Goal: Task Accomplishment & Management: Manage account settings

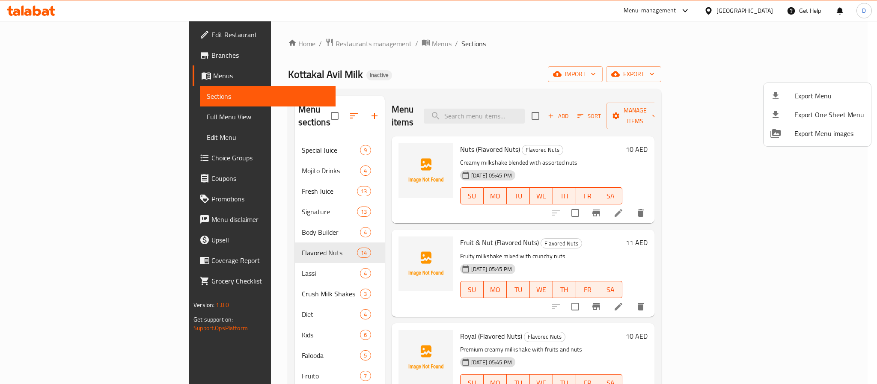
click at [726, 14] on div at bounding box center [438, 192] width 877 height 384
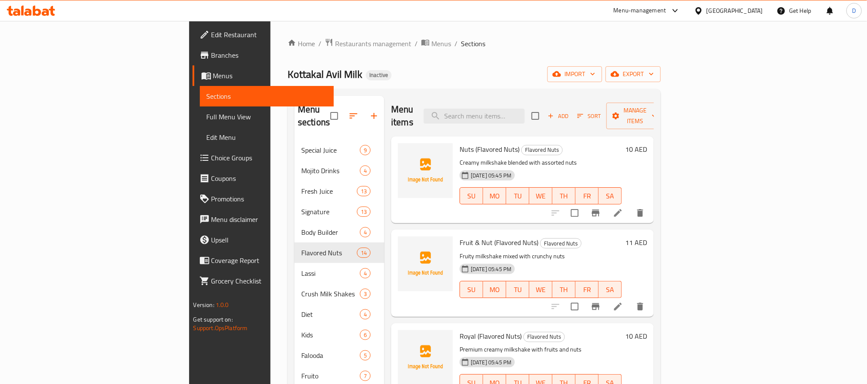
click at [718, 14] on div "United Arab Emirates" at bounding box center [735, 10] width 57 height 9
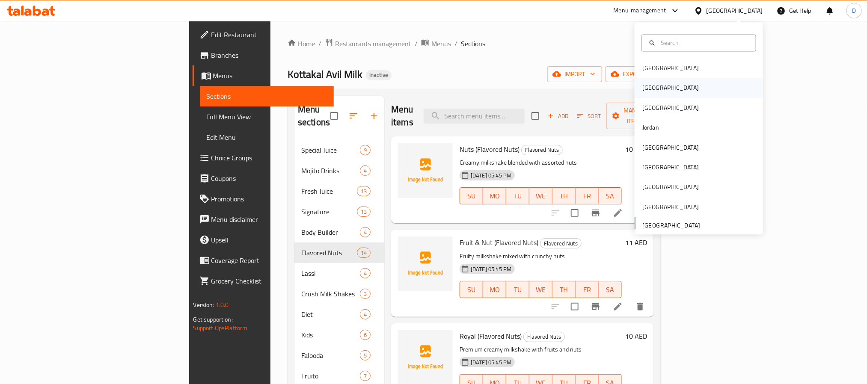
click at [643, 84] on div "[GEOGRAPHIC_DATA]" at bounding box center [671, 87] width 57 height 9
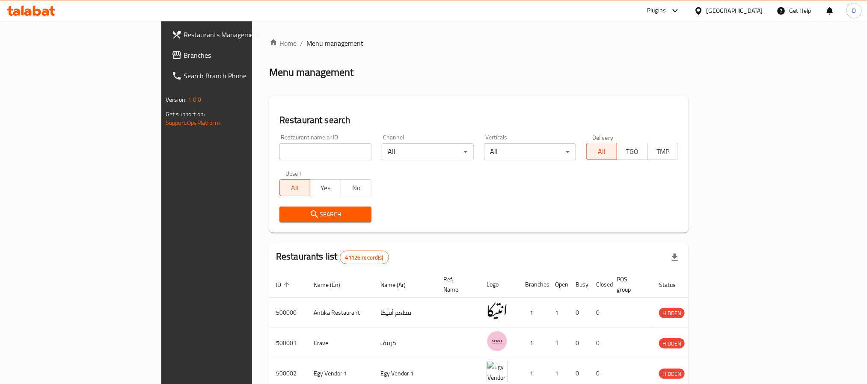
click at [666, 11] on div "Plugins" at bounding box center [656, 11] width 19 height 10
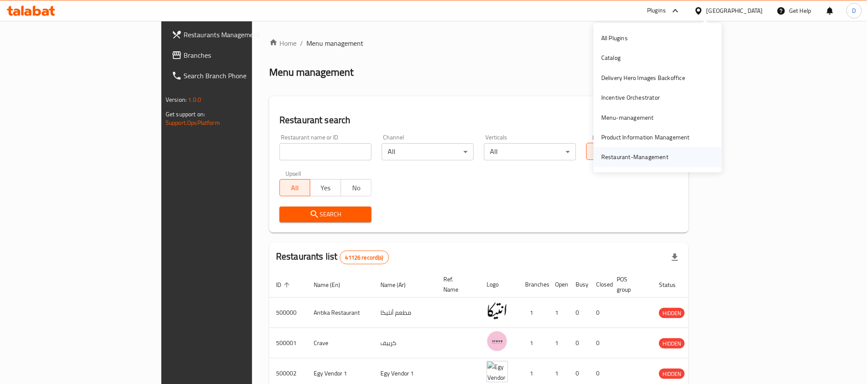
click at [658, 160] on div "Restaurant-Management" at bounding box center [635, 156] width 67 height 9
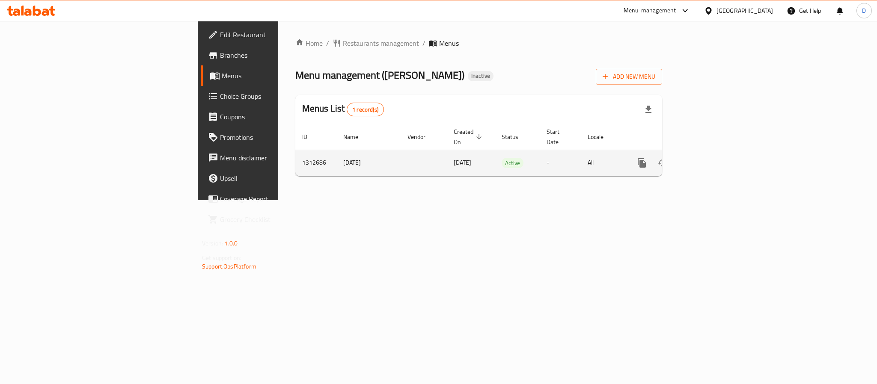
click at [709, 158] on icon "enhanced table" at bounding box center [704, 163] width 10 height 10
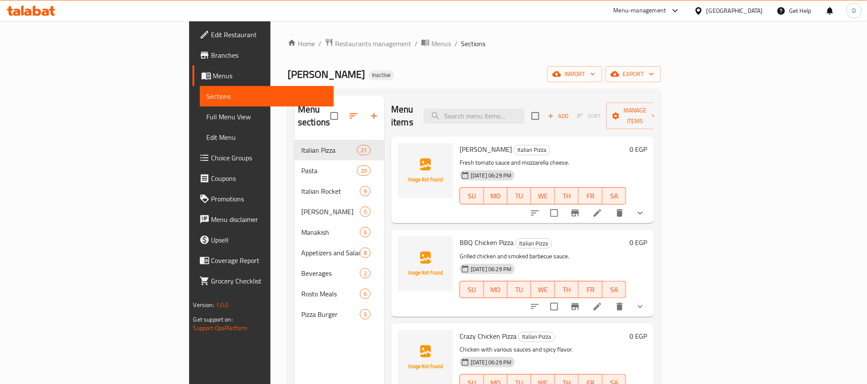
click at [207, 112] on span "Full Menu View" at bounding box center [267, 117] width 120 height 10
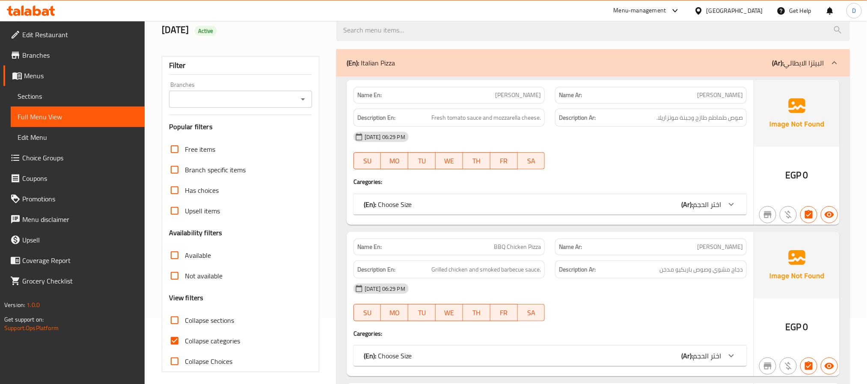
scroll to position [128, 0]
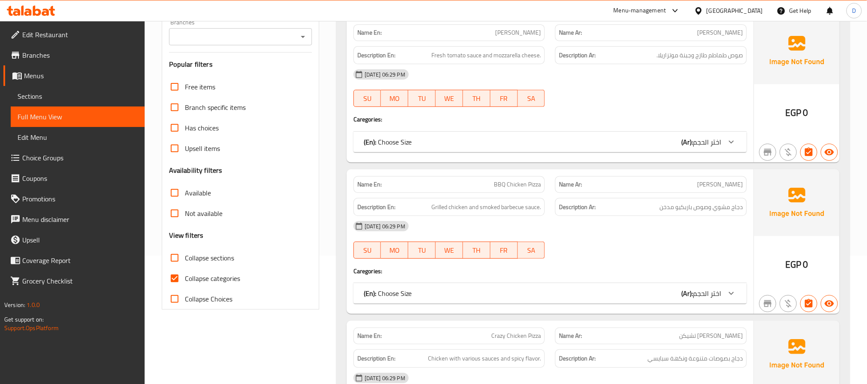
click at [221, 256] on span "Collapse sections" at bounding box center [209, 258] width 49 height 10
click at [185, 256] on input "Collapse sections" at bounding box center [174, 258] width 21 height 21
checkbox input "true"
click at [229, 277] on span "Collapse categories" at bounding box center [212, 279] width 55 height 10
click at [185, 277] on input "Collapse categories" at bounding box center [174, 278] width 21 height 21
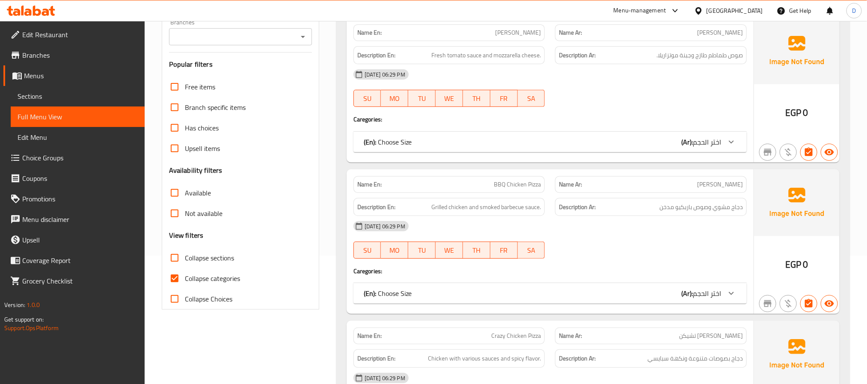
checkbox input "false"
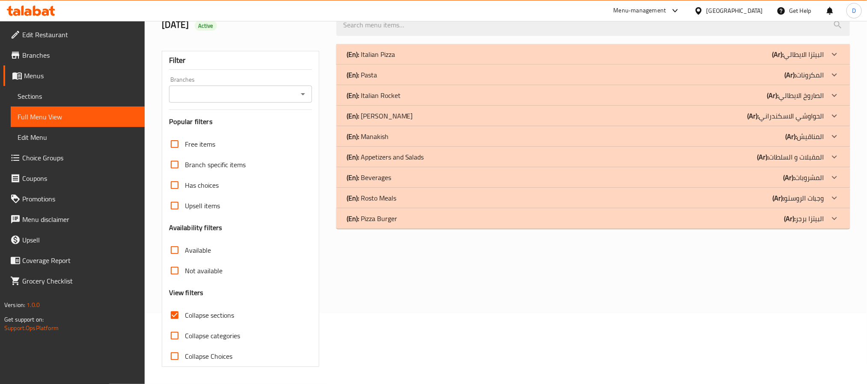
scroll to position [72, 0]
click at [517, 215] on div "(En): Pizza Burger (Ar): البيتزا برجر" at bounding box center [586, 219] width 478 height 10
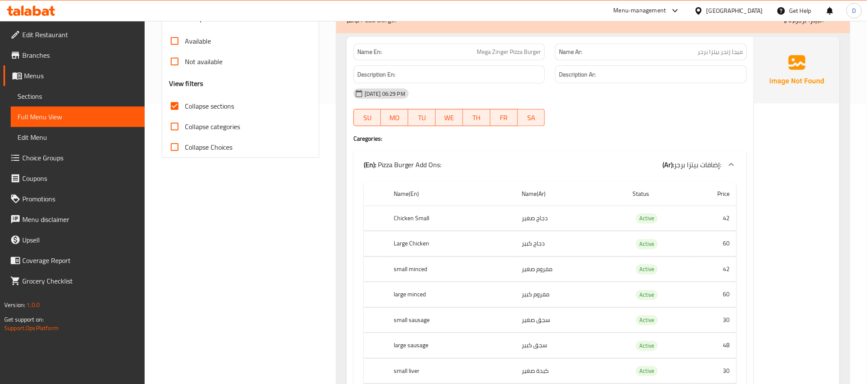
scroll to position [265, 0]
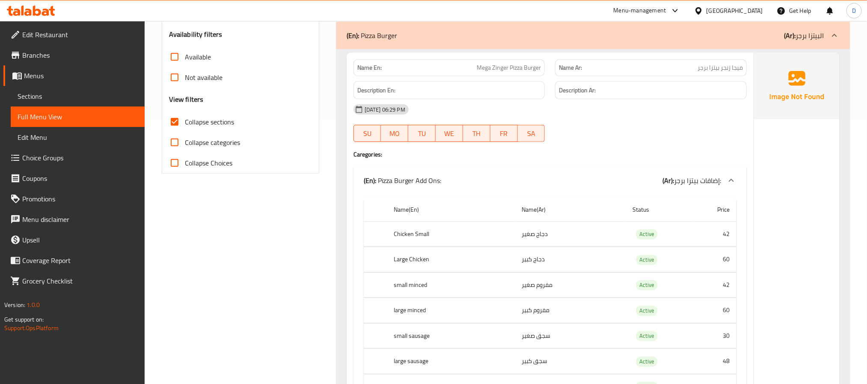
click at [686, 176] on span "إضافات بيتزا برجر:" at bounding box center [697, 180] width 47 height 13
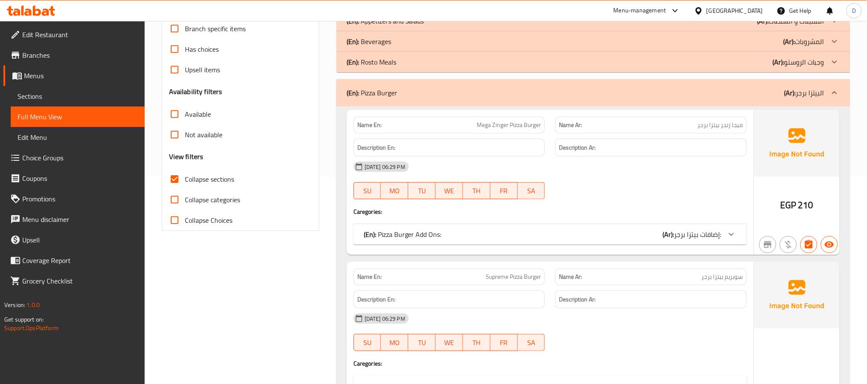
scroll to position [200, 0]
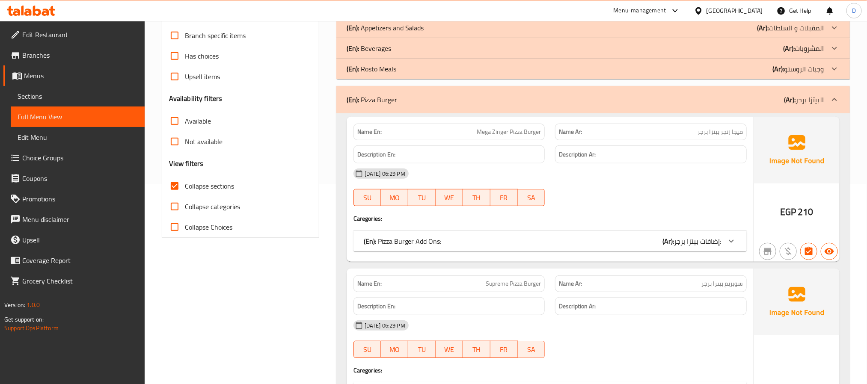
click at [688, 200] on div "[DATE] 06:29 PM SU MO TU WE TH FR SA" at bounding box center [551, 188] width 404 height 48
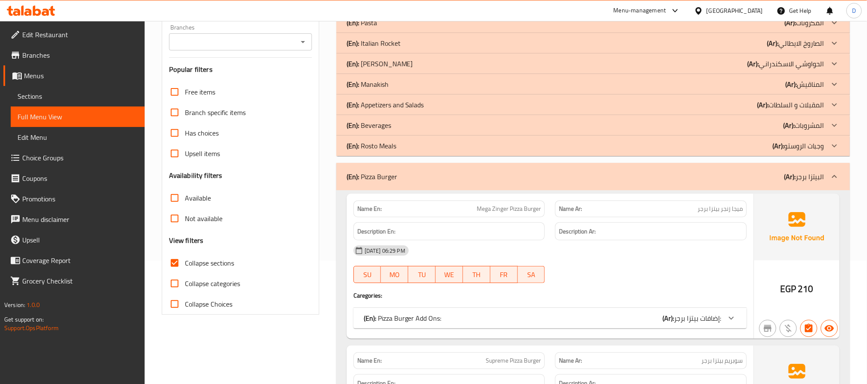
scroll to position [0, 0]
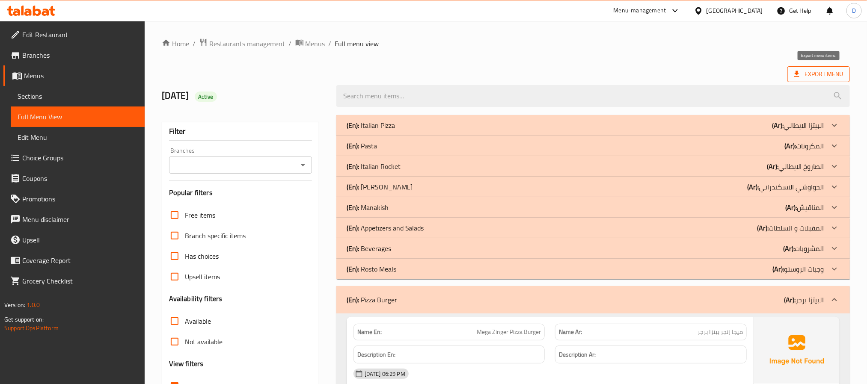
click at [812, 76] on span "Export Menu" at bounding box center [819, 74] width 49 height 11
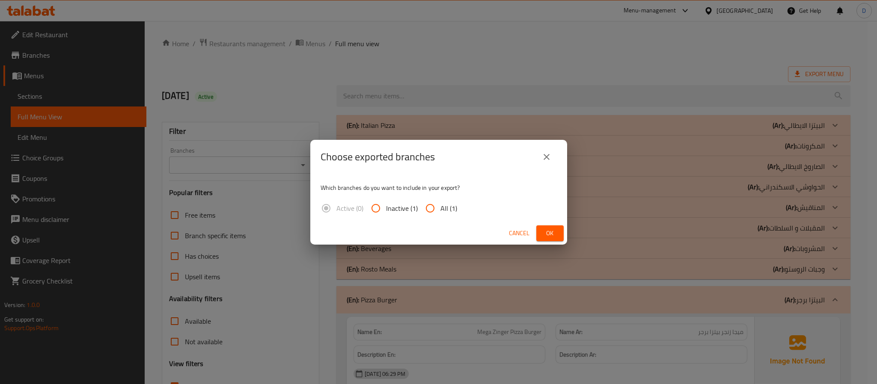
click at [554, 230] on span "Ok" at bounding box center [550, 233] width 14 height 11
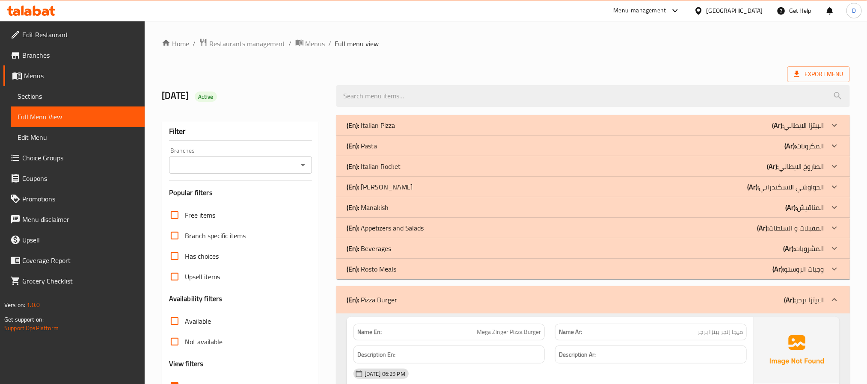
click at [616, 304] on div "(En): Pizza Burger (Ar): البيتزا برجر" at bounding box center [586, 300] width 478 height 10
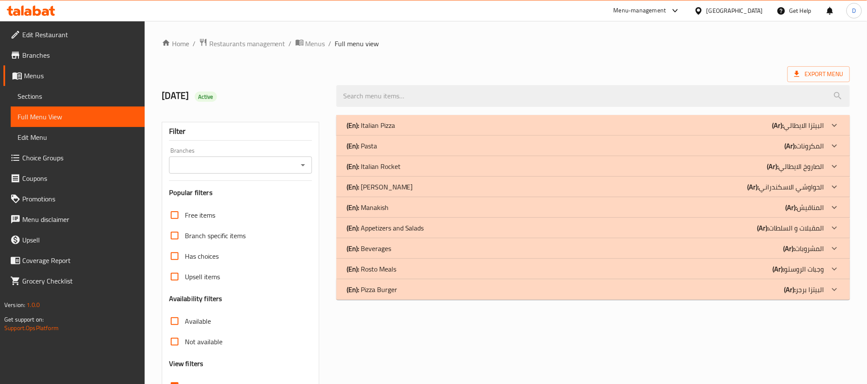
click at [622, 122] on div "(En): Italian Pizza (Ar): البيتزا الايطالي" at bounding box center [586, 125] width 478 height 10
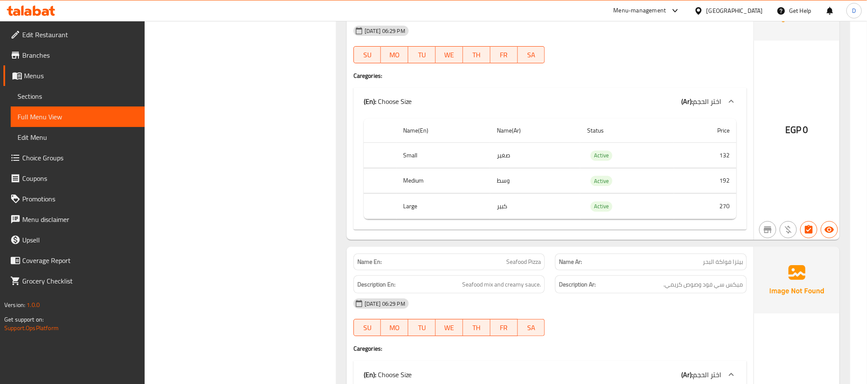
scroll to position [3468, 0]
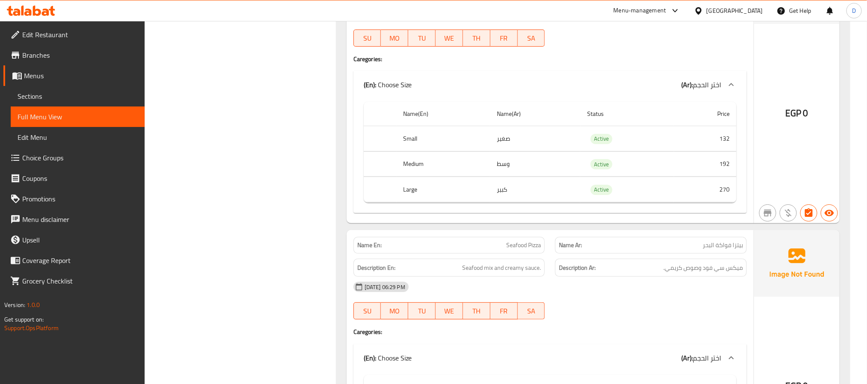
click at [609, 298] on div "[DATE] 06:29 PM" at bounding box center [551, 287] width 404 height 21
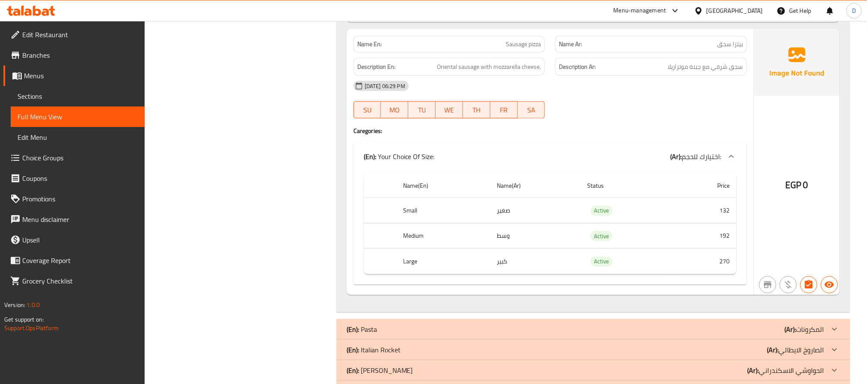
scroll to position [5595, 0]
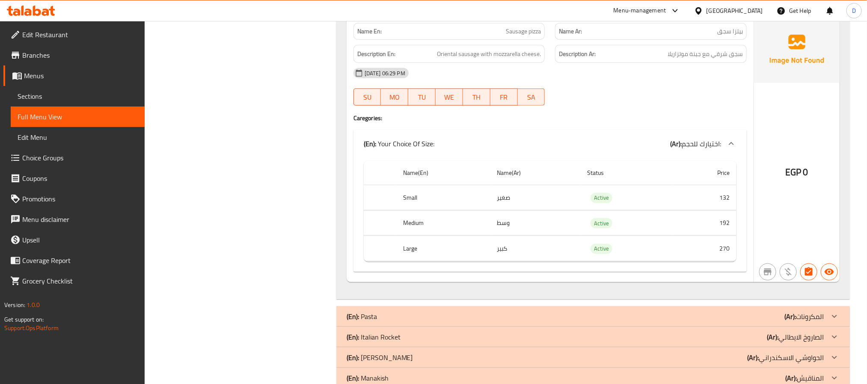
click at [789, 261] on div "EGP 0" at bounding box center [797, 149] width 86 height 266
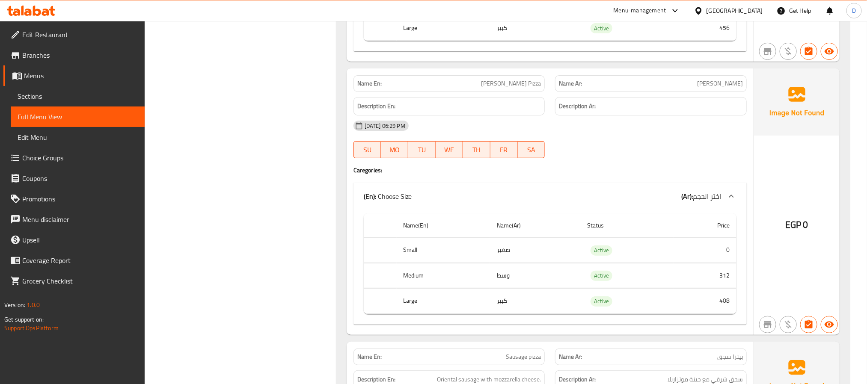
scroll to position [5277, 0]
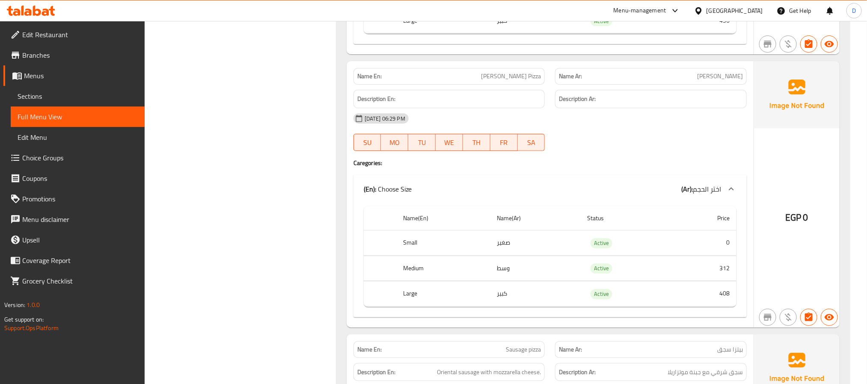
click at [643, 129] on div "[DATE] 06:29 PM" at bounding box center [551, 118] width 404 height 21
click at [511, 81] on span "[PERSON_NAME] Pizza" at bounding box center [511, 76] width 60 height 9
copy span "[PERSON_NAME] Pizza"
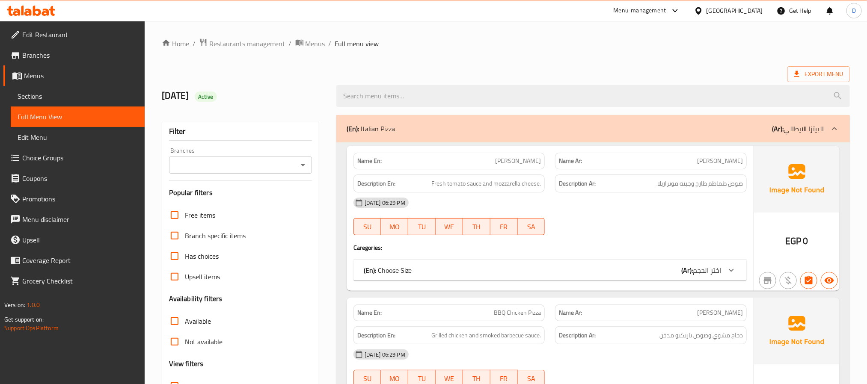
click at [65, 95] on span "Sections" at bounding box center [78, 96] width 120 height 10
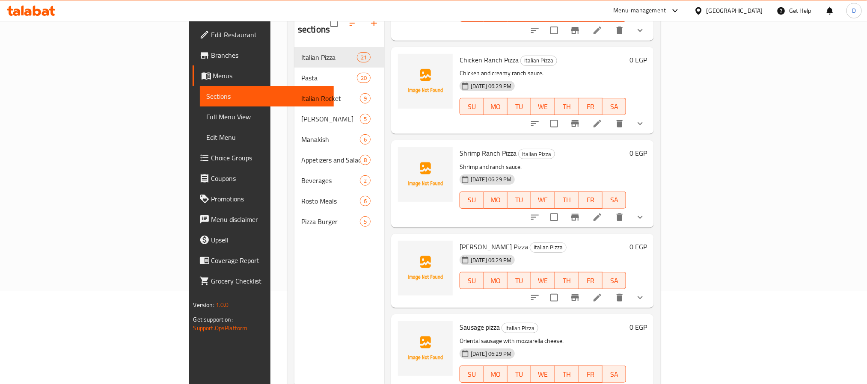
scroll to position [120, 0]
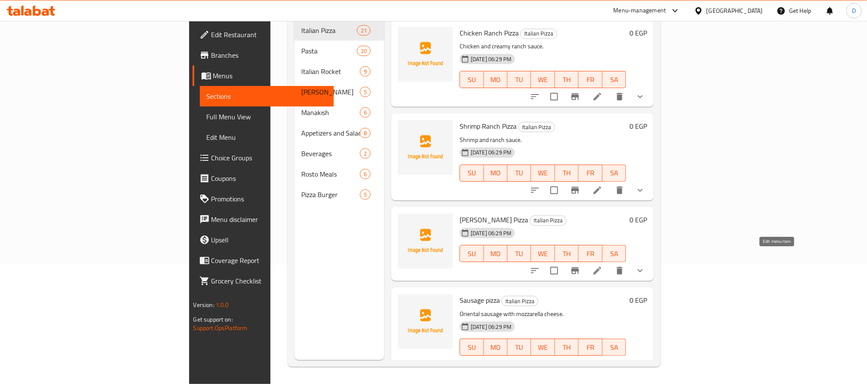
click at [603, 266] on icon at bounding box center [598, 271] width 10 height 10
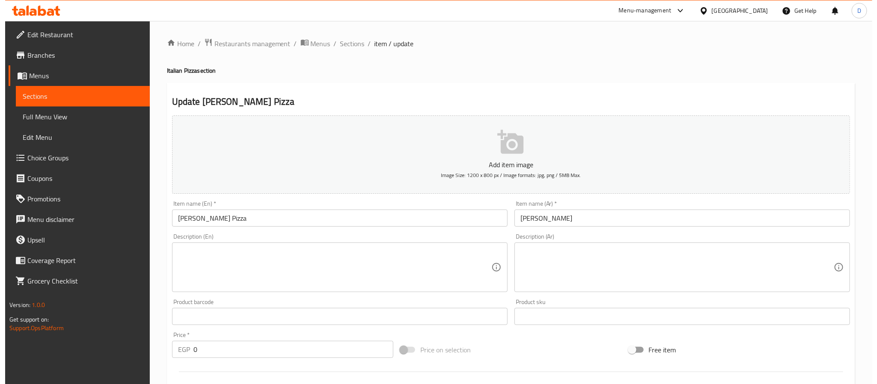
scroll to position [266, 0]
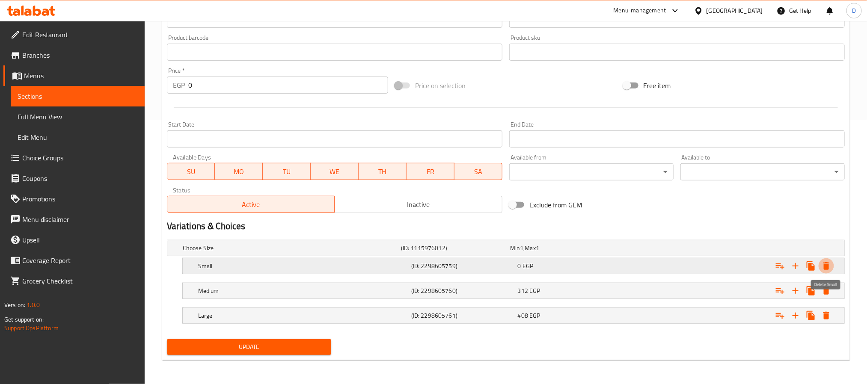
click at [826, 266] on icon "Expand" at bounding box center [827, 266] width 6 height 8
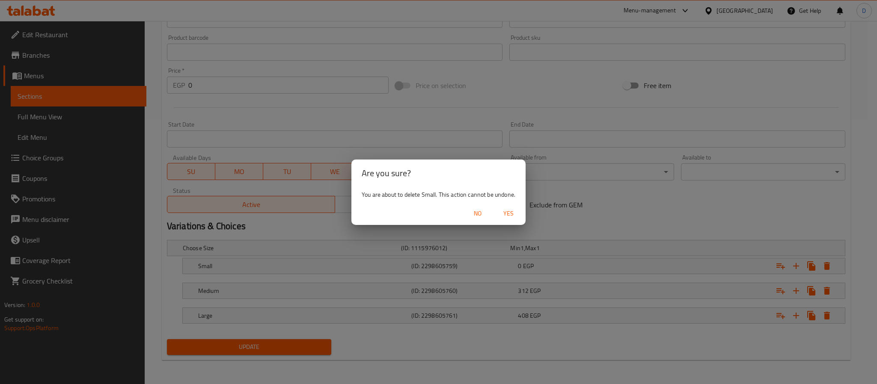
click at [509, 212] on span "Yes" at bounding box center [508, 214] width 21 height 11
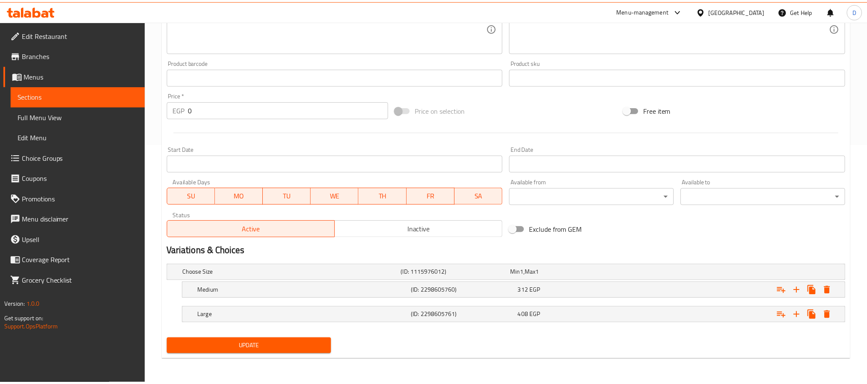
scroll to position [241, 0]
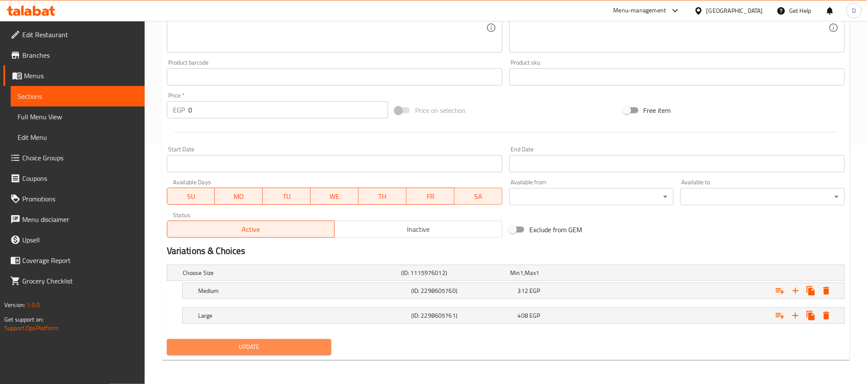
click at [298, 342] on span "Update" at bounding box center [249, 347] width 151 height 11
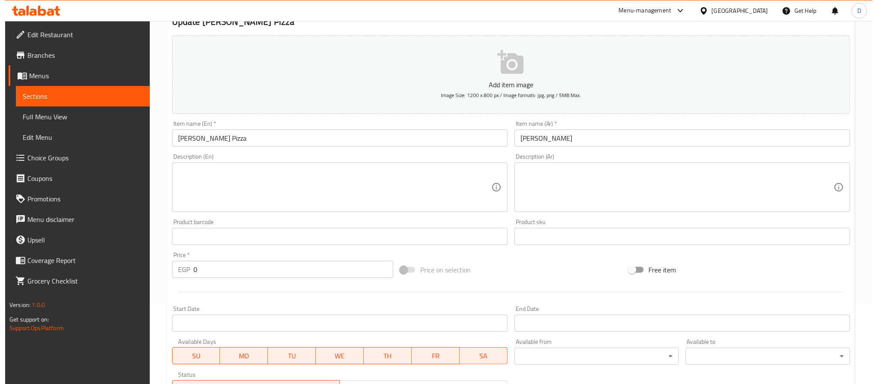
scroll to position [266, 0]
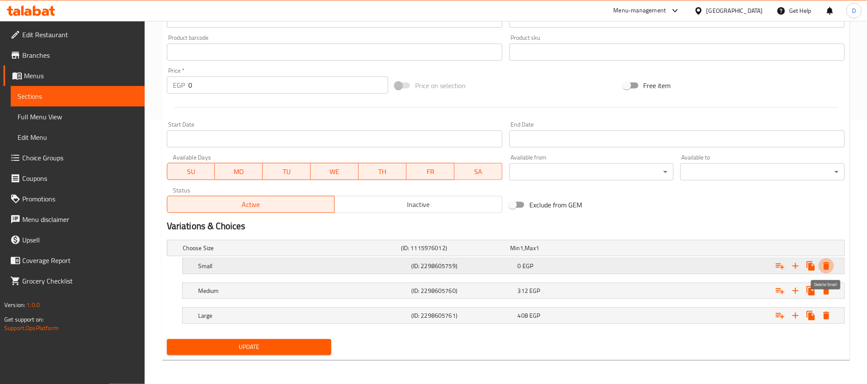
click at [830, 268] on icon "Expand" at bounding box center [827, 266] width 10 height 10
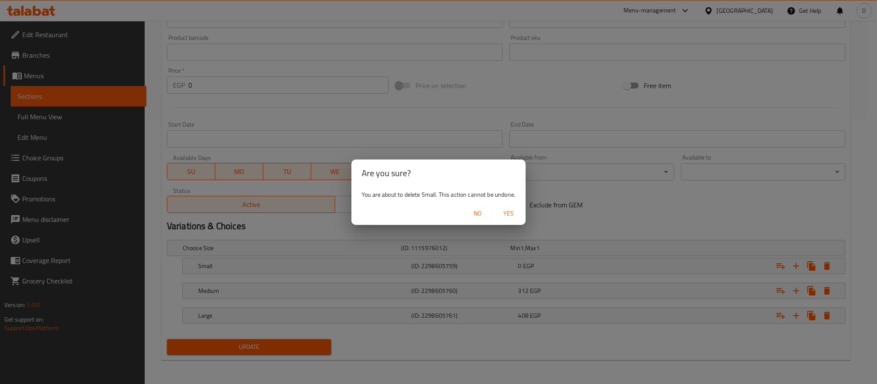
click at [512, 211] on span "Yes" at bounding box center [508, 214] width 21 height 11
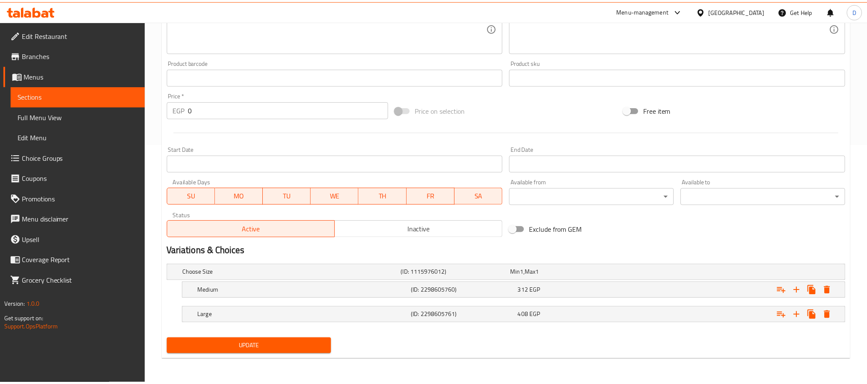
scroll to position [241, 0]
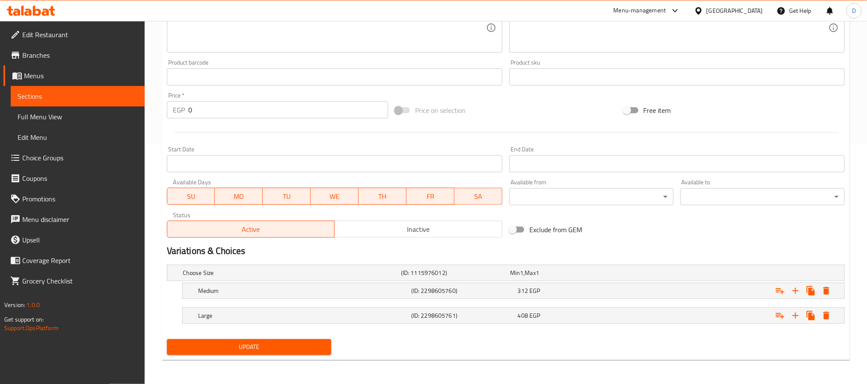
click at [302, 347] on span "Update" at bounding box center [249, 347] width 151 height 11
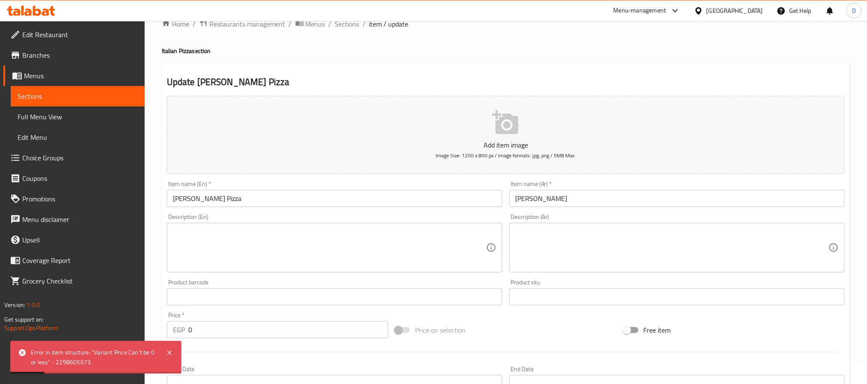
scroll to position [0, 0]
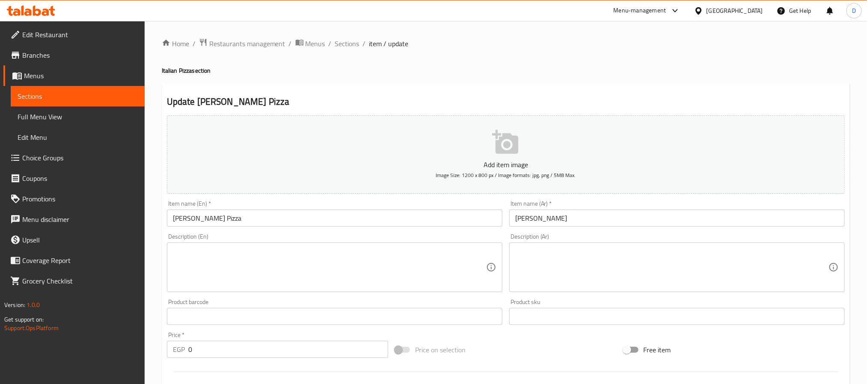
click at [301, 226] on input "[PERSON_NAME] Pizza" at bounding box center [335, 218] width 336 height 17
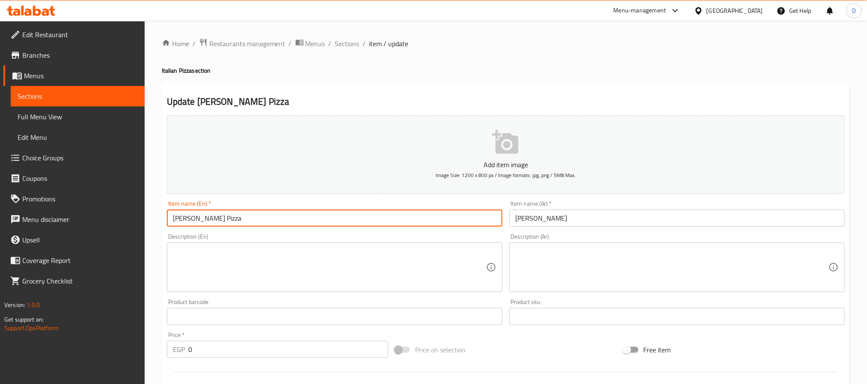
click at [301, 226] on input "[PERSON_NAME] Pizza" at bounding box center [335, 218] width 336 height 17
click at [358, 44] on span "Sections" at bounding box center [347, 44] width 24 height 10
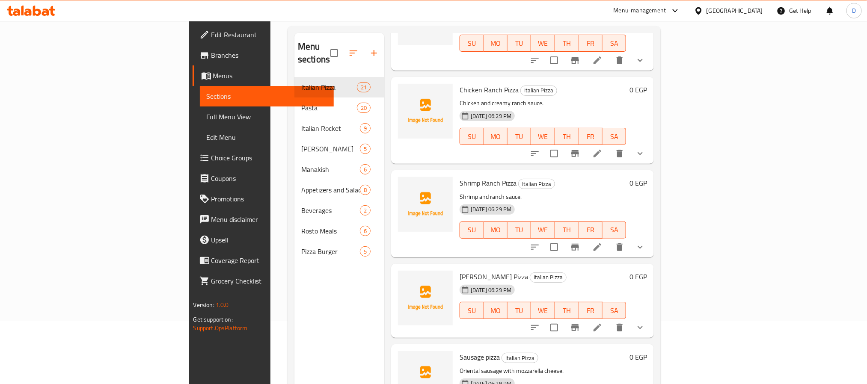
scroll to position [120, 0]
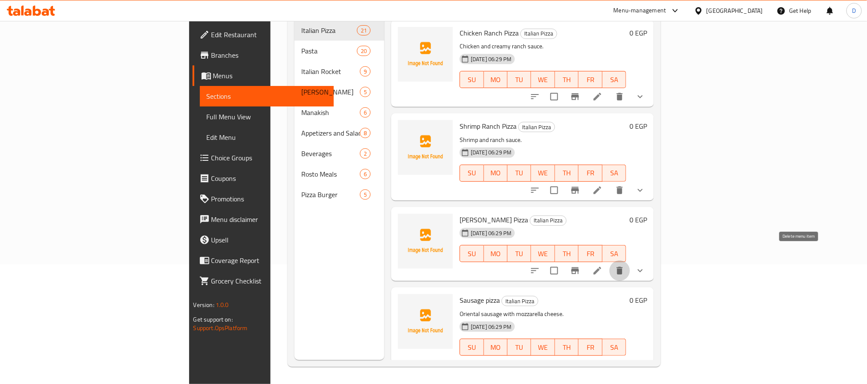
click at [625, 266] on icon "delete" at bounding box center [620, 271] width 10 height 10
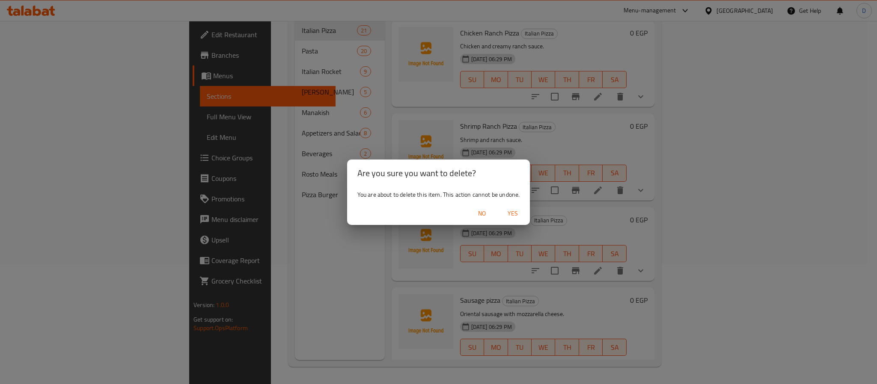
click at [512, 206] on button "Yes" at bounding box center [512, 214] width 27 height 16
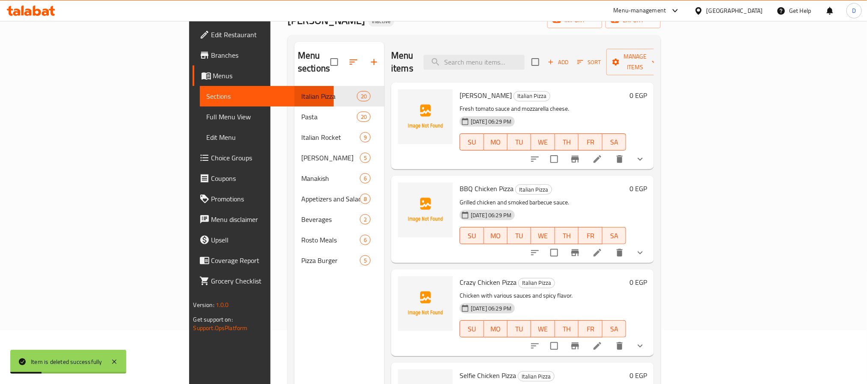
scroll to position [0, 0]
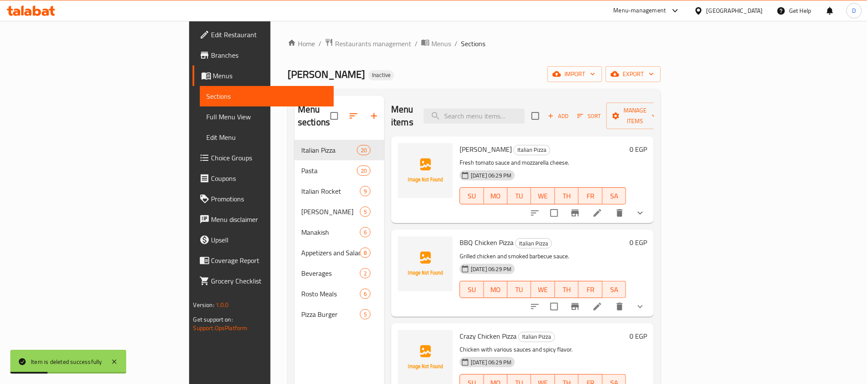
click at [570, 111] on span "Add" at bounding box center [558, 116] width 23 height 10
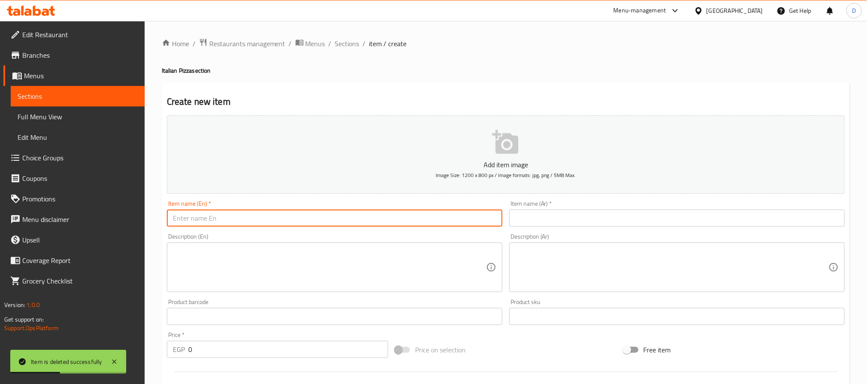
click at [301, 214] on input "text" at bounding box center [335, 218] width 336 height 17
paste input "[PERSON_NAME] Pizza"
type input "[PERSON_NAME] Pizza"
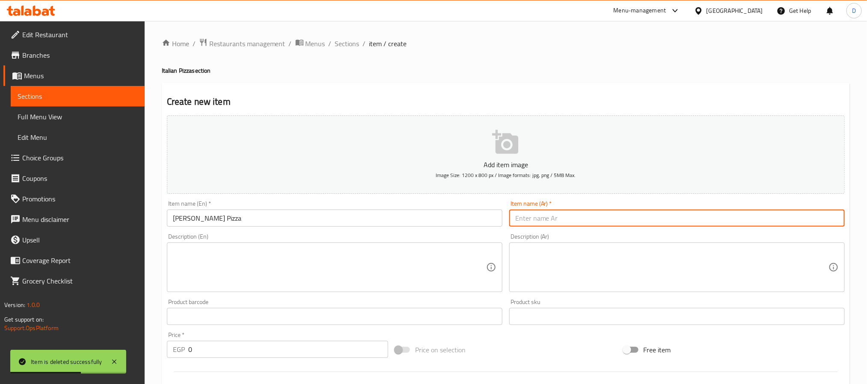
click at [608, 220] on input "text" at bounding box center [678, 218] width 336 height 17
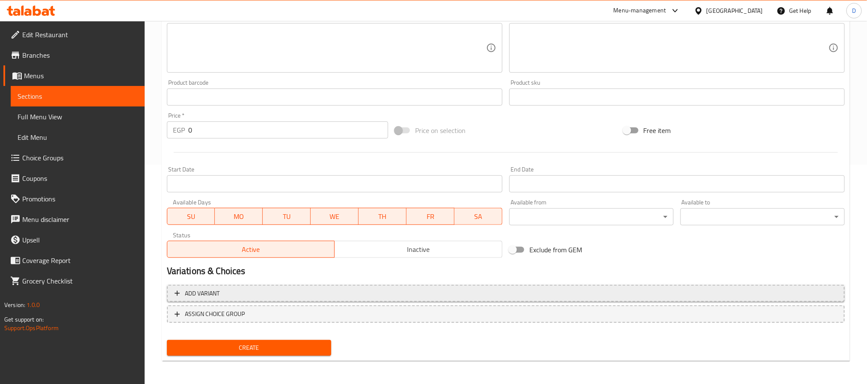
type input "[PERSON_NAME]"
click at [264, 291] on span "Add variant" at bounding box center [506, 294] width 663 height 11
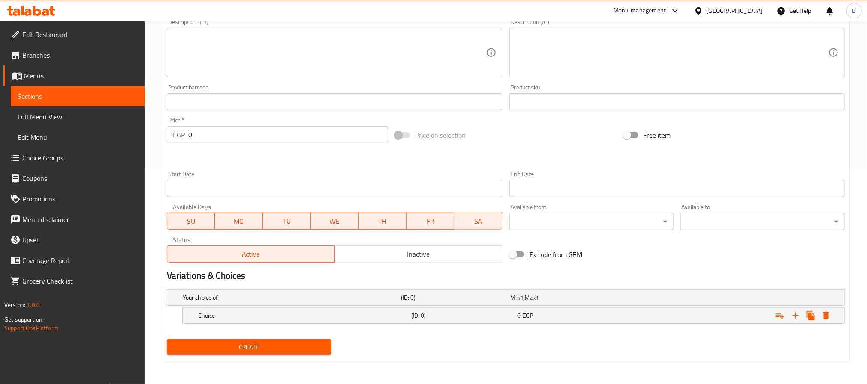
scroll to position [216, 0]
click at [330, 318] on h5 "Choice" at bounding box center [303, 316] width 210 height 9
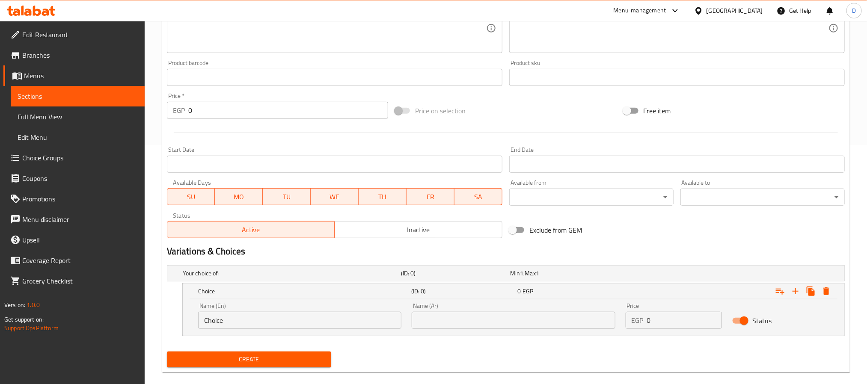
scroll to position [252, 0]
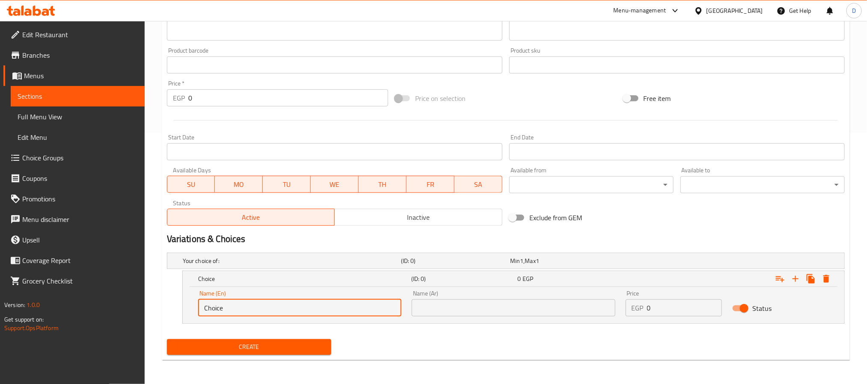
click at [293, 310] on input "Choice" at bounding box center [299, 308] width 203 height 17
click at [293, 310] on input "text" at bounding box center [299, 308] width 203 height 17
type input "Medium"
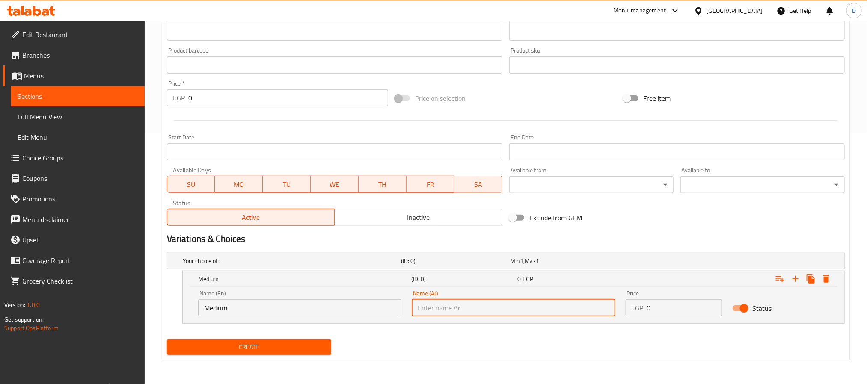
click at [442, 306] on input "text" at bounding box center [513, 308] width 203 height 17
type input "وسط"
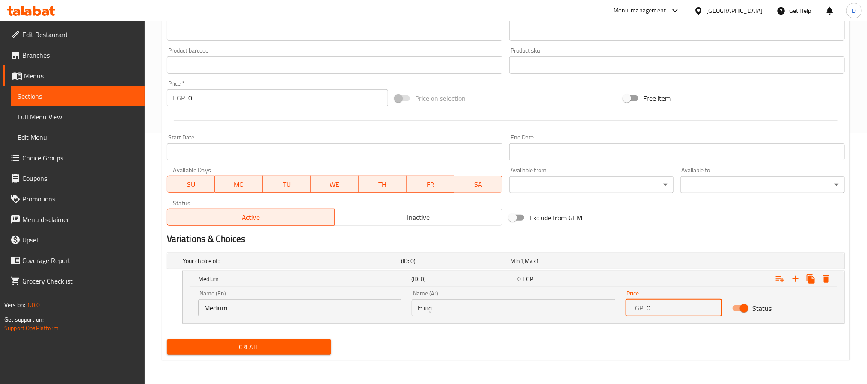
drag, startPoint x: 656, startPoint y: 307, endPoint x: 635, endPoint y: 307, distance: 21.8
click at [635, 307] on div "EGP 0 Price" at bounding box center [674, 308] width 97 height 17
click at [673, 307] on input "0" at bounding box center [684, 308] width 75 height 17
drag, startPoint x: 673, startPoint y: 307, endPoint x: 643, endPoint y: 306, distance: 30.9
click at [643, 306] on div "EGP 0 Price" at bounding box center [674, 308] width 97 height 17
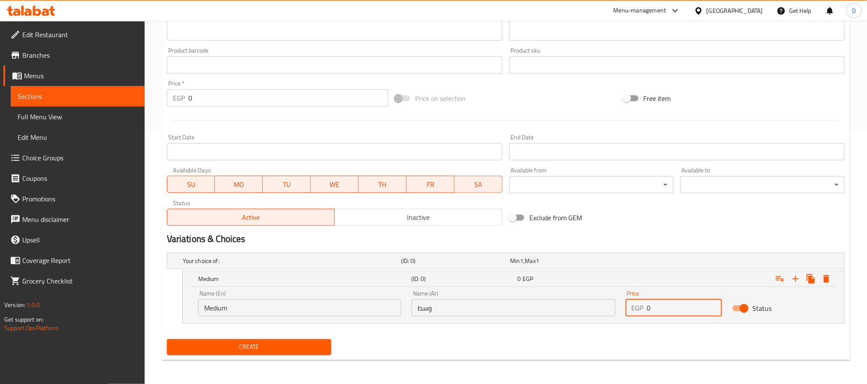
paste input "312"
type input "312"
click at [797, 281] on icon "Expand" at bounding box center [796, 279] width 10 height 10
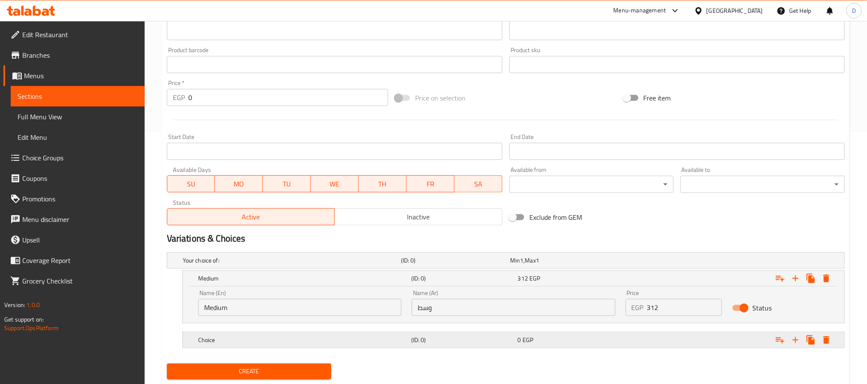
click at [280, 343] on h5 "Choice" at bounding box center [303, 340] width 210 height 9
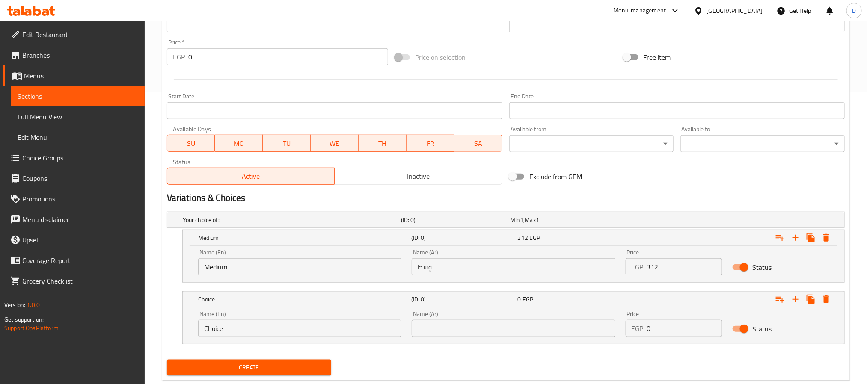
scroll to position [314, 0]
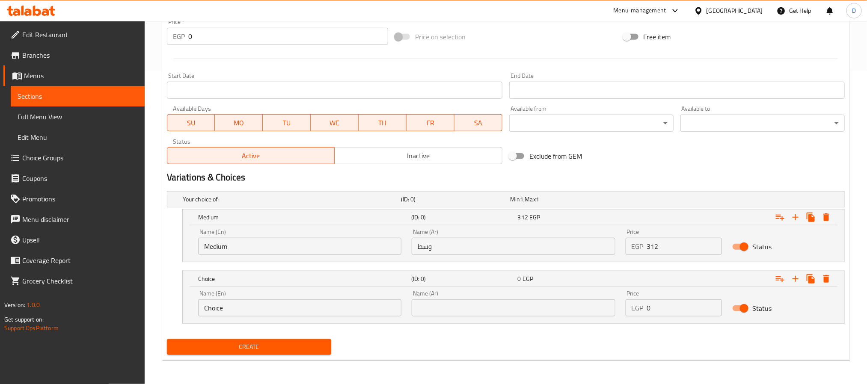
click at [274, 308] on input "Choice" at bounding box center [299, 308] width 203 height 17
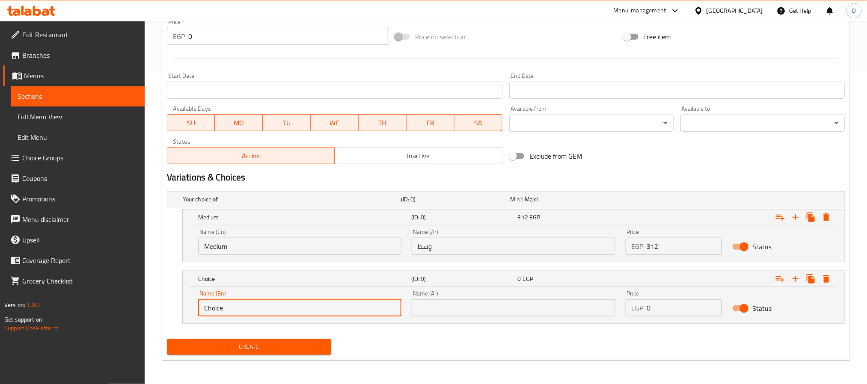
click at [274, 308] on input "Choice" at bounding box center [299, 308] width 203 height 17
click at [274, 308] on input "text" at bounding box center [299, 308] width 203 height 17
click at [482, 313] on input "text" at bounding box center [513, 308] width 203 height 17
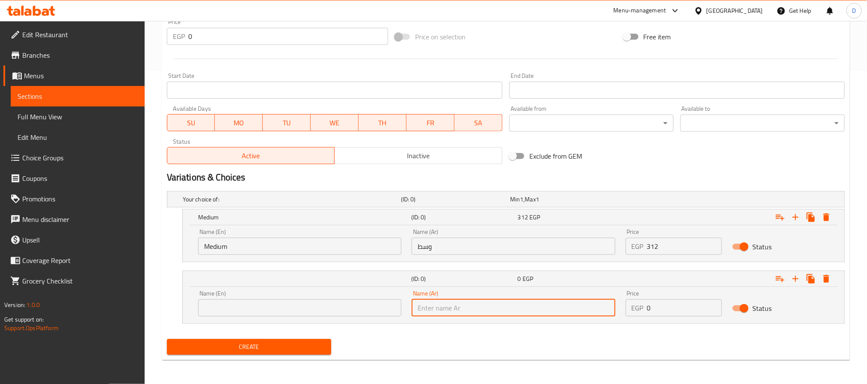
type input "كبير"
click at [340, 306] on input "text" at bounding box center [299, 308] width 203 height 17
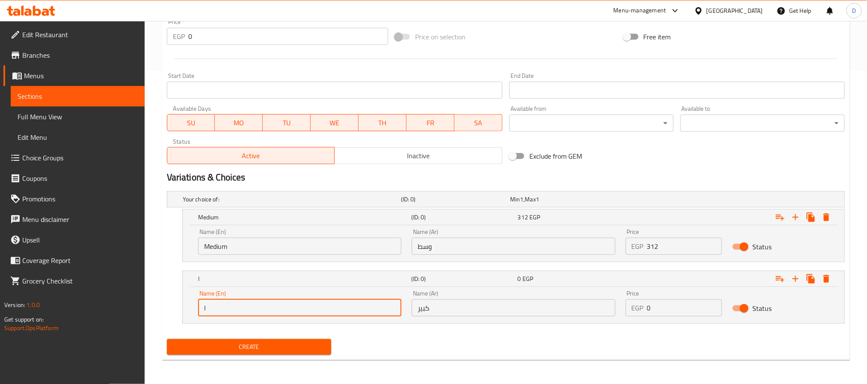
type input "Large"
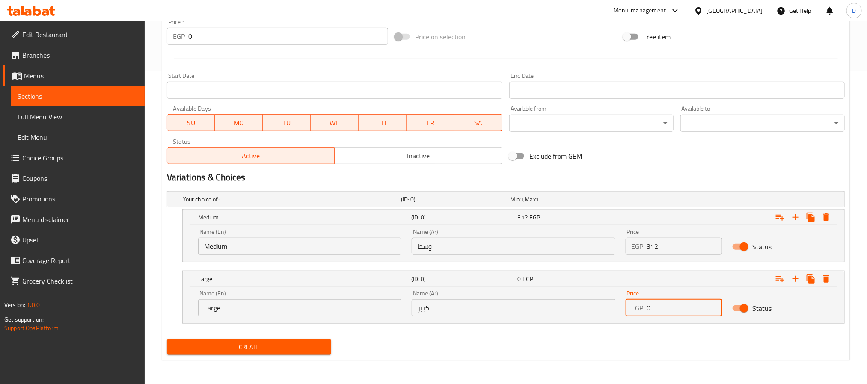
drag, startPoint x: 671, startPoint y: 306, endPoint x: 626, endPoint y: 306, distance: 45.0
click at [626, 306] on div "EGP 0 Price" at bounding box center [674, 308] width 97 height 17
paste input "408"
type input "408"
click at [278, 343] on span "Create" at bounding box center [249, 347] width 151 height 11
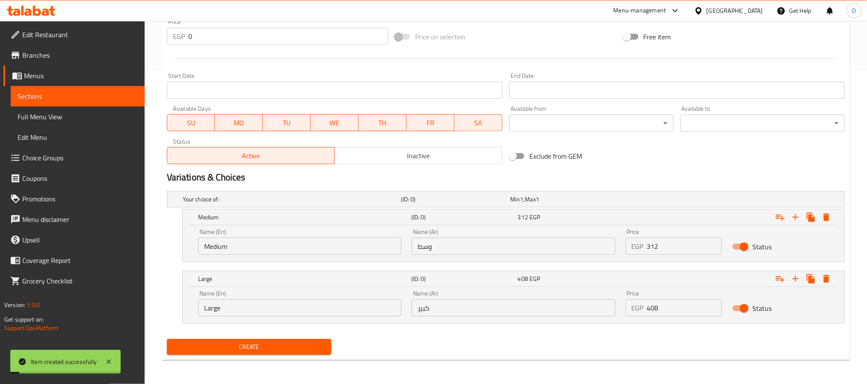
scroll to position [0, 0]
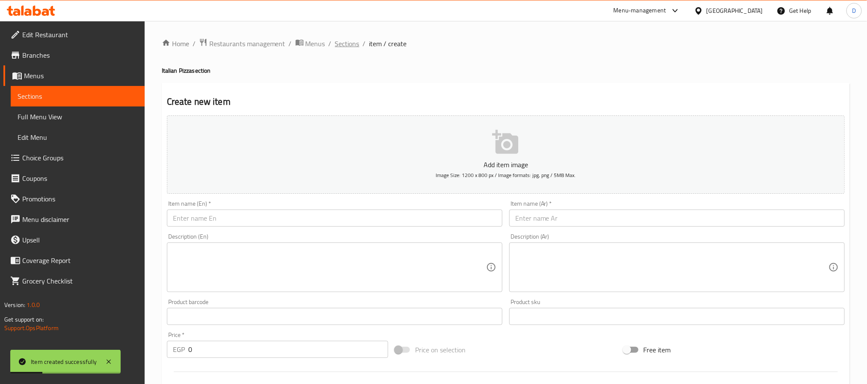
click at [352, 42] on span "Sections" at bounding box center [347, 44] width 24 height 10
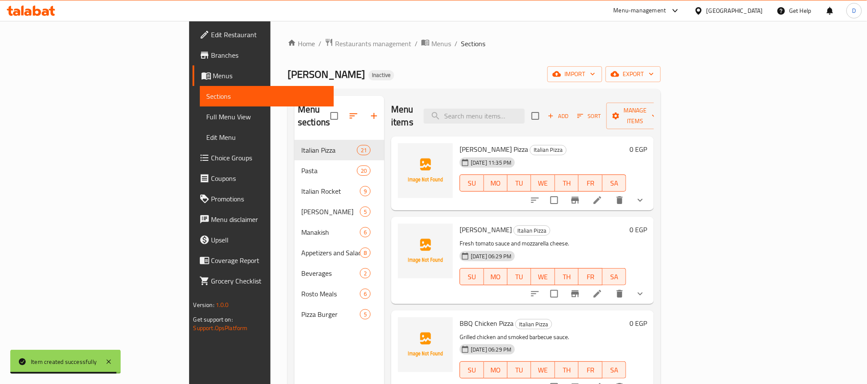
click at [460, 143] on span "[PERSON_NAME] Pizza" at bounding box center [494, 149] width 69 height 13
copy h6 "[PERSON_NAME] Pizza"
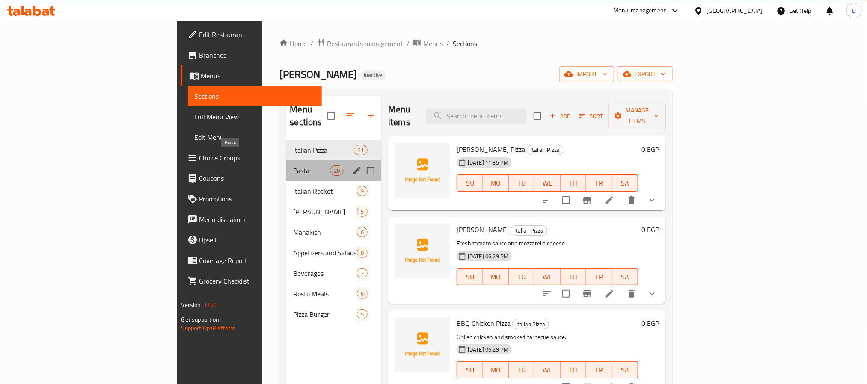
click at [293, 166] on span "Pasta" at bounding box center [311, 171] width 36 height 10
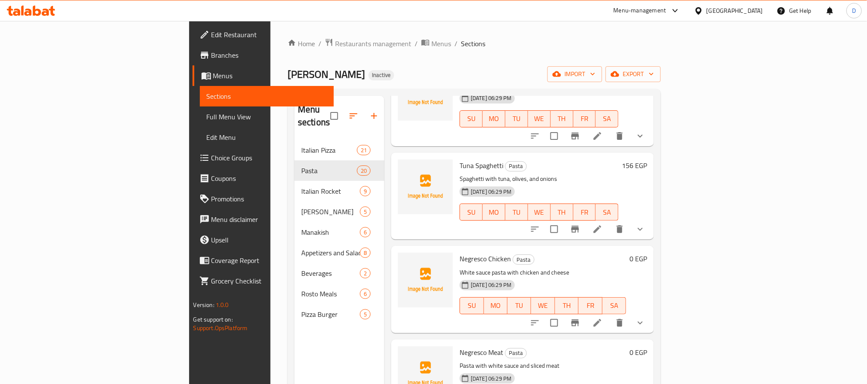
scroll to position [754, 0]
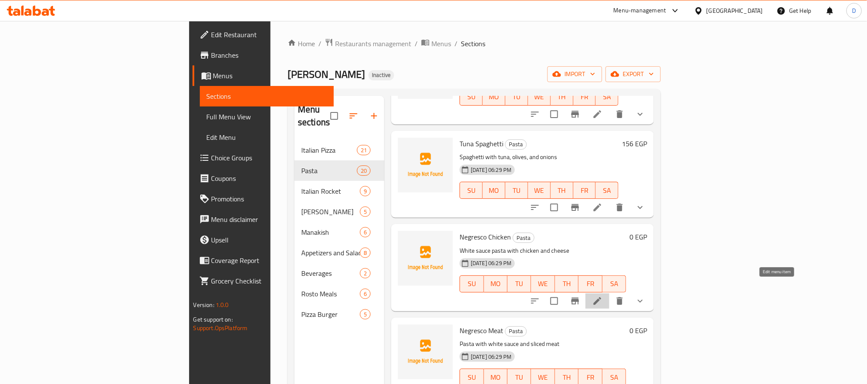
click at [603, 296] on icon at bounding box center [598, 301] width 10 height 10
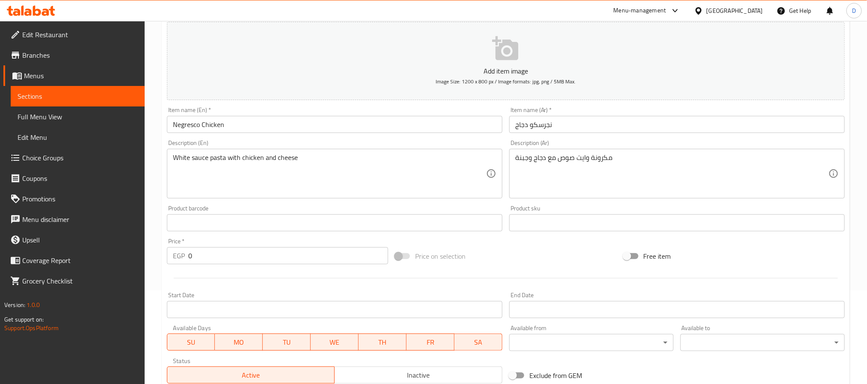
scroll to position [312, 0]
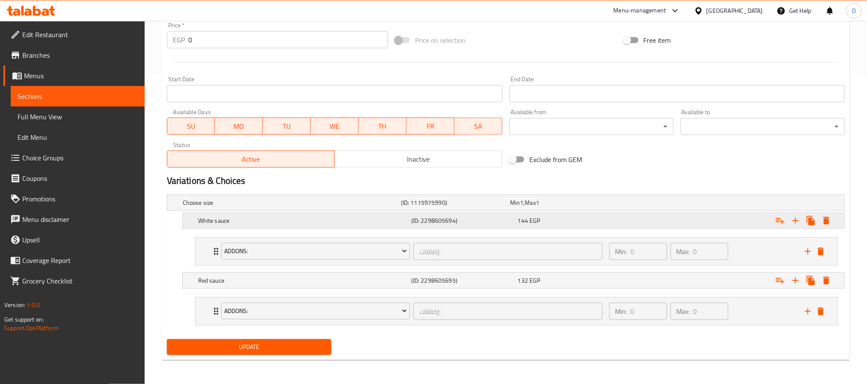
click at [269, 222] on h5 "White sauce" at bounding box center [303, 221] width 210 height 9
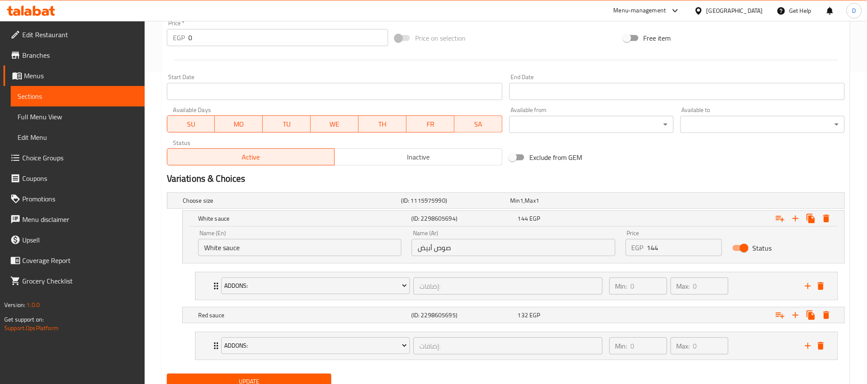
click at [268, 253] on input "White sauce" at bounding box center [299, 247] width 203 height 17
click at [268, 253] on input "text" at bounding box center [299, 247] width 203 height 17
type input "Large"
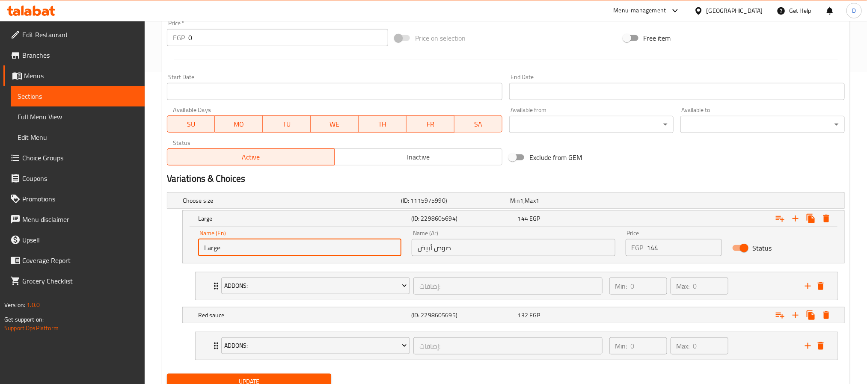
click at [506, 253] on input "صوص أبيض" at bounding box center [513, 247] width 203 height 17
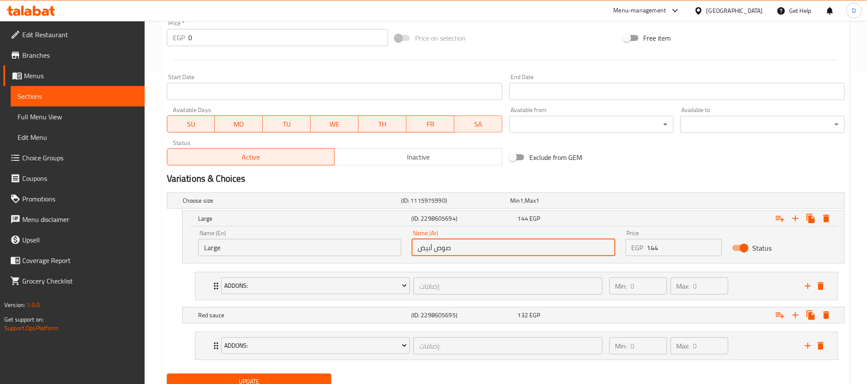
click at [506, 253] on input "صوص أبيض" at bounding box center [513, 247] width 203 height 17
click at [506, 253] on input "text" at bounding box center [513, 247] width 203 height 17
type input "كبير"
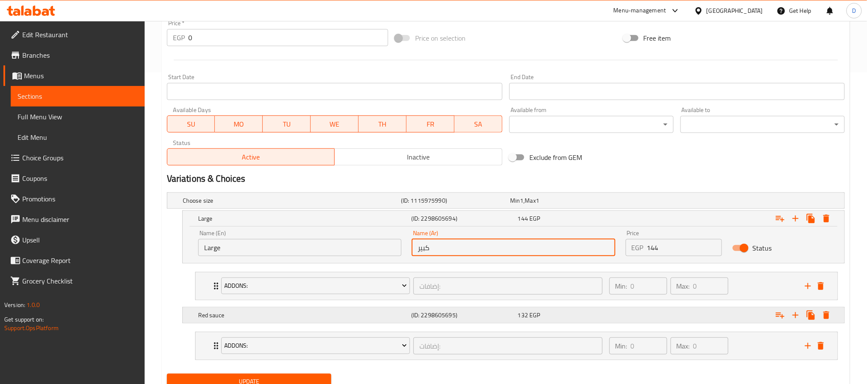
click at [344, 316] on h5 "Red sauce" at bounding box center [303, 315] width 210 height 9
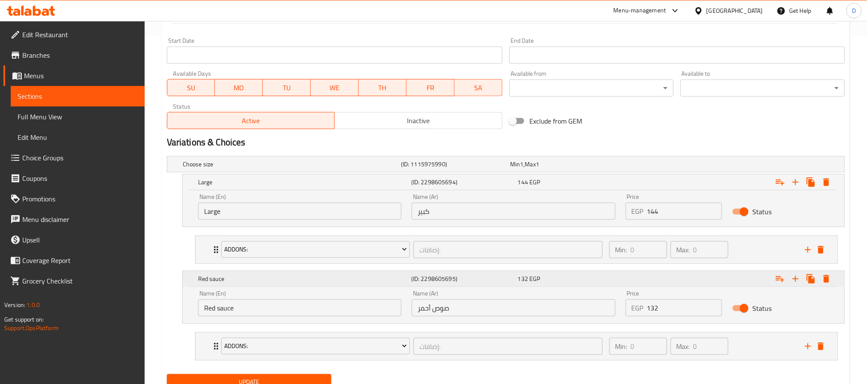
scroll to position [386, 0]
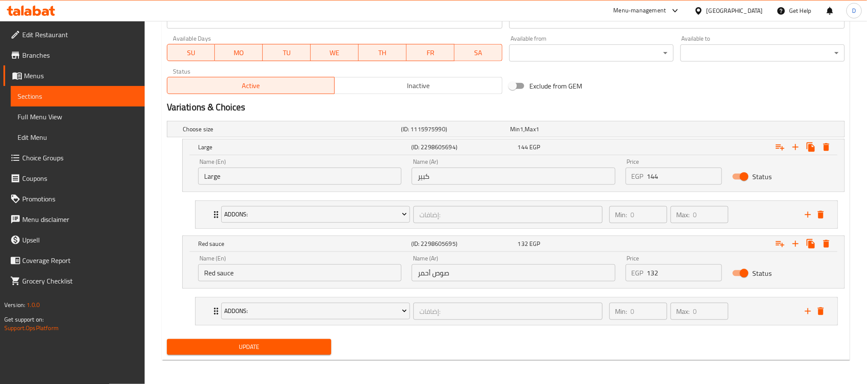
click at [331, 278] on input "Red sauce" at bounding box center [299, 273] width 203 height 17
click at [331, 278] on input "text" at bounding box center [299, 273] width 203 height 17
type input "Medium"
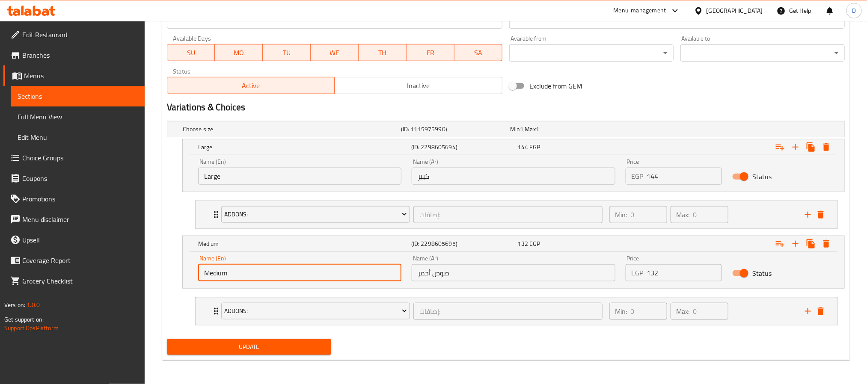
click at [504, 271] on input "صوص أحمر" at bounding box center [513, 273] width 203 height 17
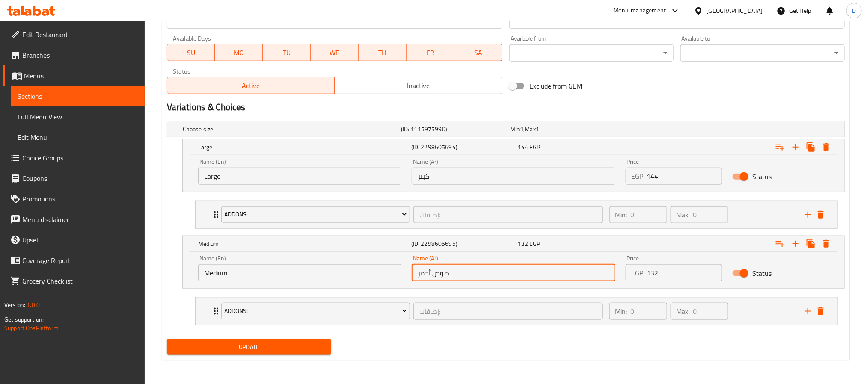
click at [504, 271] on input "صوص أحمر" at bounding box center [513, 273] width 203 height 17
click at [504, 271] on input "text" at bounding box center [513, 273] width 203 height 17
type input "وسط"
click at [307, 348] on span "Update" at bounding box center [249, 347] width 151 height 11
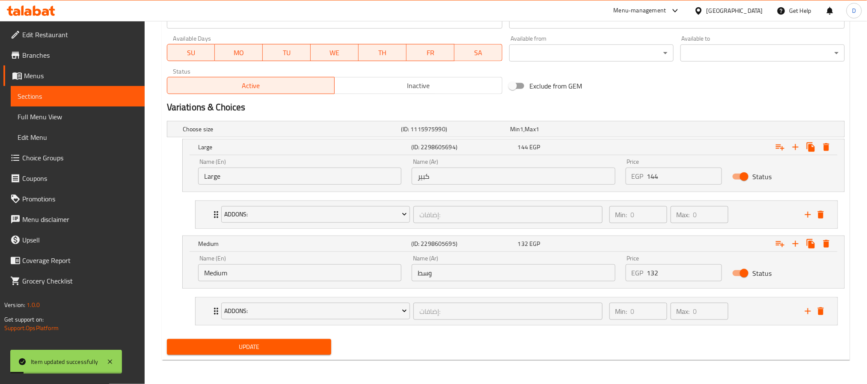
click at [411, 322] on div "Addons:" at bounding box center [316, 311] width 192 height 21
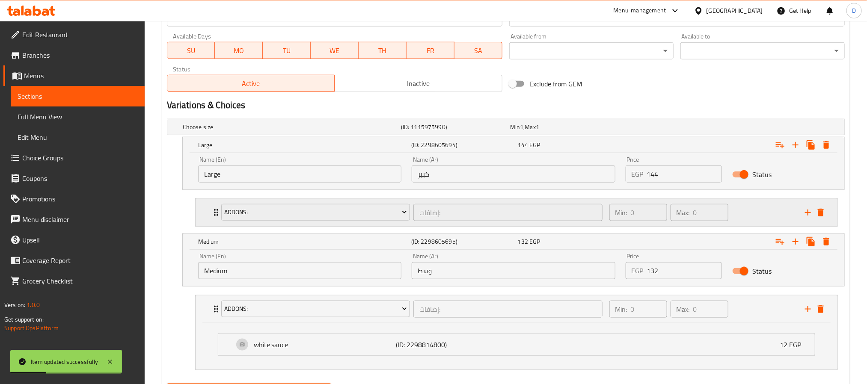
click at [413, 222] on div "إضافات: ​" at bounding box center [508, 213] width 192 height 21
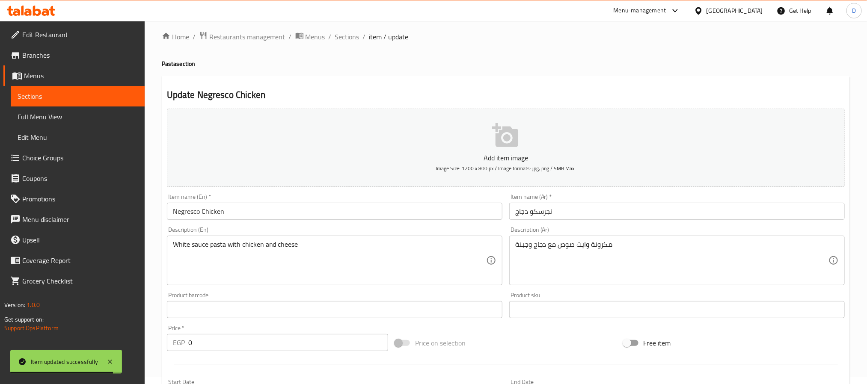
scroll to position [0, 0]
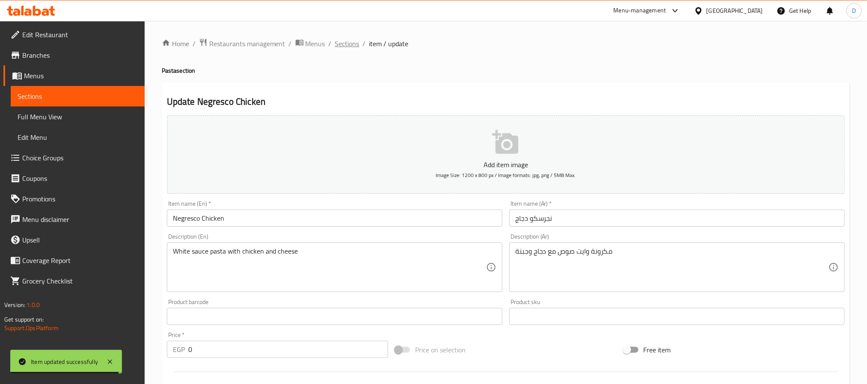
click at [346, 47] on span "Sections" at bounding box center [347, 44] width 24 height 10
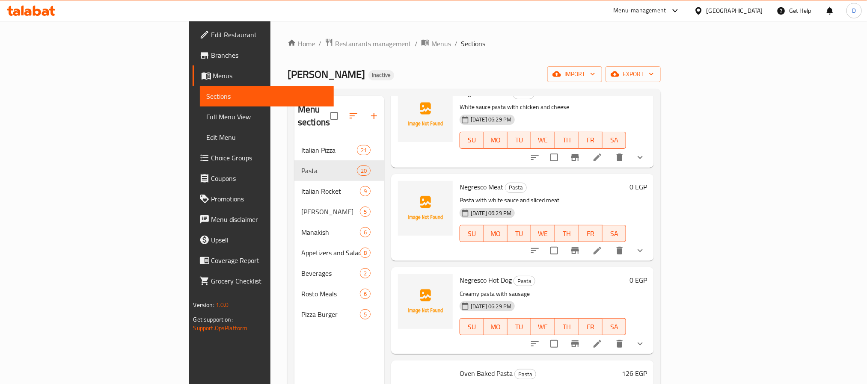
scroll to position [911, 0]
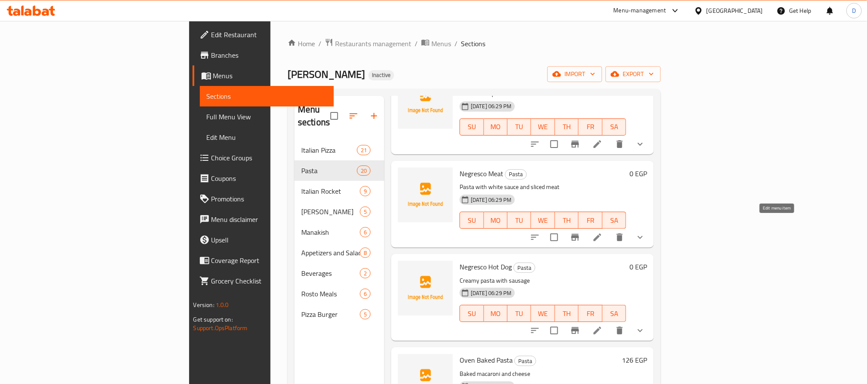
click at [603, 232] on icon at bounding box center [598, 237] width 10 height 10
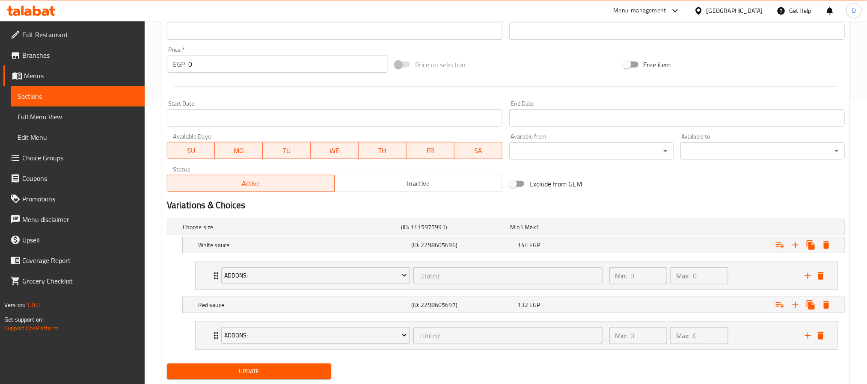
scroll to position [312, 0]
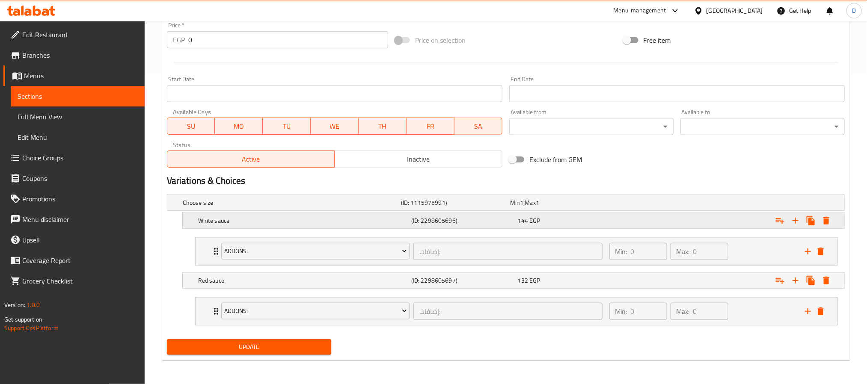
click at [414, 221] on h5 "(ID: 2298605696)" at bounding box center [462, 221] width 103 height 9
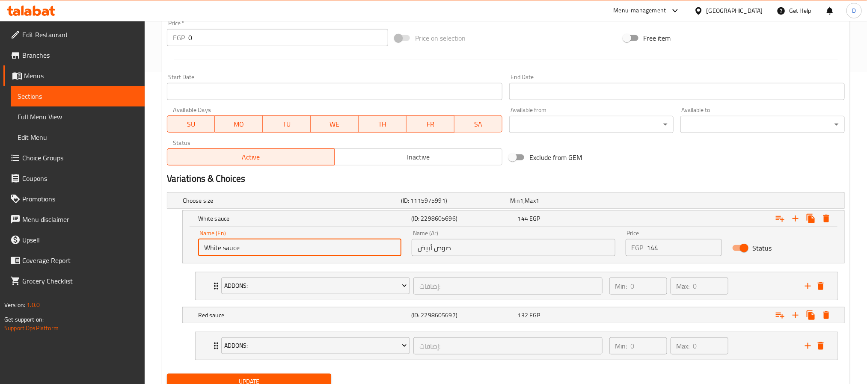
click at [334, 249] on input "White sauce" at bounding box center [299, 247] width 203 height 17
click at [452, 253] on input "صوص أبيض" at bounding box center [513, 247] width 203 height 17
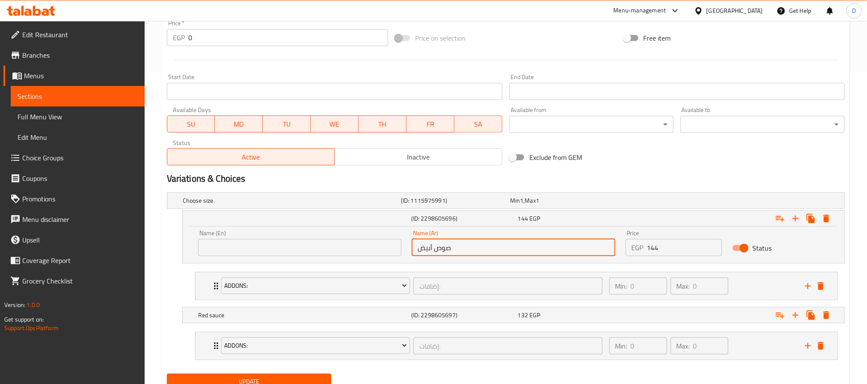
click at [452, 253] on input "صوص أبيض" at bounding box center [513, 247] width 203 height 17
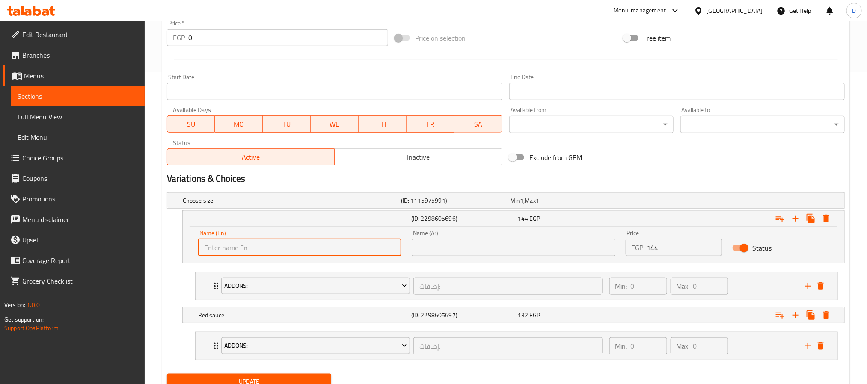
click at [367, 252] on input "text" at bounding box center [299, 247] width 203 height 17
type input "Large"
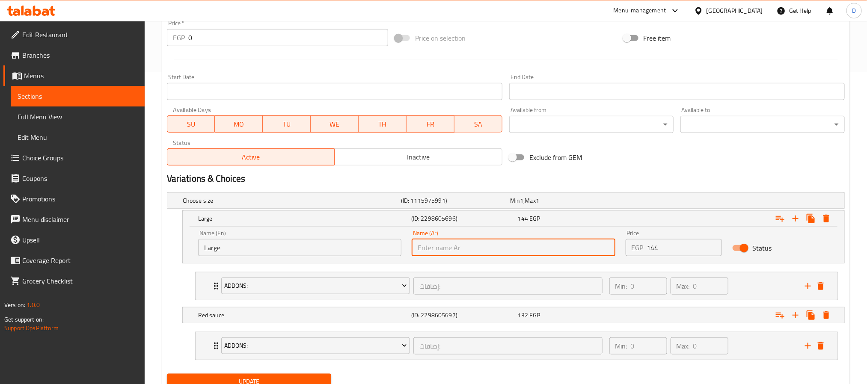
click at [450, 246] on input "text" at bounding box center [513, 247] width 203 height 17
type input "كبير"
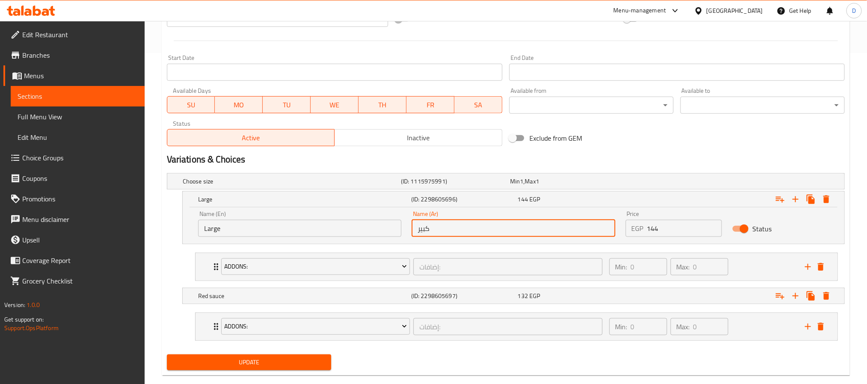
scroll to position [349, 0]
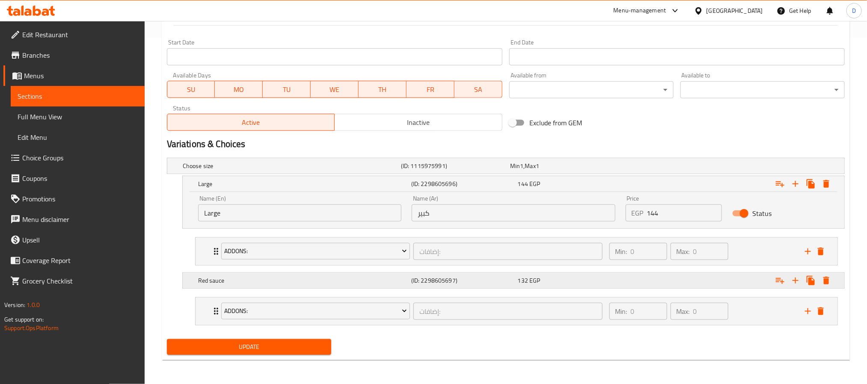
click at [354, 279] on h5 "Red sauce" at bounding box center [303, 281] width 210 height 9
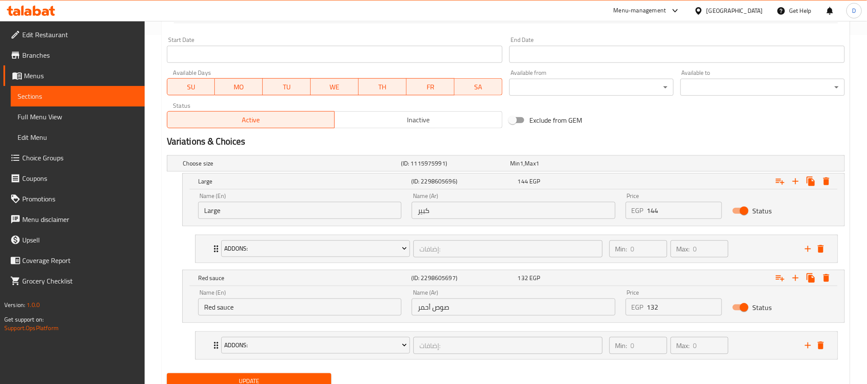
click at [327, 315] on input "Red sauce" at bounding box center [299, 307] width 203 height 17
click at [327, 315] on input "text" at bounding box center [299, 307] width 203 height 17
type input "Medium"
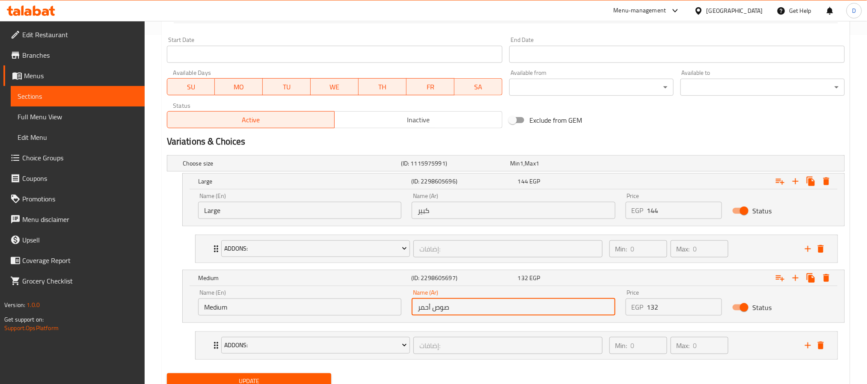
click at [478, 310] on input "صوص أحمر" at bounding box center [513, 307] width 203 height 17
click at [478, 310] on input "text" at bounding box center [513, 307] width 203 height 17
type input "وسط"
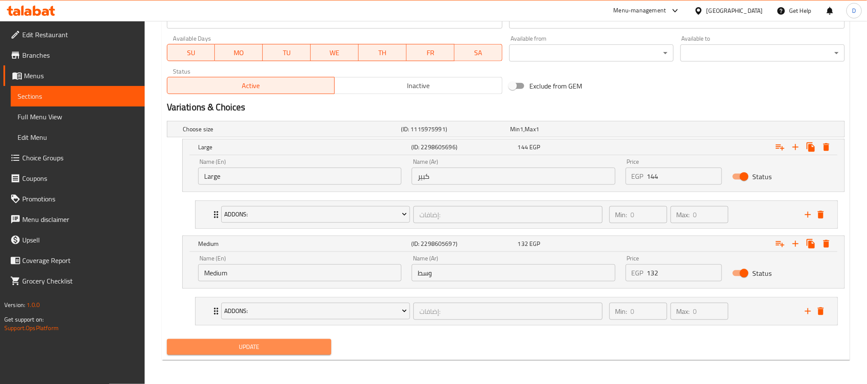
click at [328, 346] on button "Update" at bounding box center [249, 348] width 164 height 16
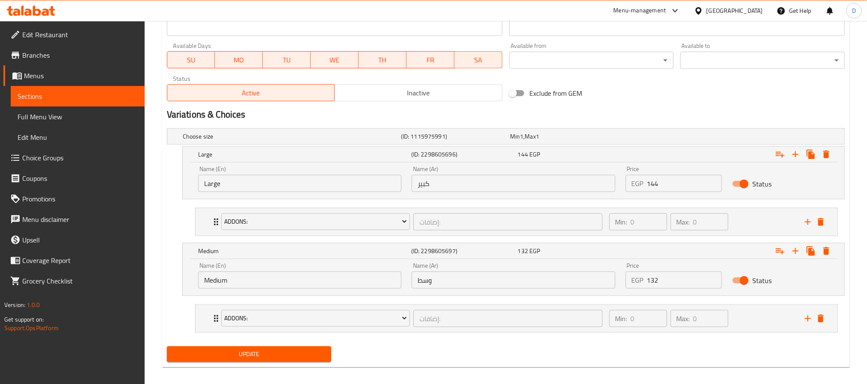
scroll to position [60, 0]
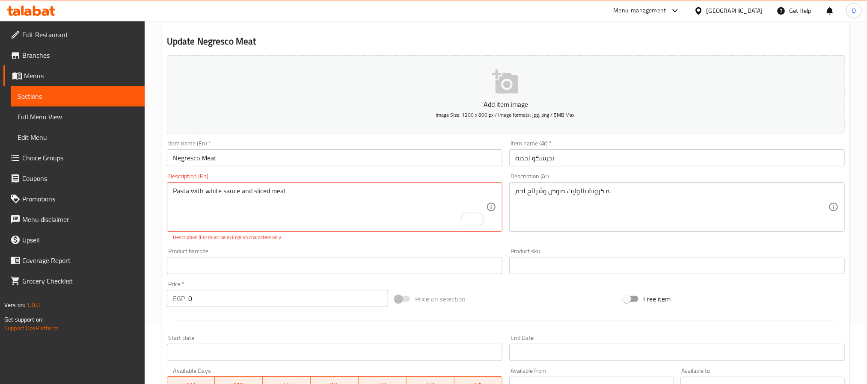
click at [313, 186] on div "Pasta with white sauce and sliced ​​meat Description (En)" at bounding box center [335, 207] width 336 height 50
click at [315, 193] on textarea "Pasta with white sauce and sliced ​​meat" at bounding box center [329, 207] width 313 height 41
click at [173, 193] on textarea "Pasta with white sauce and sliced ​​meat" at bounding box center [329, 207] width 313 height 41
click at [310, 194] on textarea "Pasta with white sauce and sliced ​​meat" at bounding box center [329, 207] width 313 height 41
type textarea "Pasta with white sauce and sliced ​​meat"
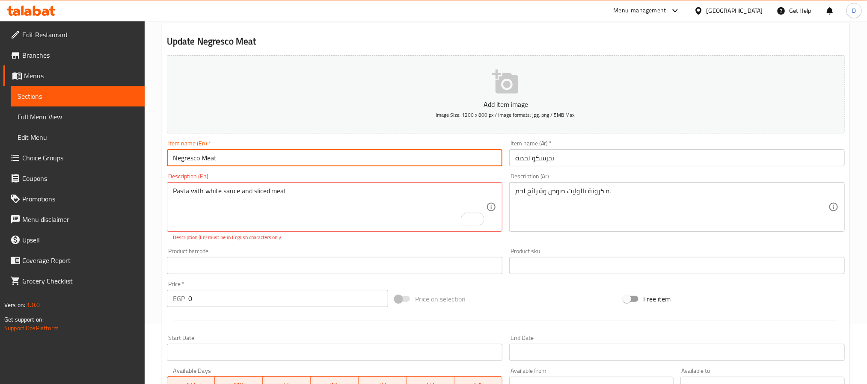
click at [307, 152] on input "Negresco Meat" at bounding box center [335, 157] width 336 height 17
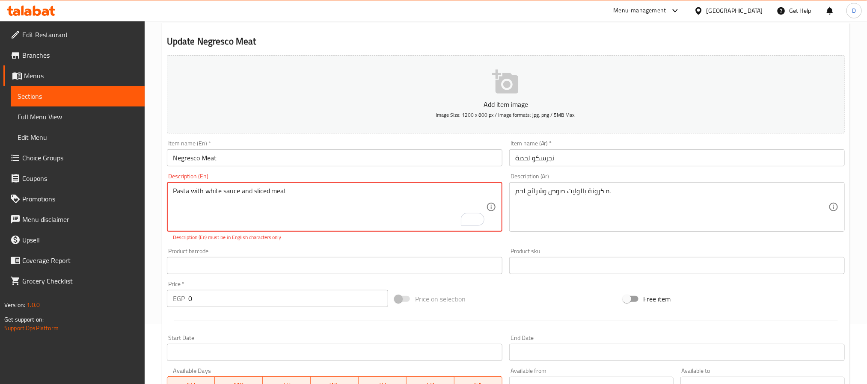
click at [301, 188] on textarea "Pasta with white sauce and sliced ​​meat" at bounding box center [329, 207] width 313 height 41
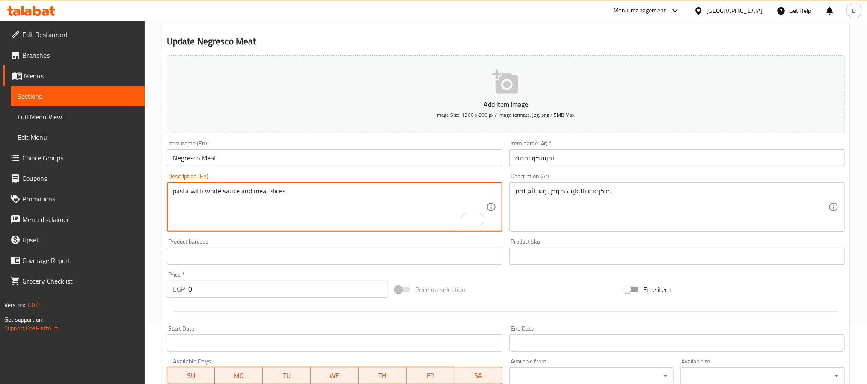
type textarea "pasta with white sauce and meat slices"
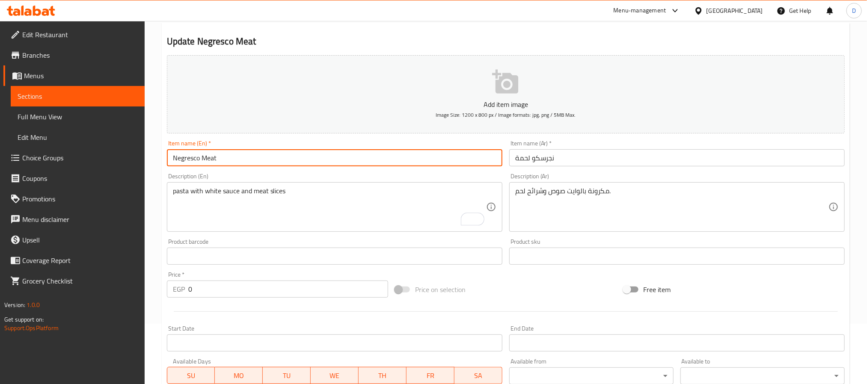
click at [279, 159] on input "Negresco Meat" at bounding box center [335, 157] width 336 height 17
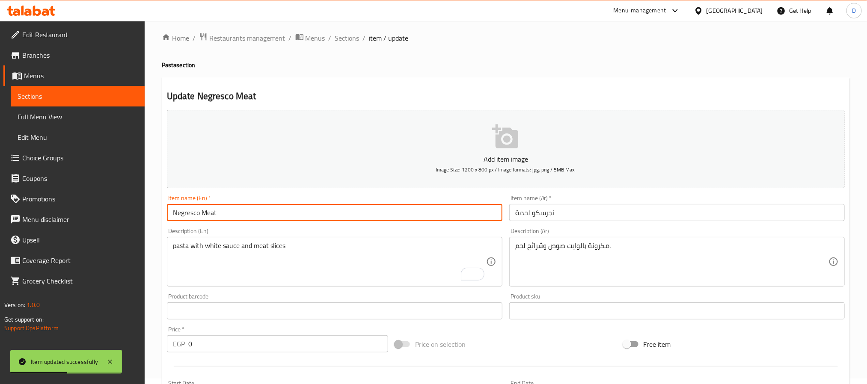
scroll to position [0, 0]
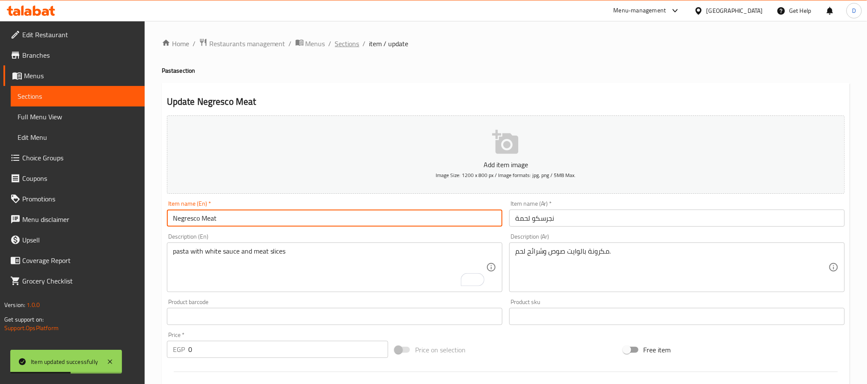
click at [348, 48] on span "Sections" at bounding box center [347, 44] width 24 height 10
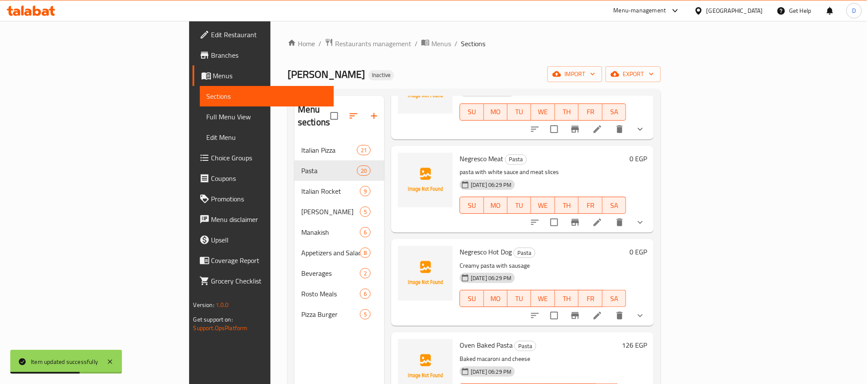
scroll to position [941, 0]
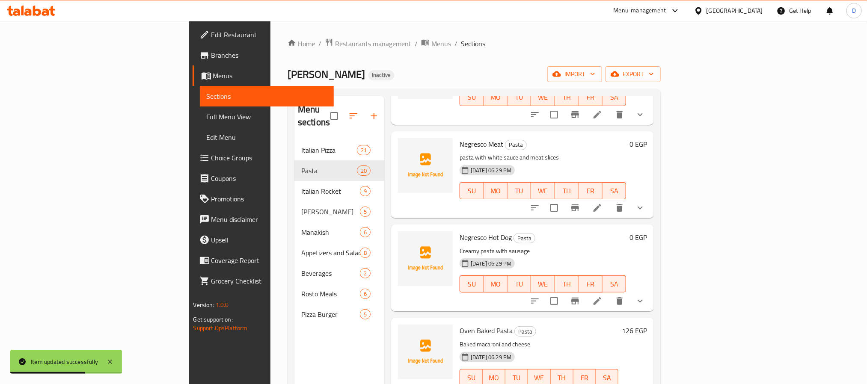
click at [610, 294] on li at bounding box center [598, 301] width 24 height 15
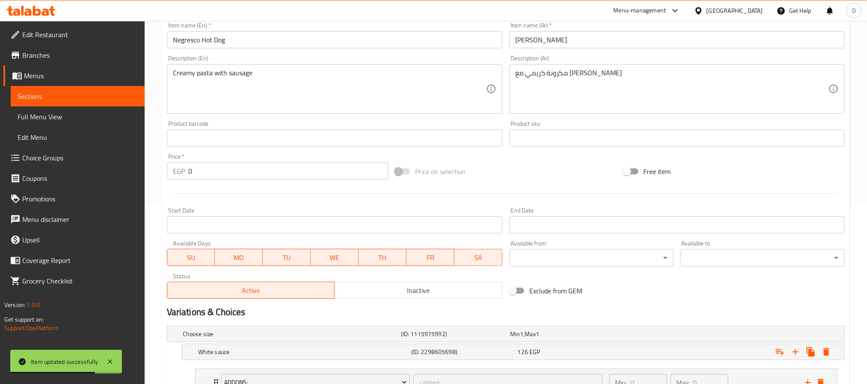
scroll to position [312, 0]
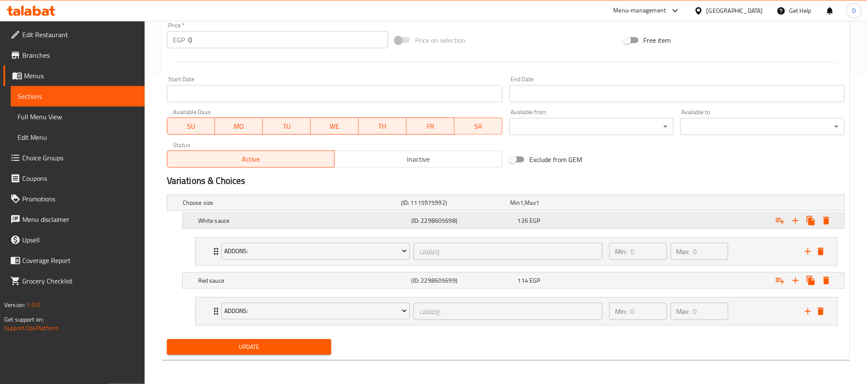
click at [557, 223] on div "126 EGP" at bounding box center [569, 221] width 103 height 9
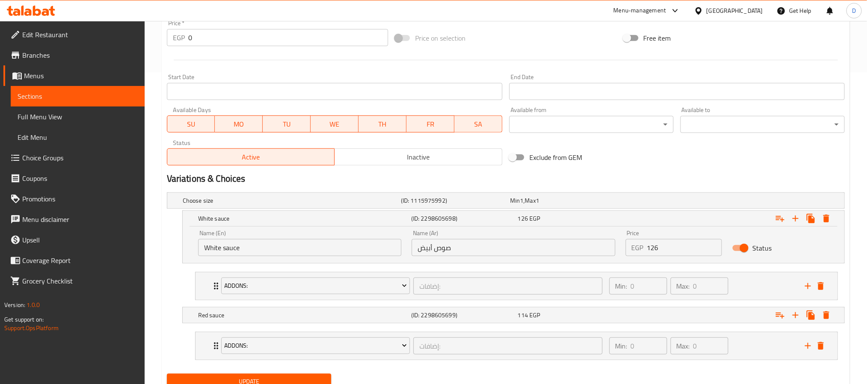
click at [313, 248] on input "White sauce" at bounding box center [299, 247] width 203 height 17
click at [313, 248] on input "text" at bounding box center [299, 247] width 203 height 17
type input "Large"
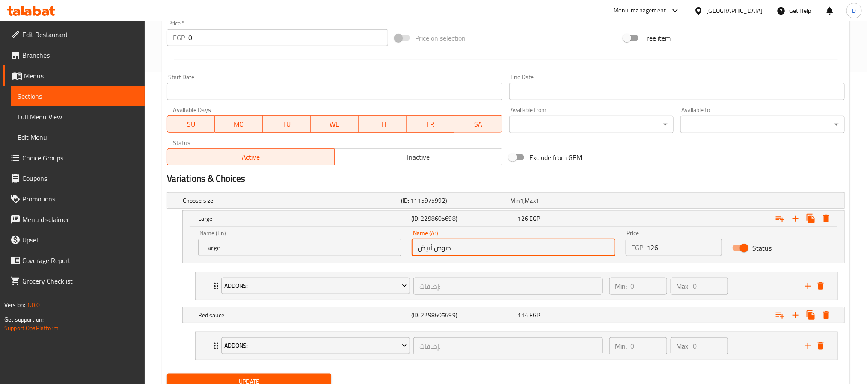
click at [477, 243] on input "صوص أبيض" at bounding box center [513, 247] width 203 height 17
click at [477, 247] on input "text" at bounding box center [513, 247] width 203 height 17
type input "كبير"
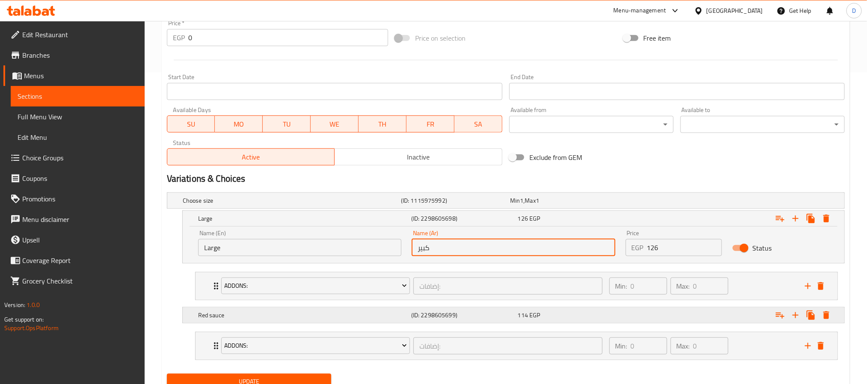
click at [379, 322] on div "Red sauce" at bounding box center [303, 316] width 213 height 12
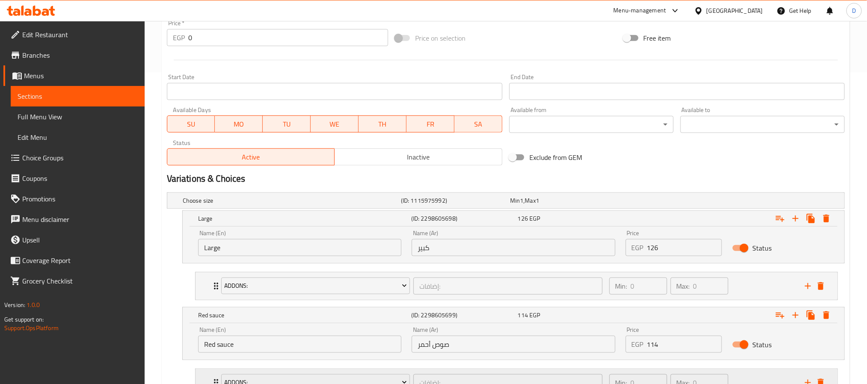
scroll to position [386, 0]
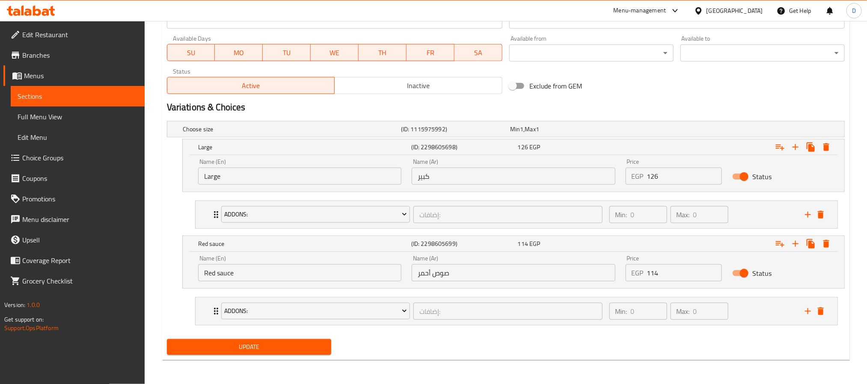
click at [313, 270] on input "Red sauce" at bounding box center [299, 273] width 203 height 17
click at [313, 270] on input "text" at bounding box center [299, 273] width 203 height 17
type input "Medium"
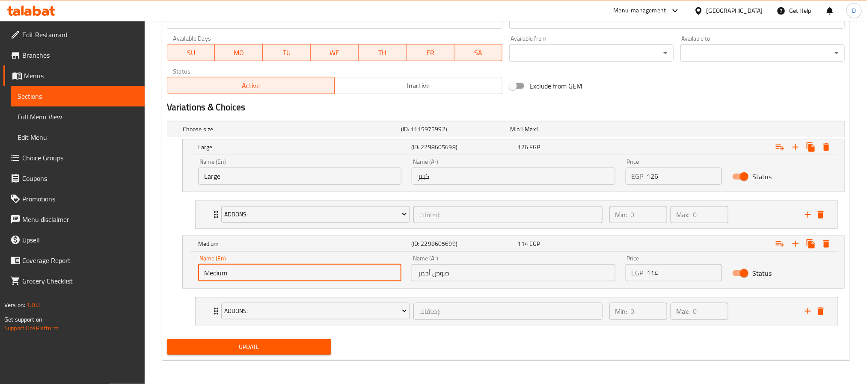
click at [510, 277] on input "صوص أحمر" at bounding box center [513, 273] width 203 height 17
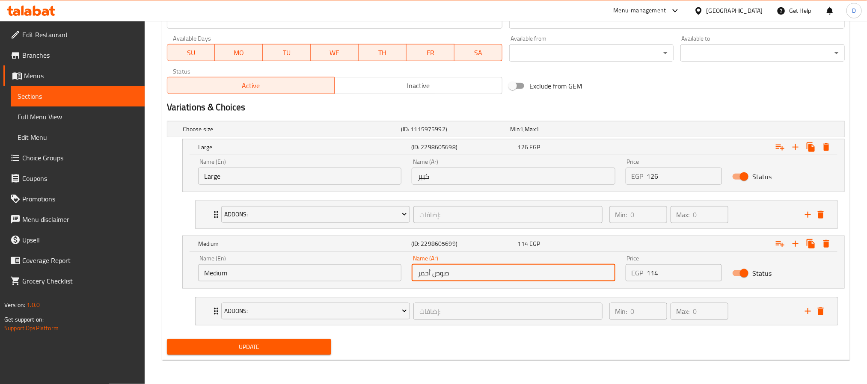
click at [510, 277] on input "صوص أحمر" at bounding box center [513, 273] width 203 height 17
click at [510, 277] on input "text" at bounding box center [513, 273] width 203 height 17
type input "وسط"
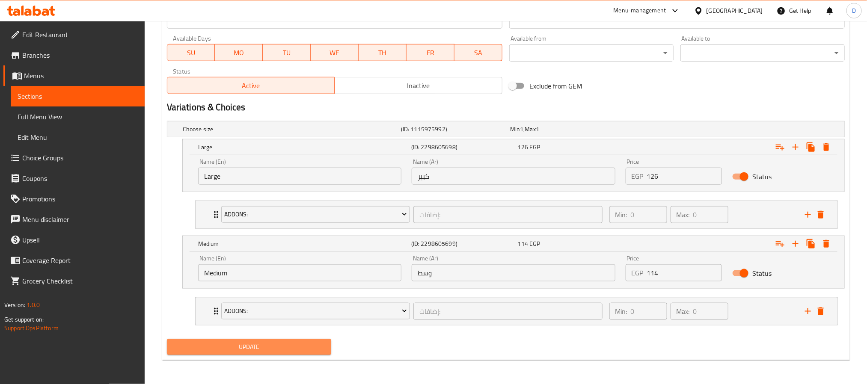
click at [310, 344] on span "Update" at bounding box center [249, 347] width 151 height 11
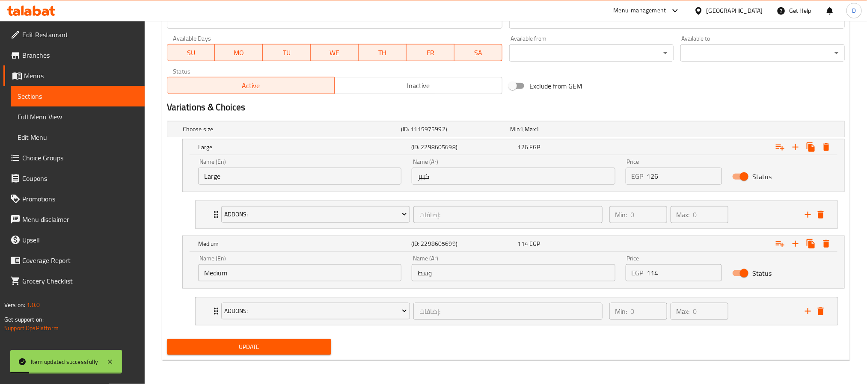
scroll to position [0, 0]
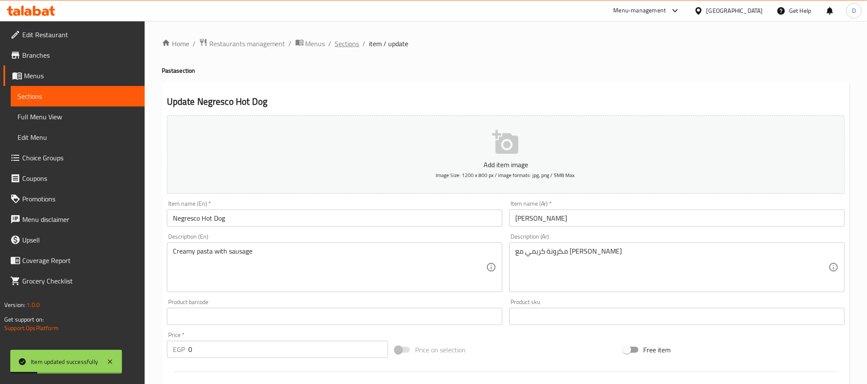
click at [353, 47] on span "Sections" at bounding box center [347, 44] width 24 height 10
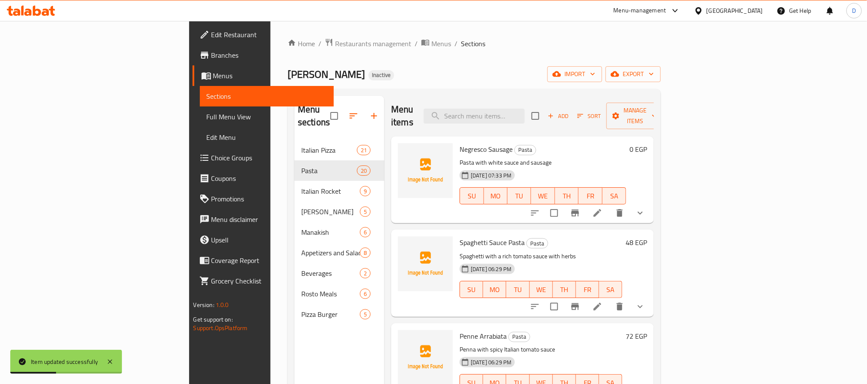
click at [626, 233] on div "Spaghetti Sauce Pasta Pasta Spaghetti with a rich tomato sauce with herbs 17-09…" at bounding box center [541, 273] width 170 height 80
click at [610, 206] on li at bounding box center [598, 213] width 24 height 15
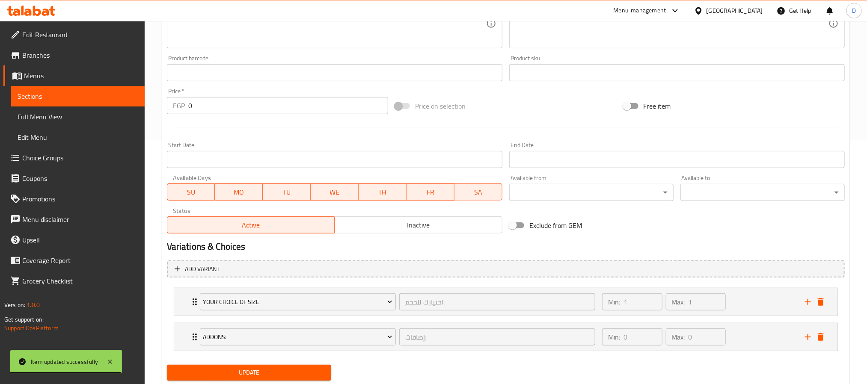
scroll to position [271, 0]
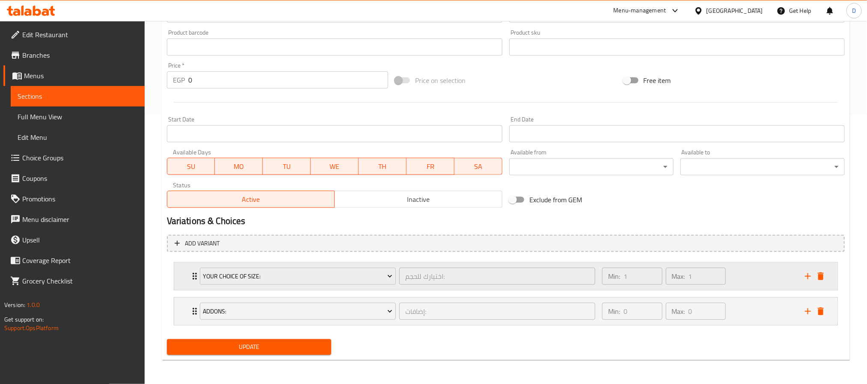
click at [399, 286] on div "Your Choice Of Size: اختيارك للحجم: ​" at bounding box center [398, 276] width 406 height 27
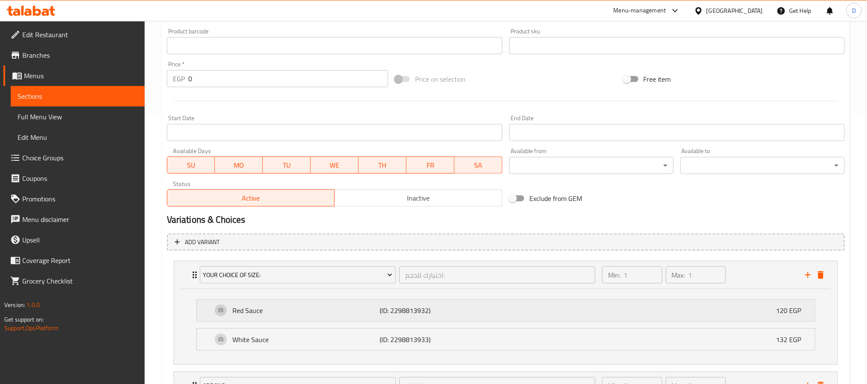
click at [412, 306] on p "(ID: 2298813932)" at bounding box center [429, 311] width 98 height 10
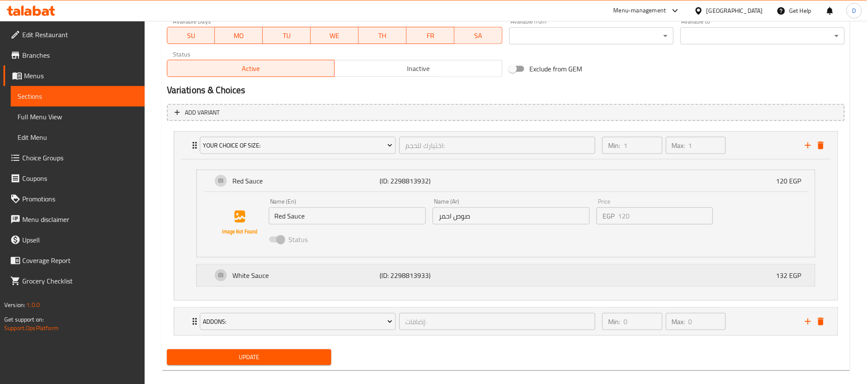
scroll to position [413, 0]
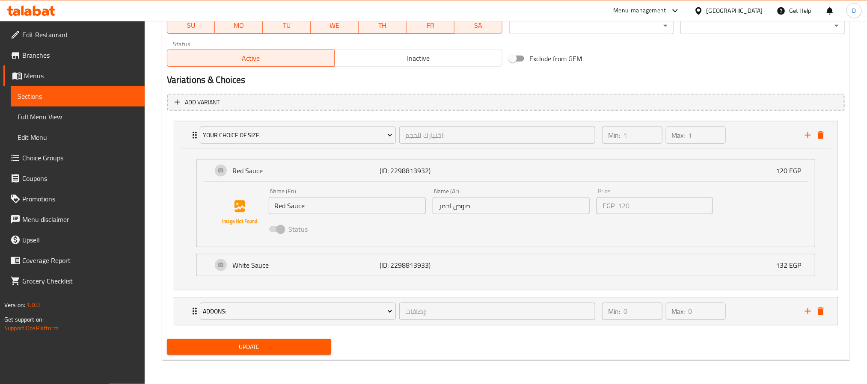
click at [355, 207] on input "Red Sauce" at bounding box center [347, 205] width 157 height 17
click at [821, 134] on icon "delete" at bounding box center [821, 135] width 6 height 8
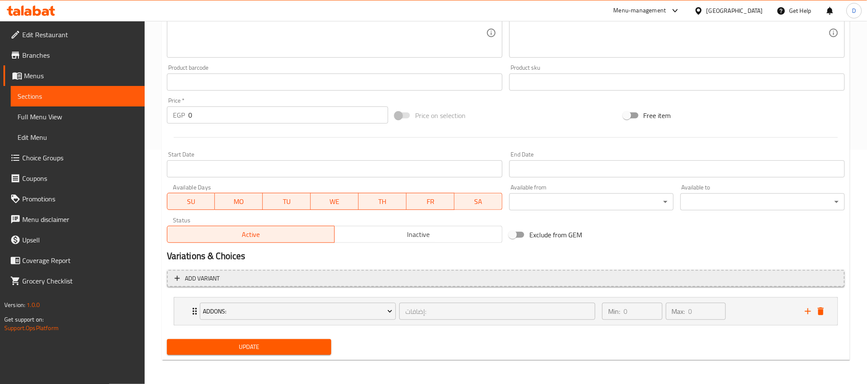
click at [251, 275] on span "Add variant" at bounding box center [506, 279] width 663 height 11
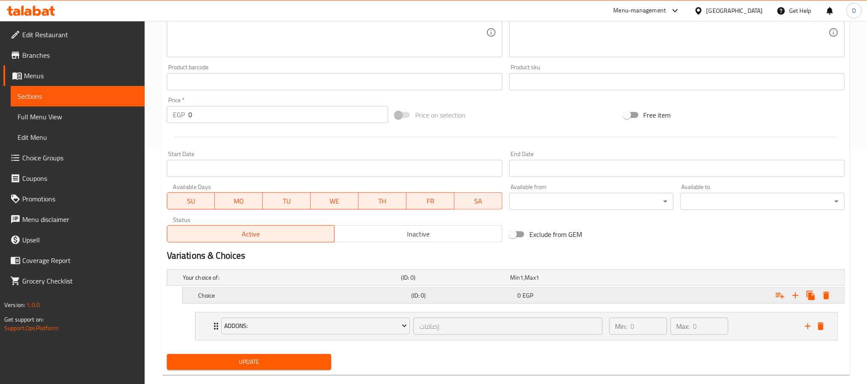
click at [336, 295] on h5 "Choice" at bounding box center [303, 296] width 210 height 9
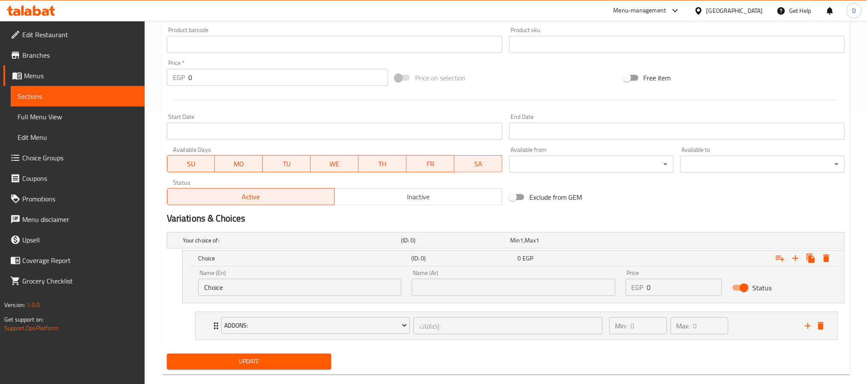
scroll to position [288, 0]
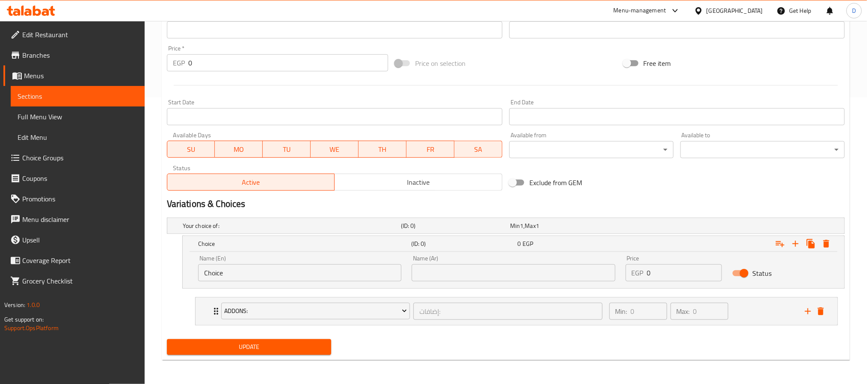
click at [328, 272] on input "Choice" at bounding box center [299, 273] width 203 height 17
click at [328, 272] on input "text" at bounding box center [299, 273] width 203 height 17
type input "Large"
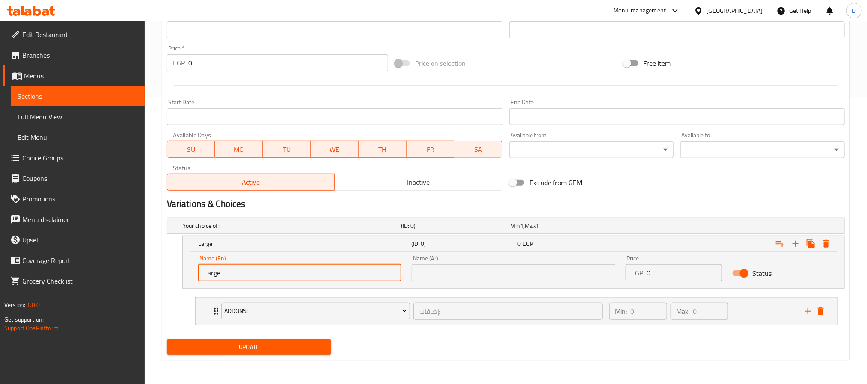
click at [477, 277] on input "text" at bounding box center [513, 273] width 203 height 17
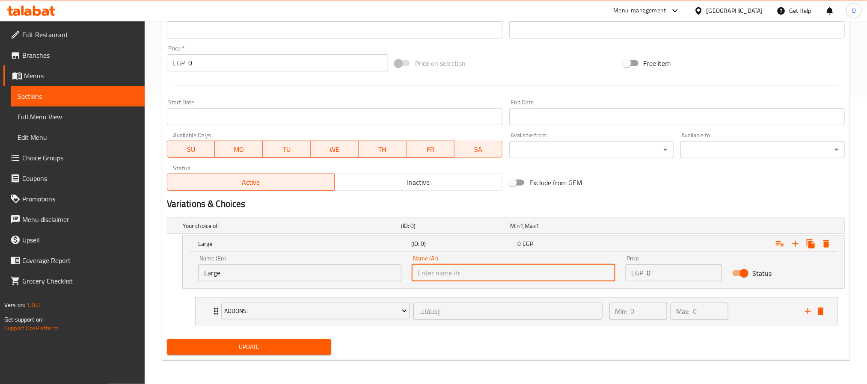
type input "كبير"
click at [797, 242] on icon "Expand" at bounding box center [796, 244] width 10 height 10
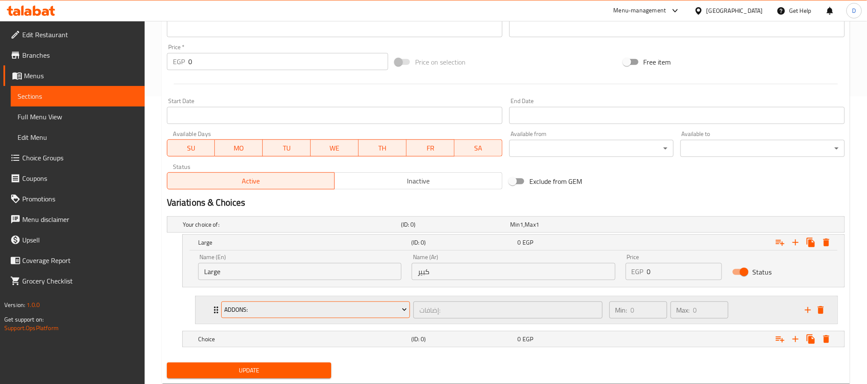
click at [283, 313] on span "Addons:" at bounding box center [315, 310] width 183 height 11
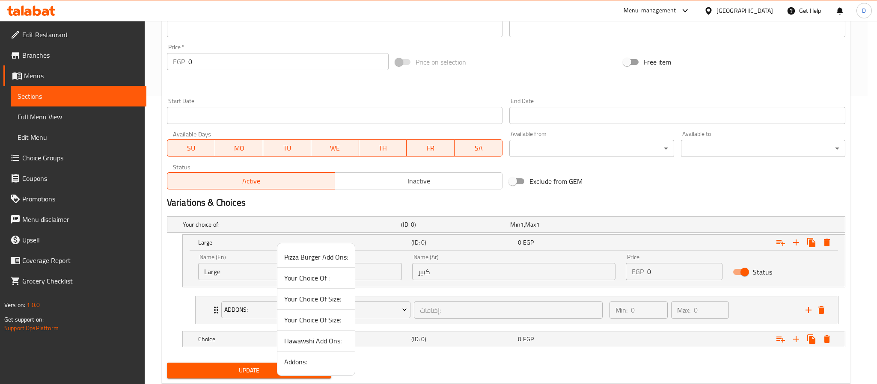
click at [821, 312] on div at bounding box center [438, 192] width 877 height 384
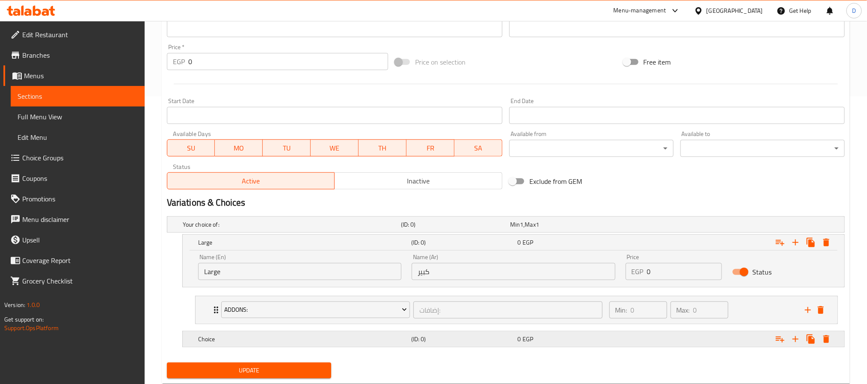
click at [361, 340] on h5 "Choice" at bounding box center [303, 339] width 210 height 9
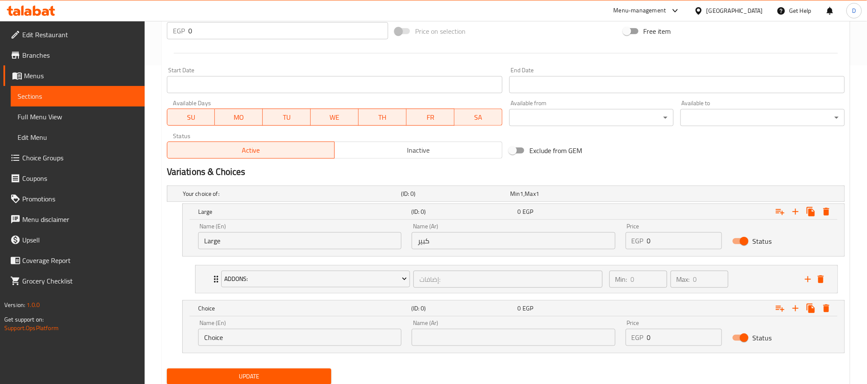
scroll to position [350, 0]
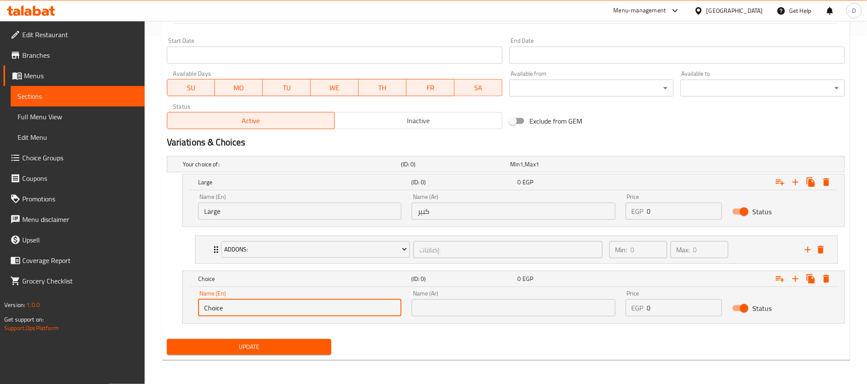
click at [268, 307] on input "Choice" at bounding box center [299, 308] width 203 height 17
click at [267, 307] on input "text" at bounding box center [299, 308] width 203 height 17
type input "Medium"
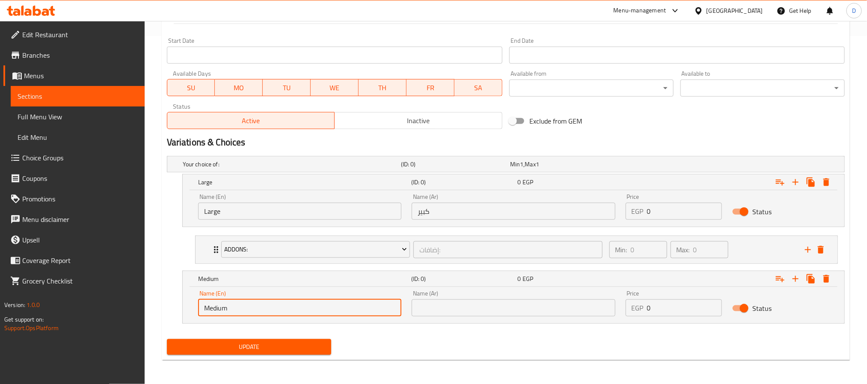
click at [457, 306] on input "text" at bounding box center [513, 308] width 203 height 17
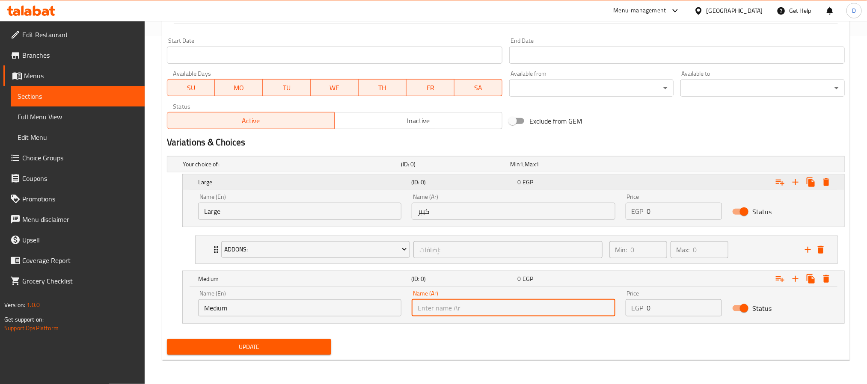
type input "وسط"
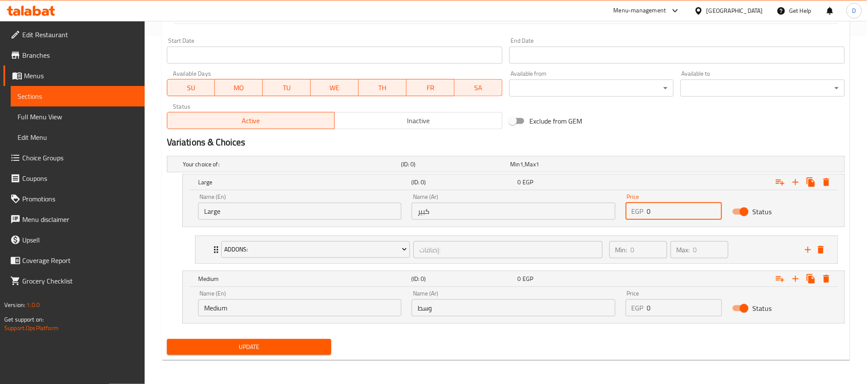
drag, startPoint x: 663, startPoint y: 210, endPoint x: 622, endPoint y: 208, distance: 41.1
click at [623, 208] on div "Price EGP 0 Price" at bounding box center [674, 207] width 107 height 36
click at [622, 208] on div "Price EGP 0 Price" at bounding box center [674, 207] width 107 height 36
click at [681, 211] on input "0" at bounding box center [684, 211] width 75 height 17
type input "132"
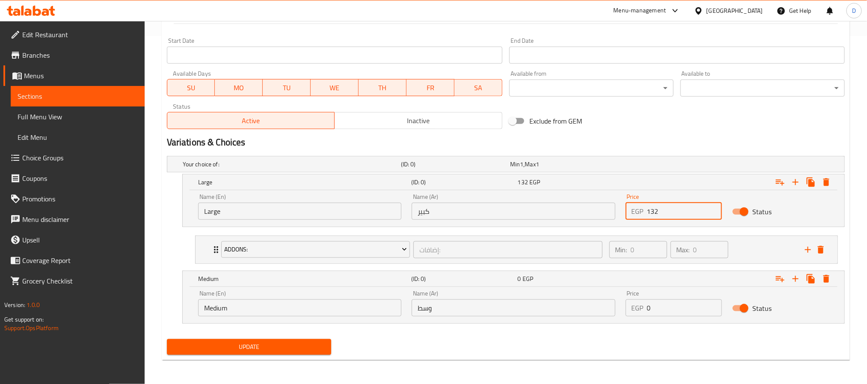
click at [673, 307] on input "0" at bounding box center [684, 308] width 75 height 17
type input "4"
type input "120"
click at [311, 347] on span "Update" at bounding box center [249, 347] width 151 height 11
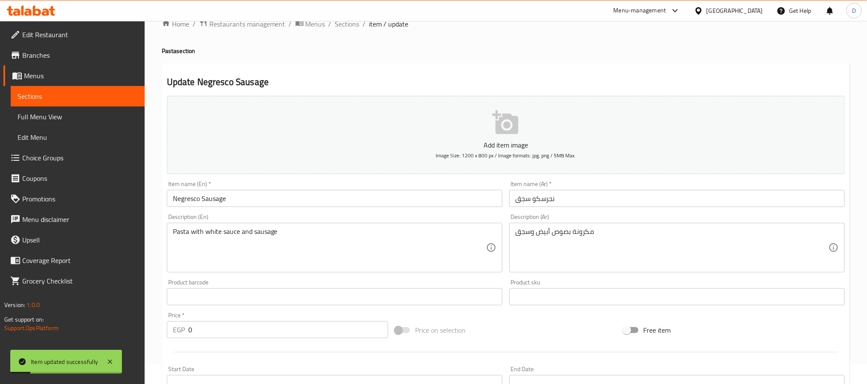
scroll to position [0, 0]
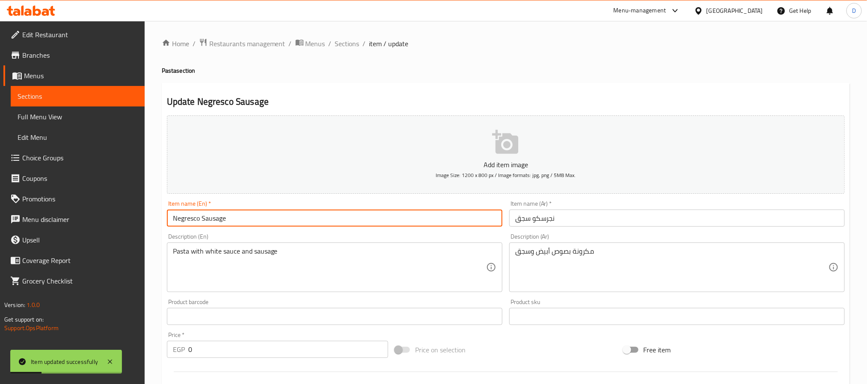
click at [259, 215] on input "Negresco Sausage" at bounding box center [335, 218] width 336 height 17
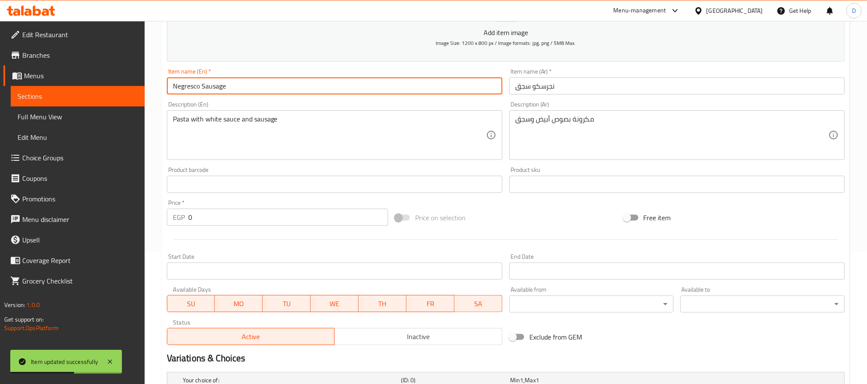
scroll to position [350, 0]
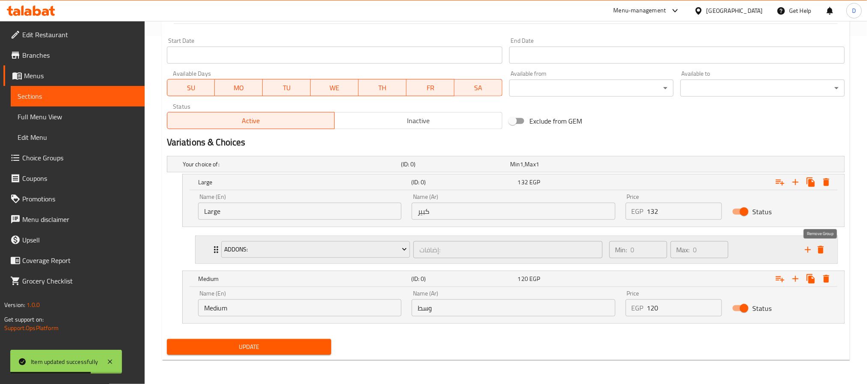
click at [823, 248] on icon "delete" at bounding box center [821, 250] width 6 height 8
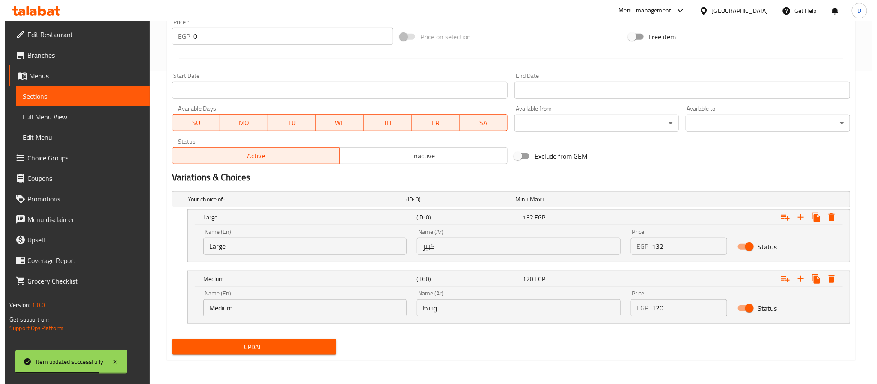
scroll to position [314, 0]
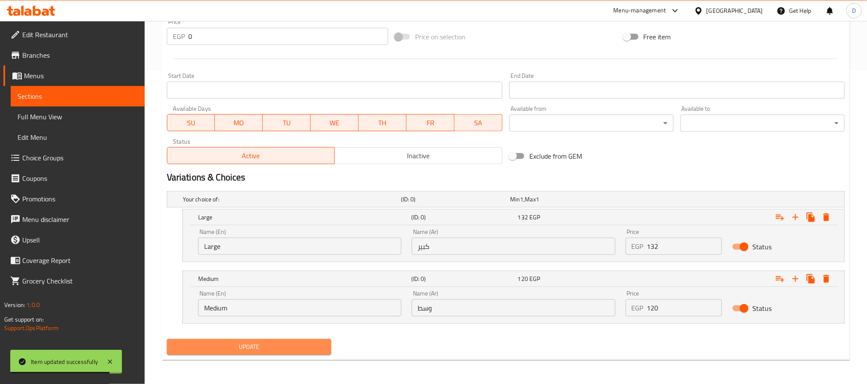
click at [311, 351] on span "Update" at bounding box center [249, 347] width 151 height 11
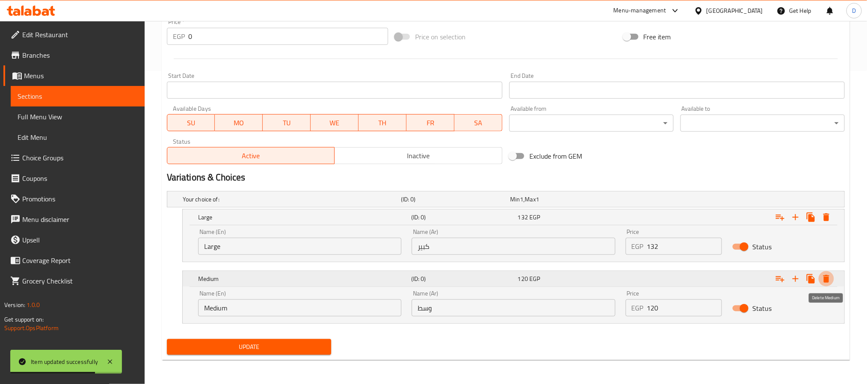
click at [826, 280] on icon "Expand" at bounding box center [827, 279] width 6 height 8
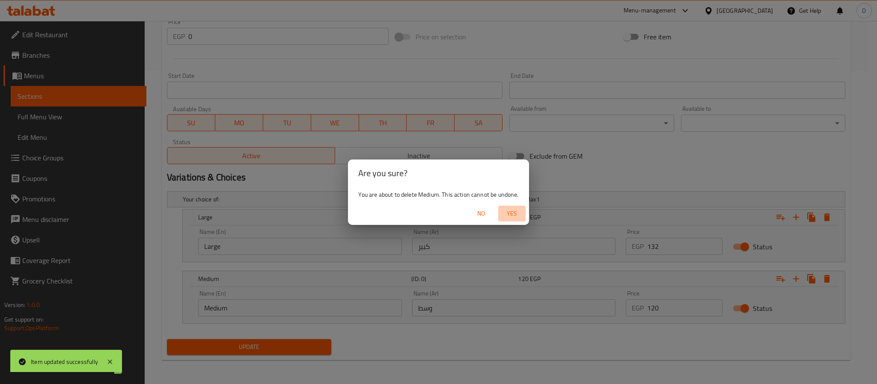
click at [512, 212] on span "Yes" at bounding box center [512, 214] width 21 height 11
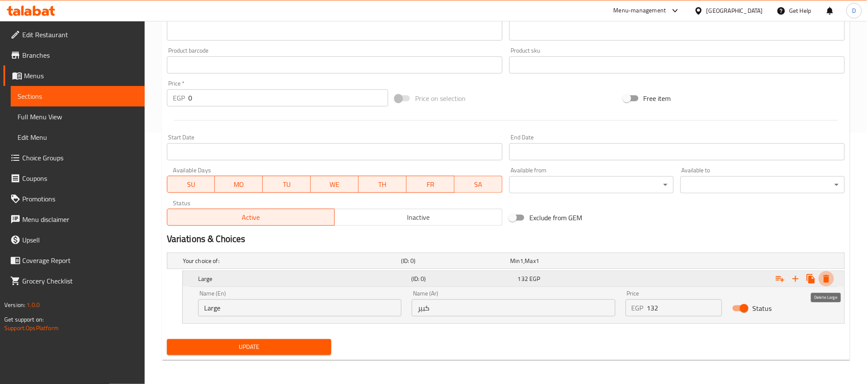
click at [827, 279] on icon "Expand" at bounding box center [827, 279] width 6 height 8
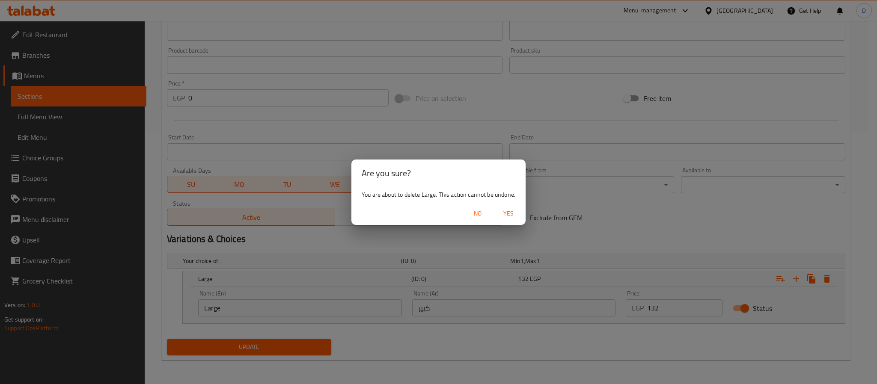
click at [505, 209] on span "Yes" at bounding box center [508, 214] width 21 height 11
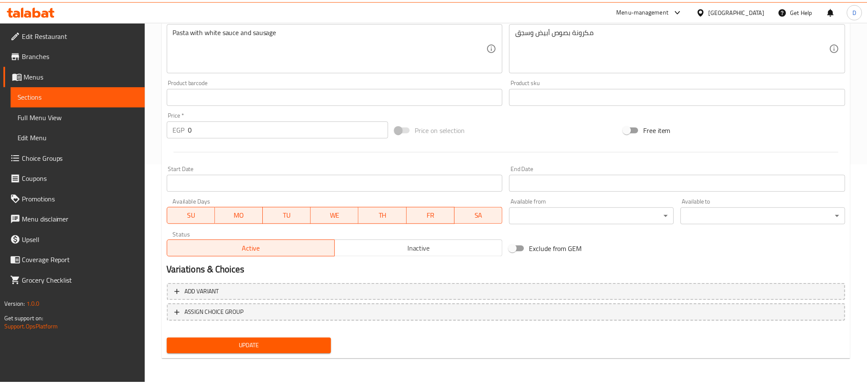
scroll to position [220, 0]
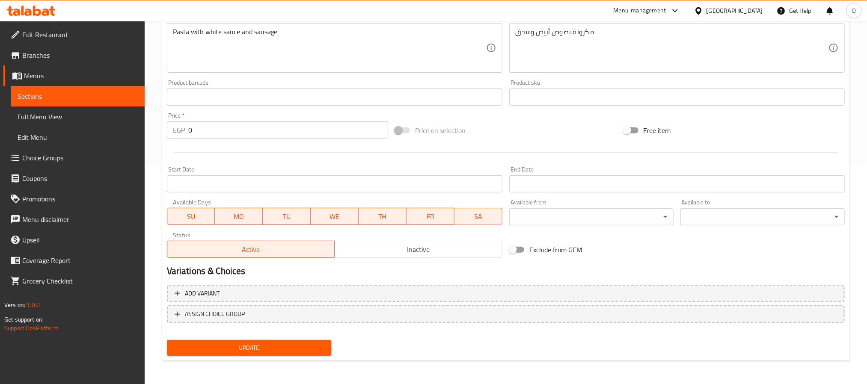
click at [307, 347] on span "Update" at bounding box center [249, 348] width 151 height 11
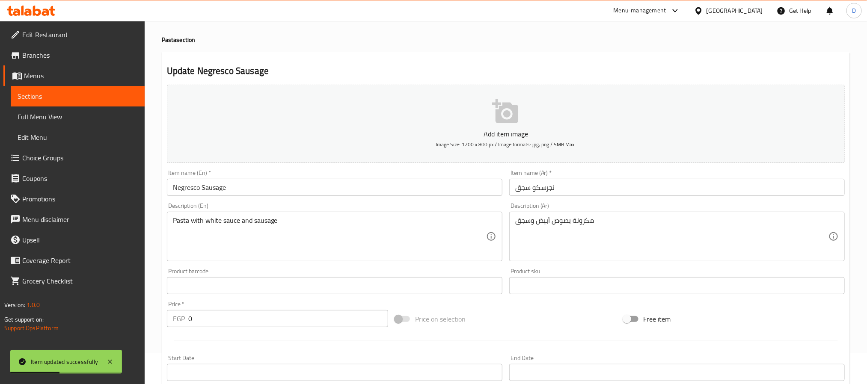
scroll to position [0, 0]
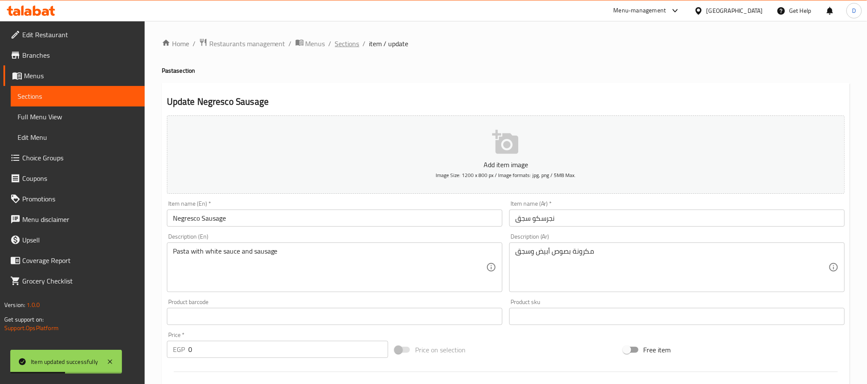
click at [346, 44] on span "Sections" at bounding box center [347, 44] width 24 height 10
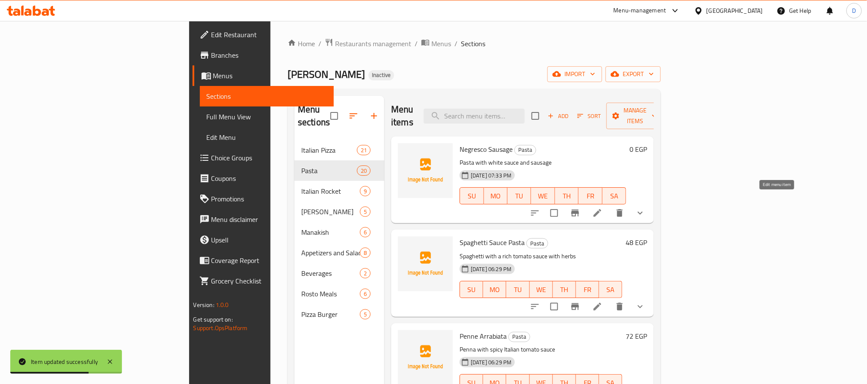
click at [603, 208] on icon at bounding box center [598, 213] width 10 height 10
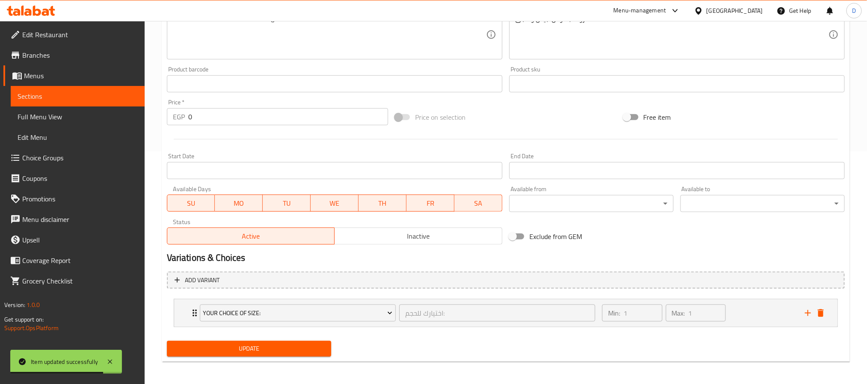
scroll to position [235, 0]
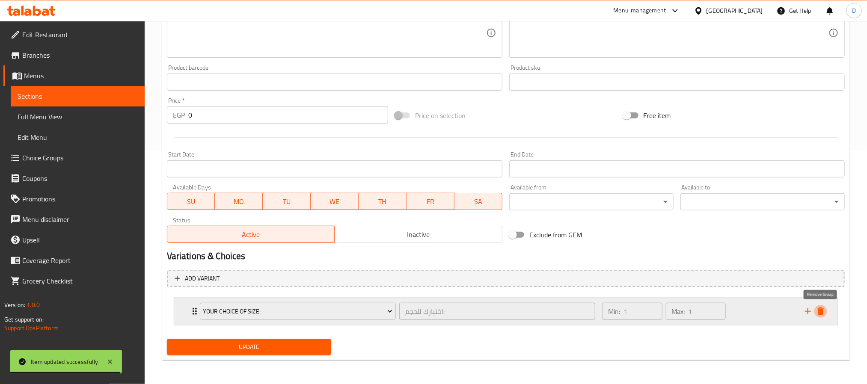
click at [817, 311] on icon "delete" at bounding box center [821, 312] width 10 height 10
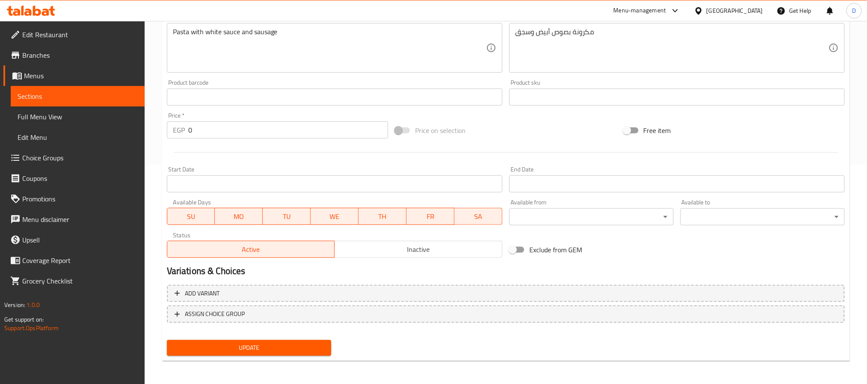
click at [315, 347] on span "Update" at bounding box center [249, 348] width 151 height 11
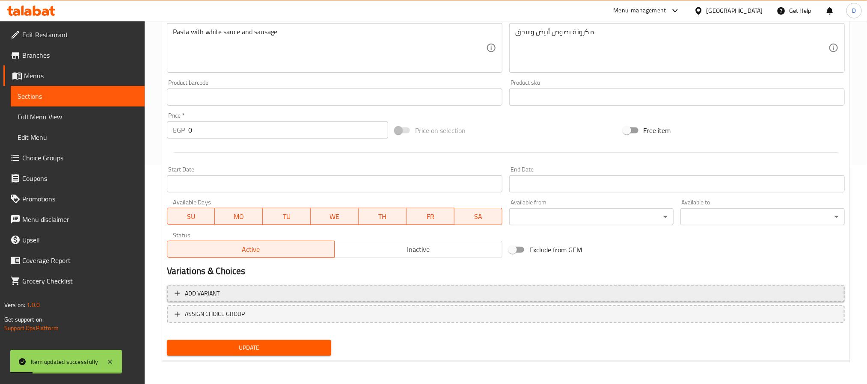
click at [327, 295] on span "Add variant" at bounding box center [506, 294] width 663 height 11
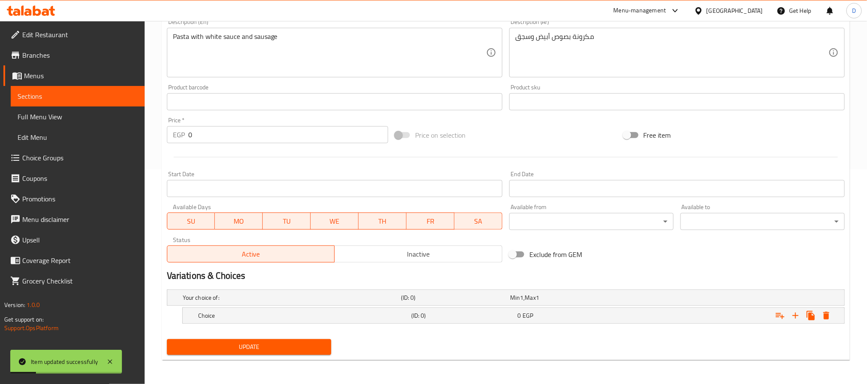
scroll to position [216, 0]
click at [365, 313] on h5 "Choice" at bounding box center [303, 316] width 210 height 9
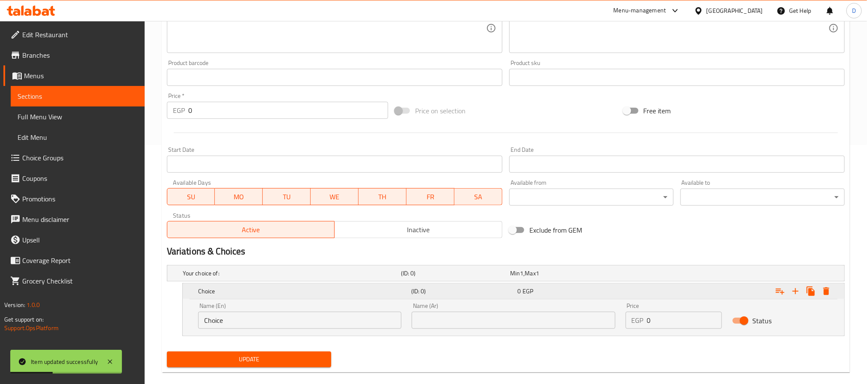
scroll to position [252, 0]
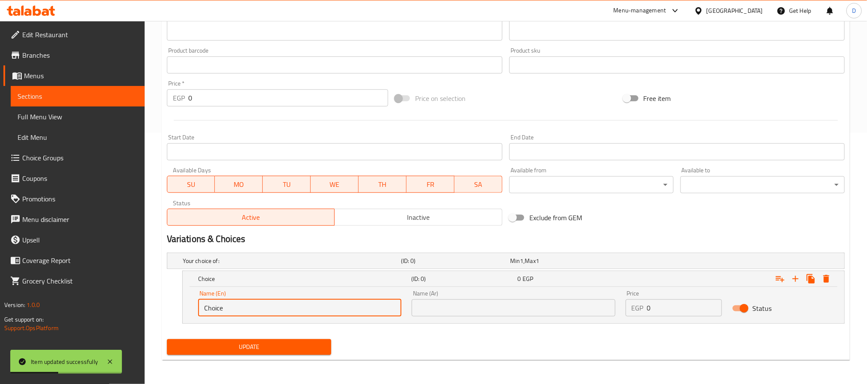
click at [338, 303] on input "Choice" at bounding box center [299, 308] width 203 height 17
click at [338, 302] on input "Choice" at bounding box center [299, 308] width 203 height 17
click at [274, 312] on input "text" at bounding box center [299, 308] width 203 height 17
type input "Large"
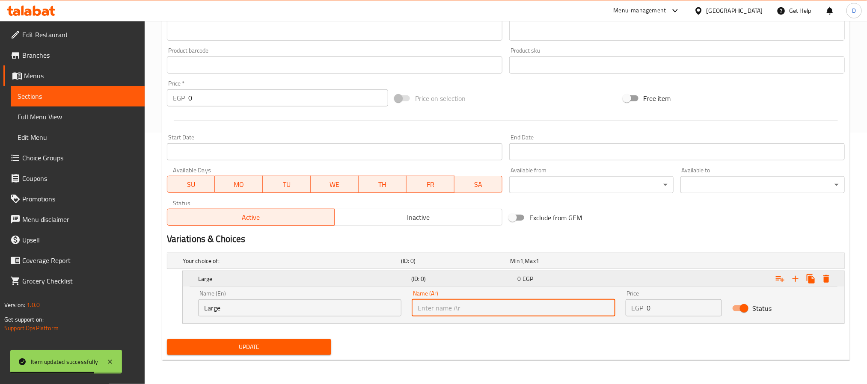
drag, startPoint x: 449, startPoint y: 311, endPoint x: 471, endPoint y: 286, distance: 33.4
click at [449, 311] on input "text" at bounding box center [513, 308] width 203 height 17
type input "كبير"
click at [794, 280] on icon "Expand" at bounding box center [796, 279] width 10 height 10
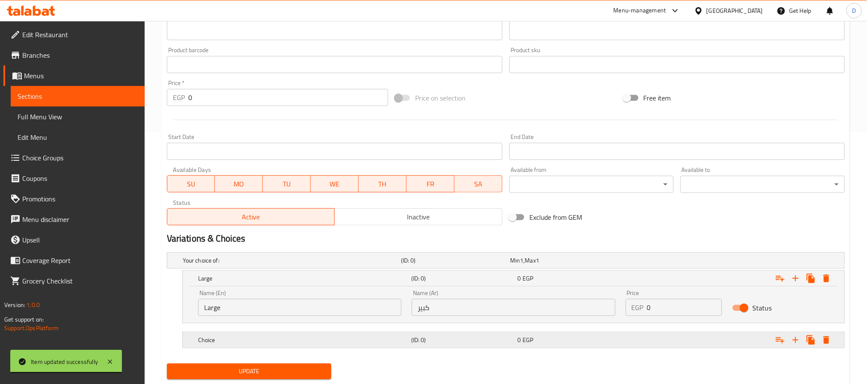
click at [338, 338] on h5 "Choice" at bounding box center [303, 340] width 210 height 9
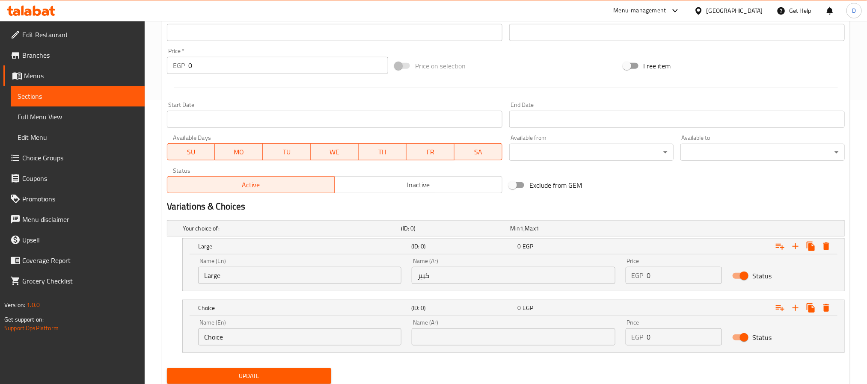
scroll to position [314, 0]
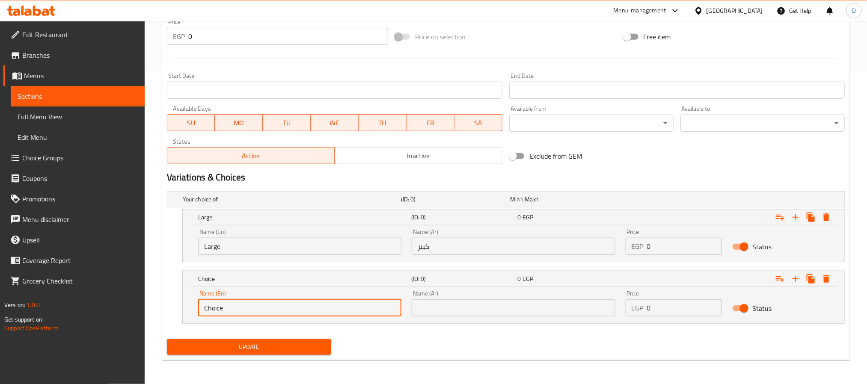
click at [293, 304] on input "Choice" at bounding box center [299, 308] width 203 height 17
click at [292, 309] on input "text" at bounding box center [299, 308] width 203 height 17
type input "Medium"
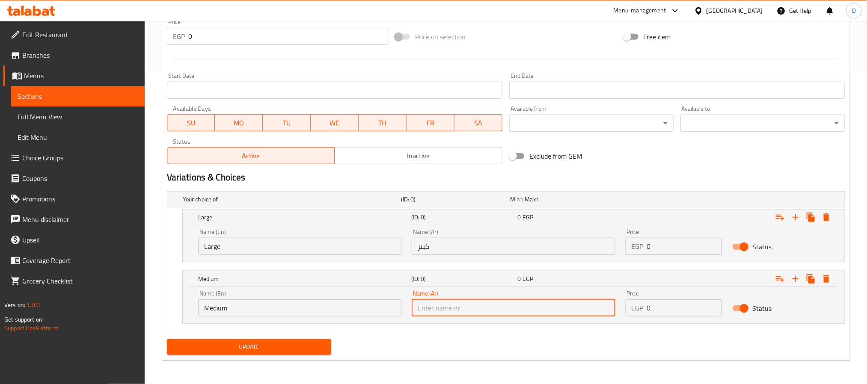
click at [461, 313] on input "text" at bounding box center [513, 308] width 203 height 17
type input "وسط"
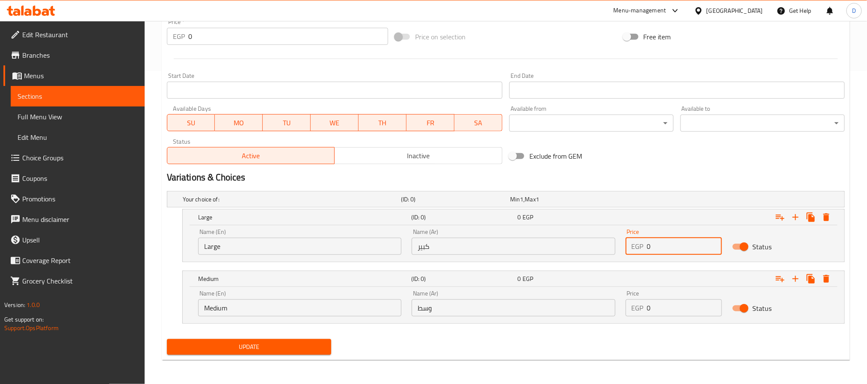
drag, startPoint x: 668, startPoint y: 248, endPoint x: 621, endPoint y: 240, distance: 48.1
click at [621, 240] on div "Price EGP 0 Price" at bounding box center [674, 242] width 107 height 36
type input "132"
click at [681, 307] on input "0" at bounding box center [684, 308] width 75 height 17
type input "120"
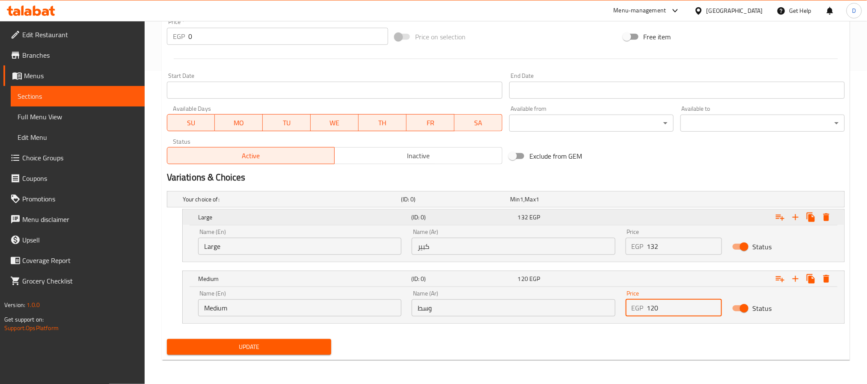
click at [778, 215] on icon "Expand" at bounding box center [780, 218] width 9 height 6
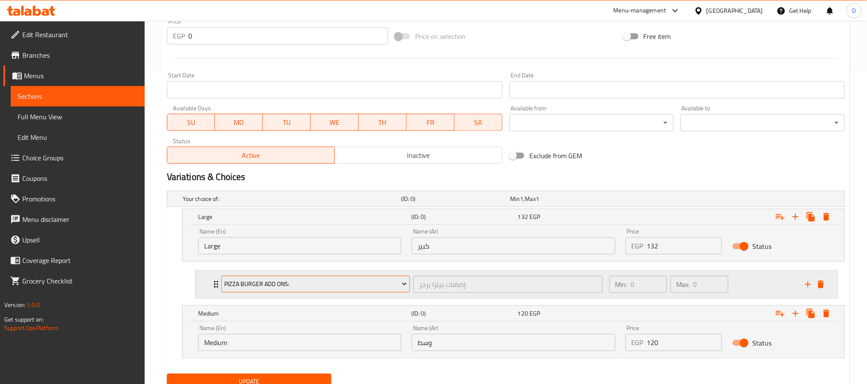
click at [298, 287] on span "Pizza Burger Add Ons:" at bounding box center [315, 284] width 183 height 11
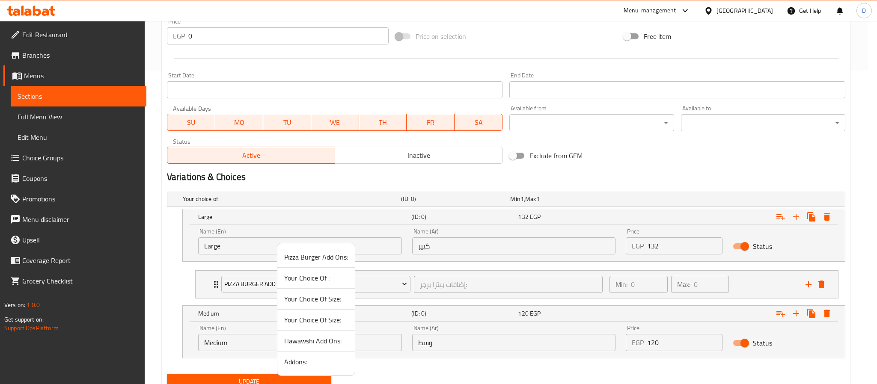
click at [312, 363] on span "Addons:" at bounding box center [316, 362] width 64 height 10
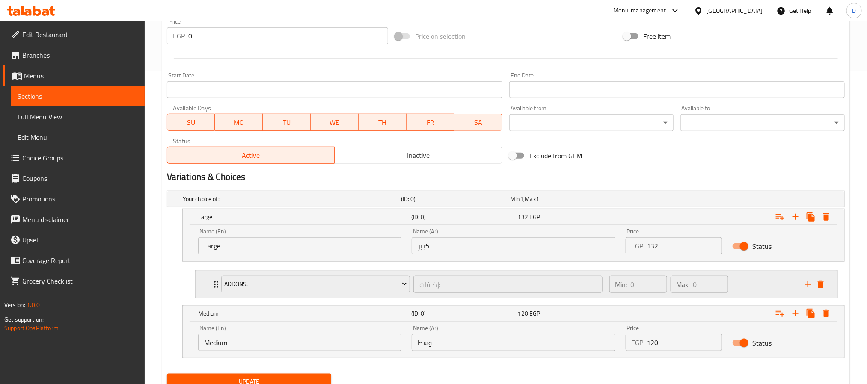
click at [609, 296] on div "Min: 0 ​ Max: 0 ​" at bounding box center [669, 285] width 126 height 24
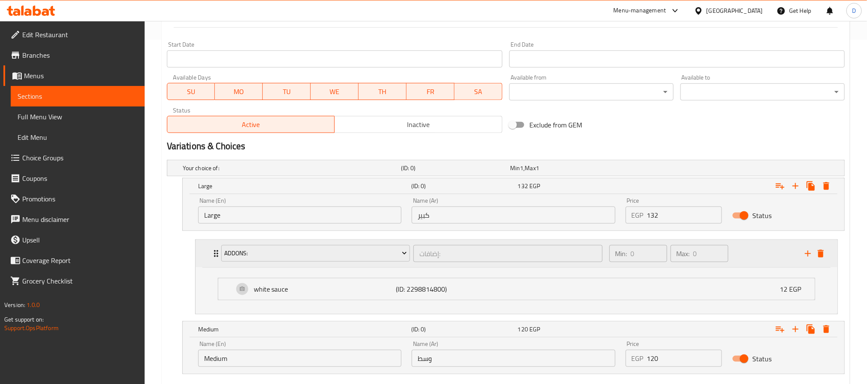
scroll to position [397, 0]
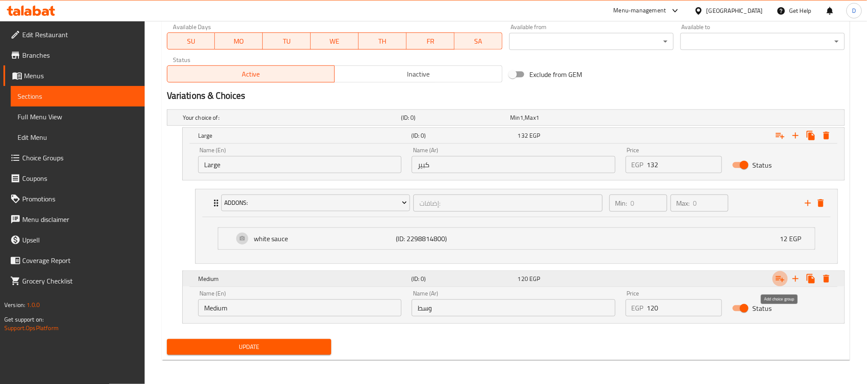
click at [781, 280] on icon "Expand" at bounding box center [780, 280] width 9 height 6
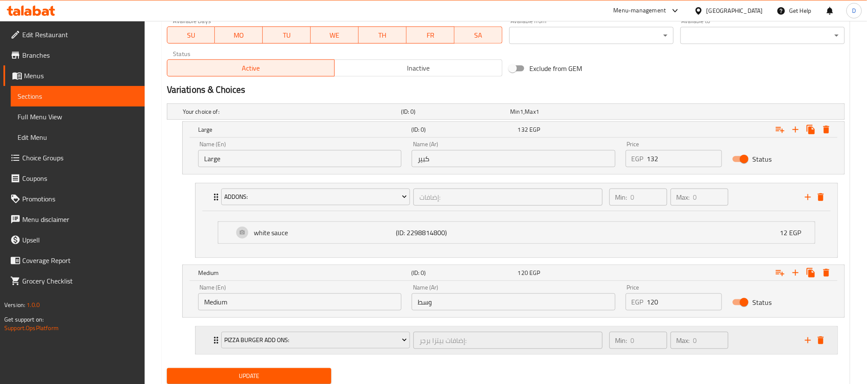
scroll to position [433, 0]
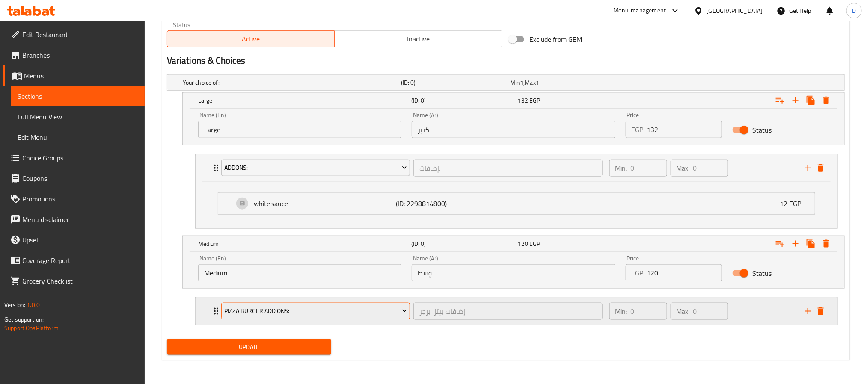
click at [337, 313] on span "Pizza Burger Add Ons:" at bounding box center [315, 311] width 183 height 11
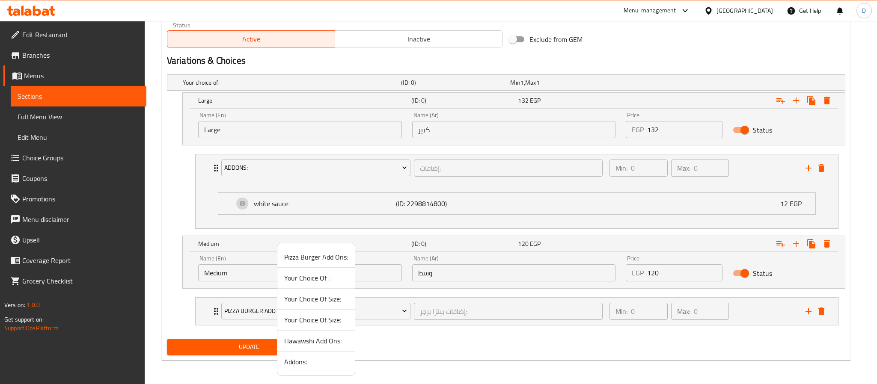
click at [312, 361] on span "Addons:" at bounding box center [316, 362] width 64 height 10
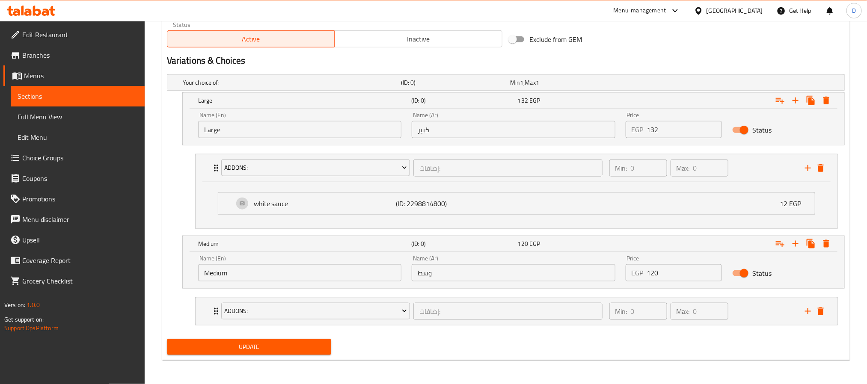
click at [261, 352] on span "Update" at bounding box center [249, 347] width 151 height 11
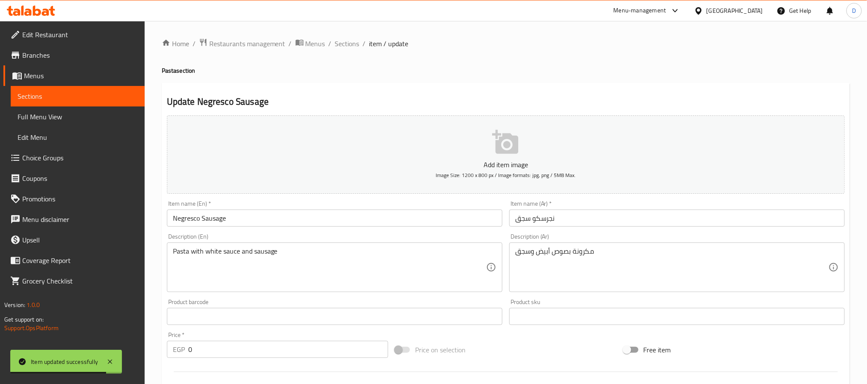
click at [359, 48] on ol "Home / Restaurants management / Menus / Sections / item / update" at bounding box center [506, 43] width 688 height 11
click at [339, 44] on span "Sections" at bounding box center [347, 44] width 24 height 10
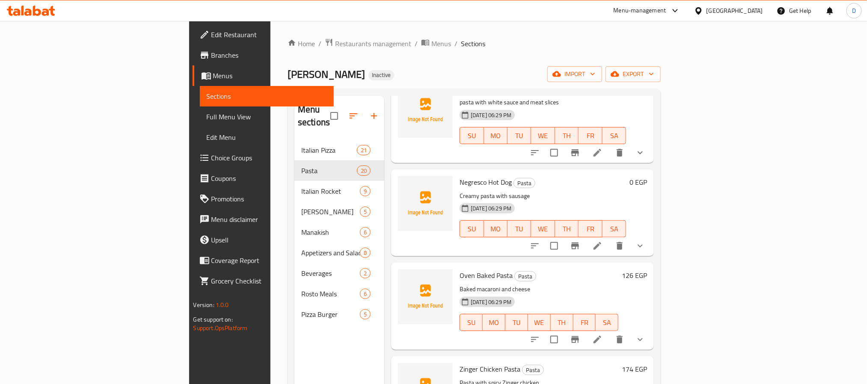
scroll to position [1005, 0]
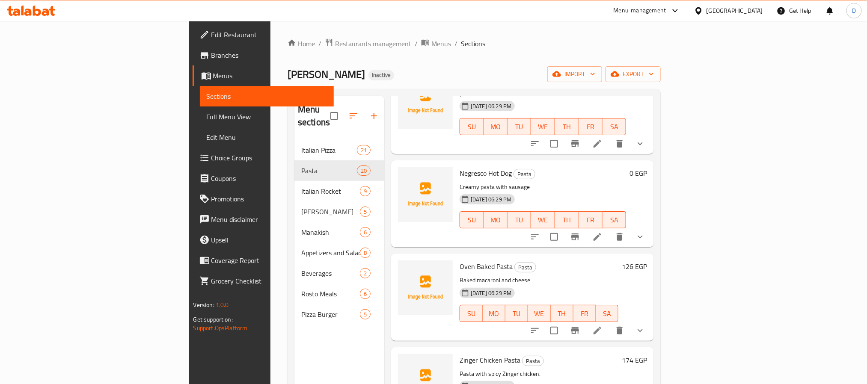
click at [602, 233] on icon at bounding box center [598, 237] width 8 height 8
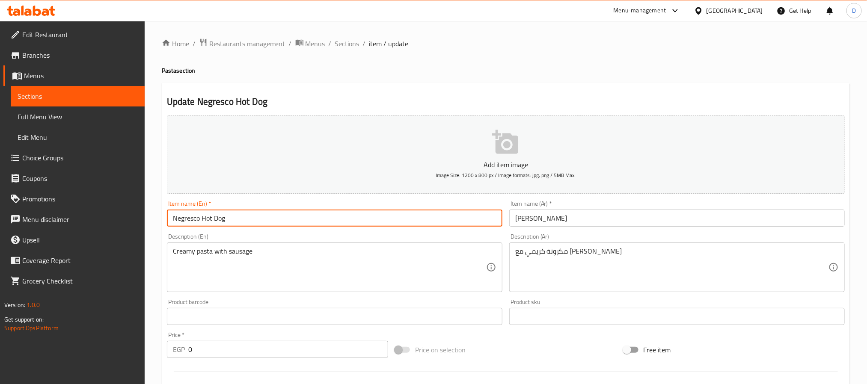
drag, startPoint x: 203, startPoint y: 219, endPoint x: 240, endPoint y: 218, distance: 36.8
click at [240, 218] on input "Negresco Hot Dog" at bounding box center [335, 218] width 336 height 17
click at [244, 250] on textarea "Creamy pasta with sausage" at bounding box center [329, 267] width 313 height 41
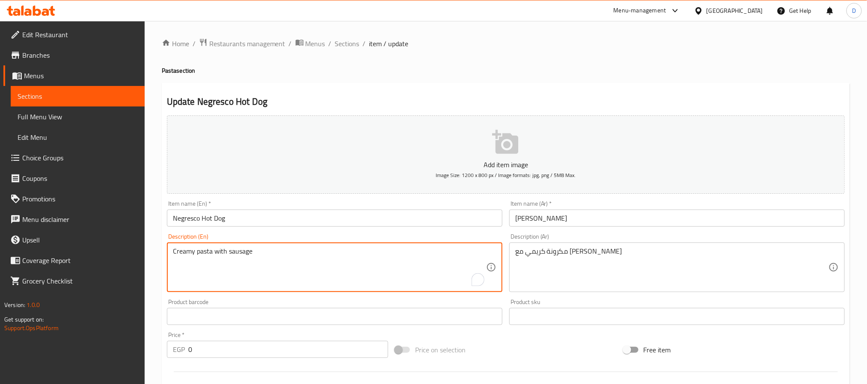
paste textarea "Hot Dog"
type textarea "Creamy pasta with Hot Dog"
click at [295, 212] on input "Negresco Hot Dog" at bounding box center [335, 218] width 336 height 17
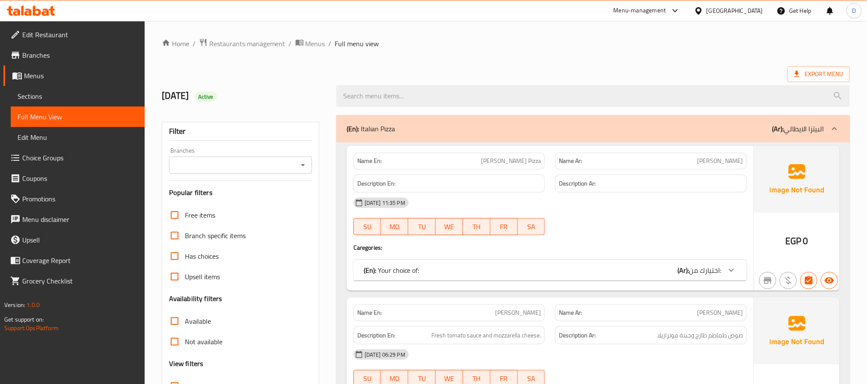
click at [676, 273] on div "(En): Your choice of: (Ar): اختيارك من:" at bounding box center [543, 270] width 358 height 10
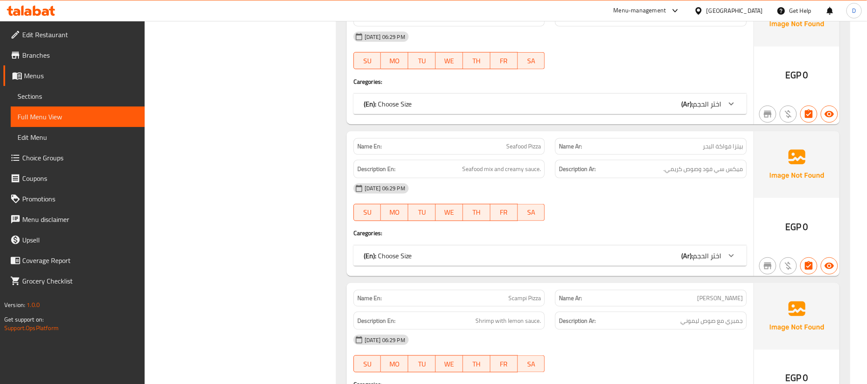
scroll to position [2248, 0]
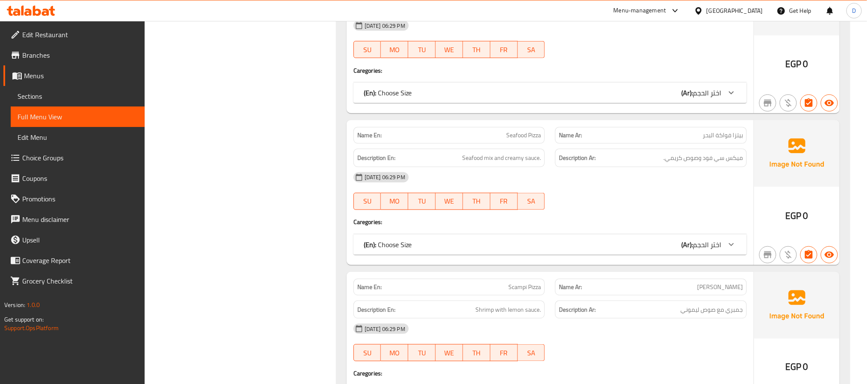
click at [622, 215] on div at bounding box center [651, 210] width 202 height 10
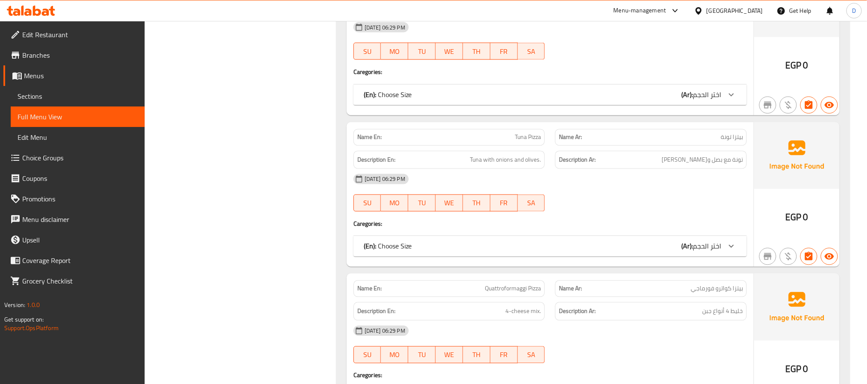
scroll to position [2541, 0]
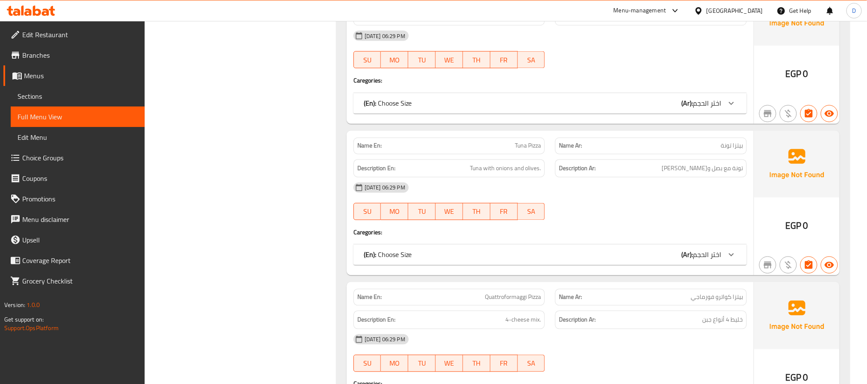
click at [610, 226] on div at bounding box center [651, 220] width 202 height 10
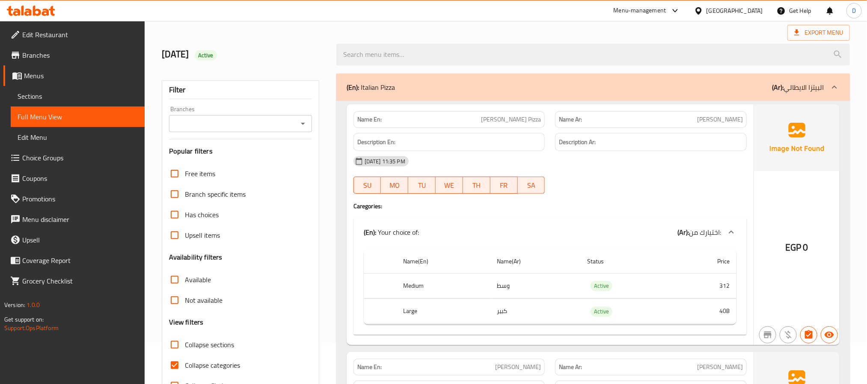
scroll to position [64, 0]
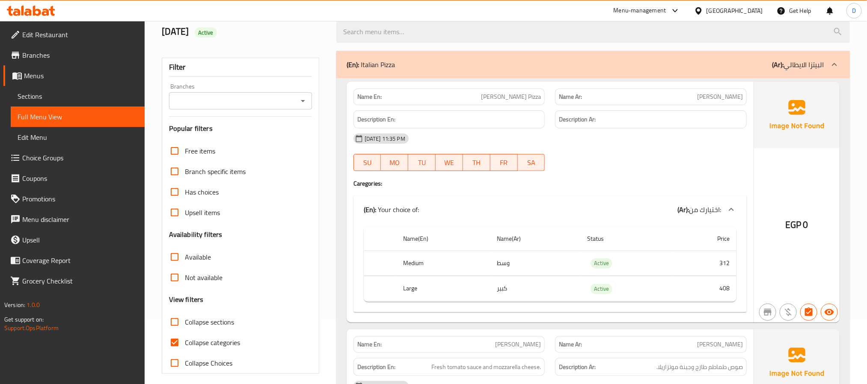
click at [223, 319] on span "Collapse sections" at bounding box center [209, 322] width 49 height 10
click at [185, 319] on input "Collapse sections" at bounding box center [174, 322] width 21 height 21
checkbox input "true"
click at [225, 342] on span "Collapse categories" at bounding box center [212, 343] width 55 height 10
click at [185, 342] on input "Collapse categories" at bounding box center [174, 343] width 21 height 21
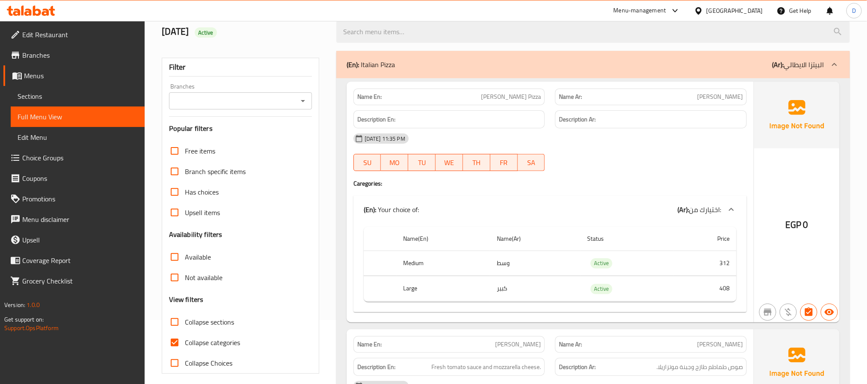
checkbox input "false"
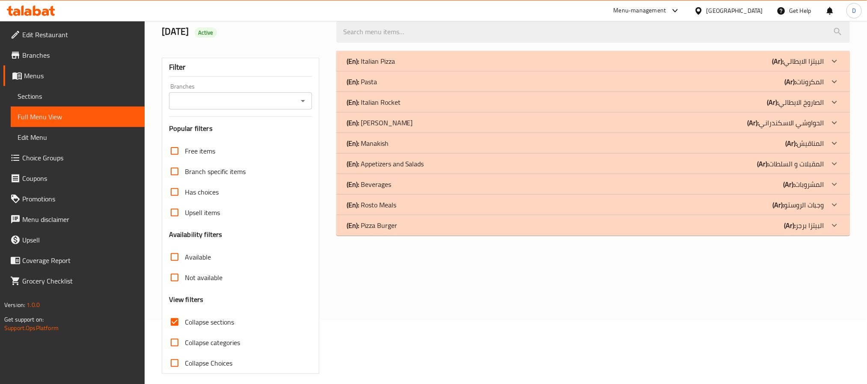
click at [708, 83] on div "(En): Pasta (Ar): المكرونات" at bounding box center [586, 82] width 478 height 10
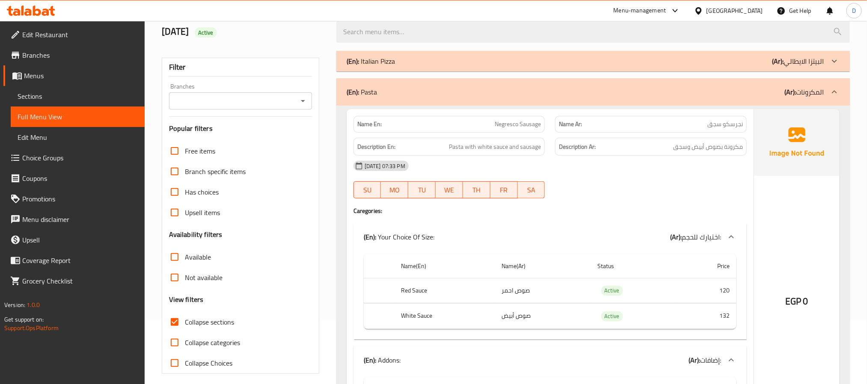
click at [607, 170] on div "[DATE] 07:33 PM" at bounding box center [551, 166] width 404 height 21
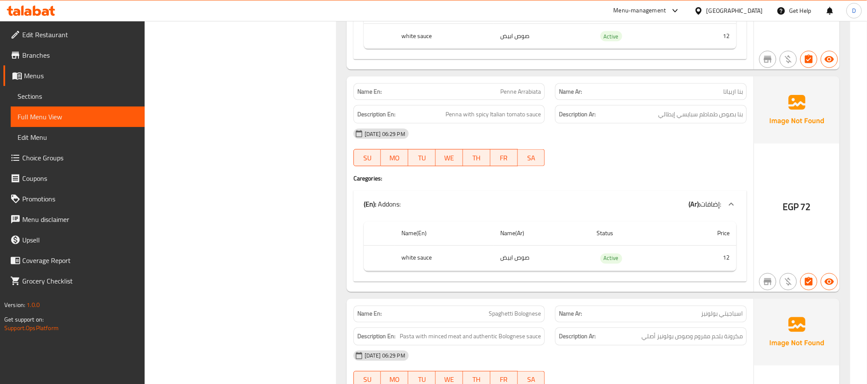
scroll to position [665, 0]
click at [675, 141] on div "[DATE] 06:29 PM" at bounding box center [551, 133] width 404 height 21
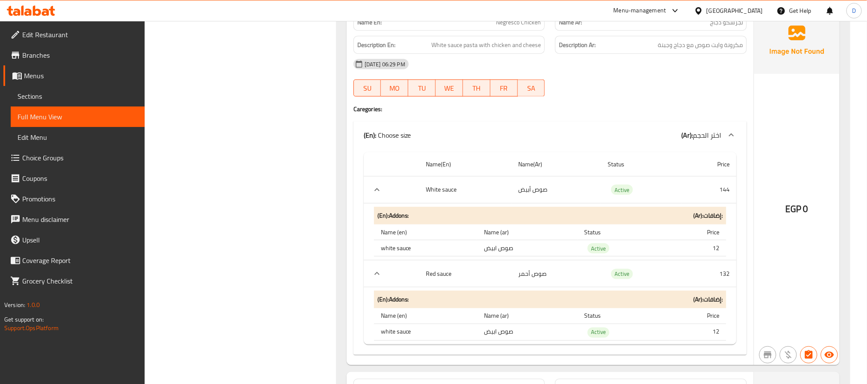
scroll to position [2271, 0]
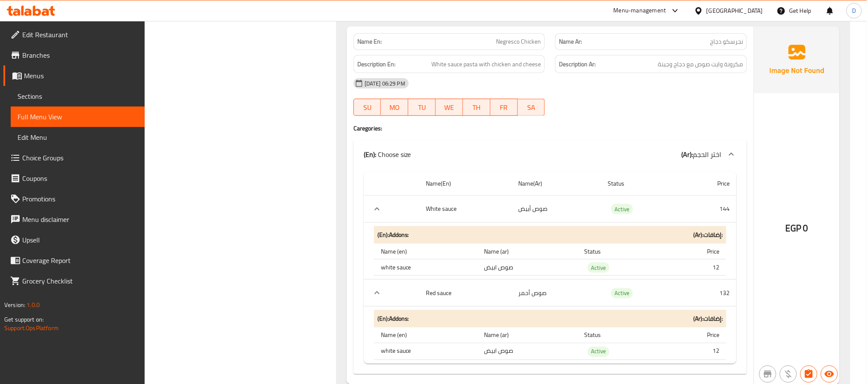
click at [528, 46] on span "Negresco Chicken" at bounding box center [518, 41] width 45 height 9
copy span "Negresco Chicken"
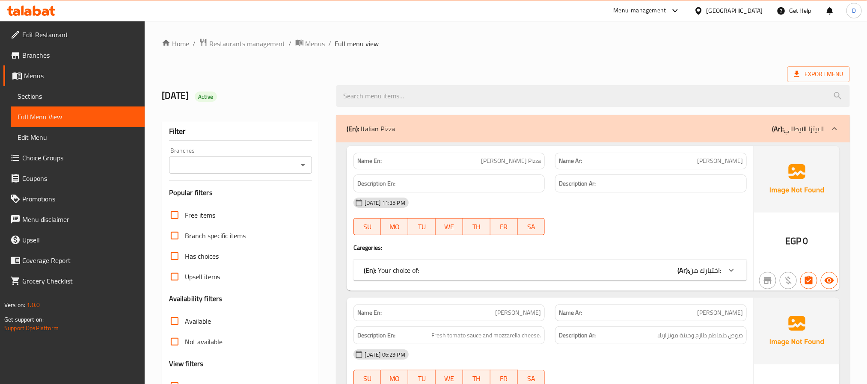
click at [594, 218] on div "[DATE] 11:35 PM SU MO TU WE TH FR SA" at bounding box center [551, 217] width 404 height 48
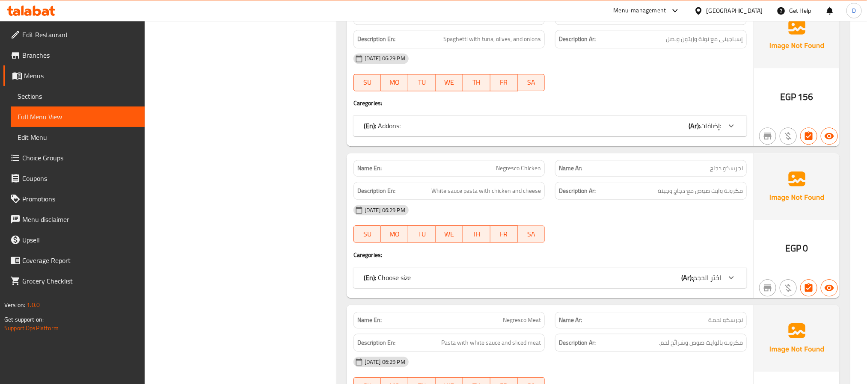
click at [629, 283] on div "(En): Choose size (Ar): اختر الحجم" at bounding box center [543, 278] width 358 height 10
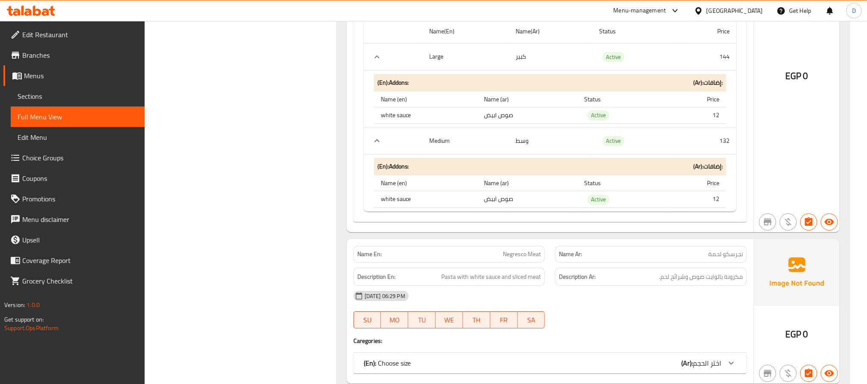
scroll to position [4875, 0]
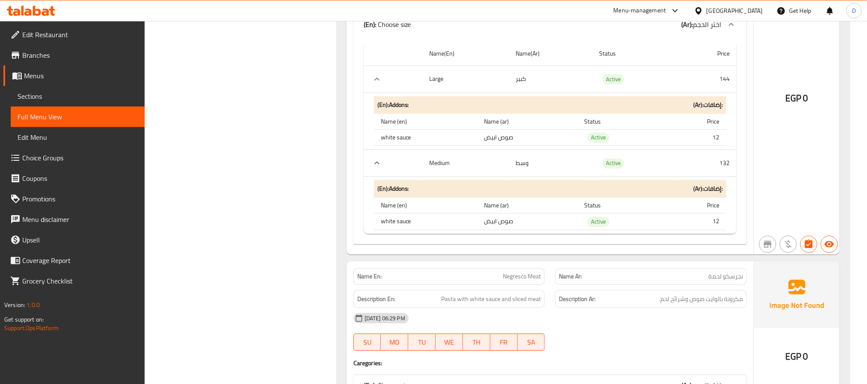
click at [515, 281] on span "Negresco Meat" at bounding box center [522, 276] width 38 height 9
copy span "Negresco Meat"
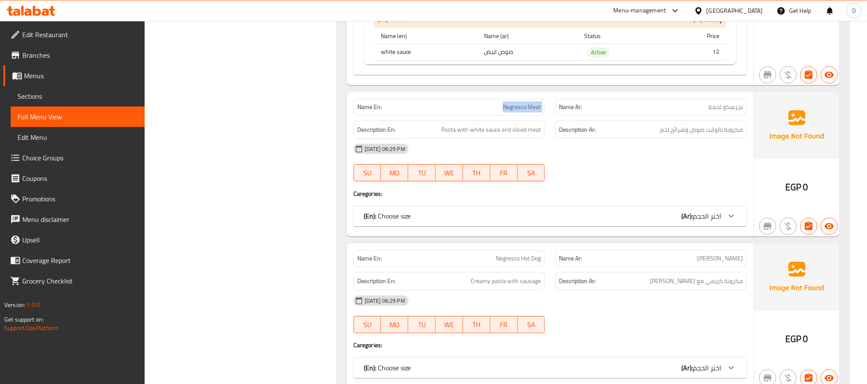
scroll to position [5067, 0]
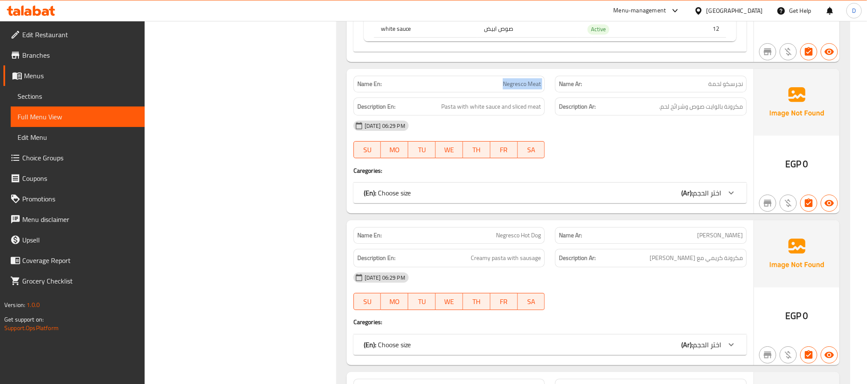
click at [698, 200] on span "اختر الحجم" at bounding box center [707, 193] width 28 height 13
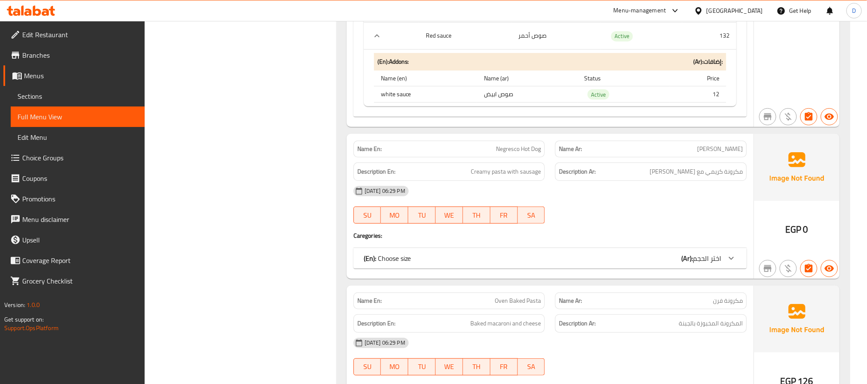
scroll to position [5388, 0]
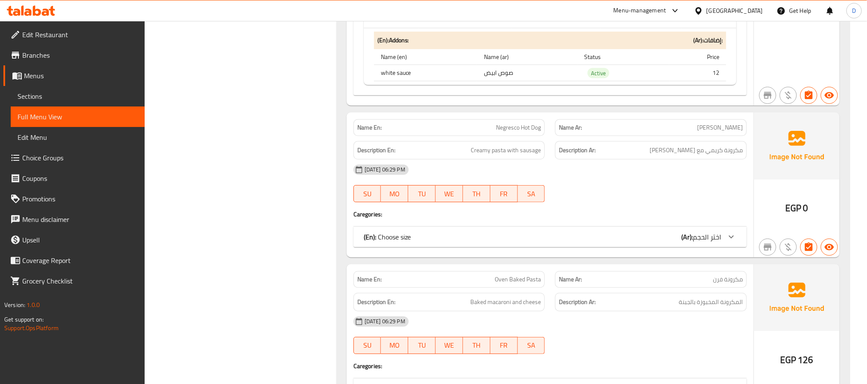
click at [525, 132] on span "Negresco Hot Dog" at bounding box center [518, 127] width 45 height 9
copy span "Negresco Hot Dog"
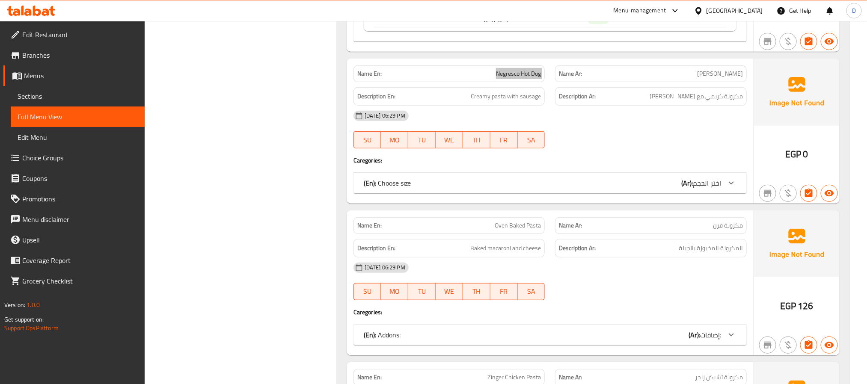
scroll to position [5517, 0]
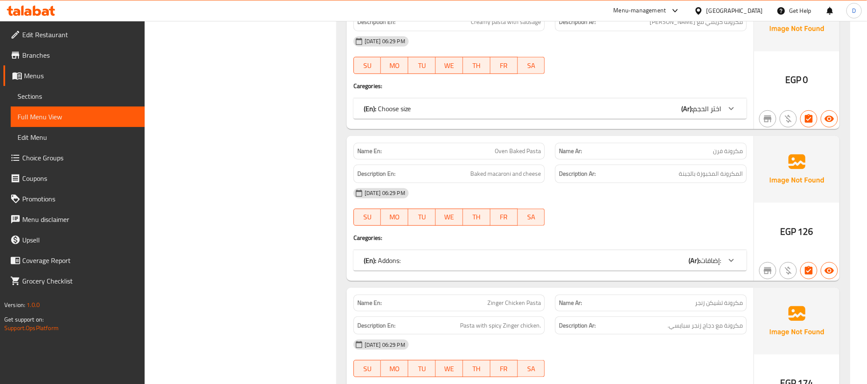
click at [618, 231] on div "[DATE] 06:29 PM SU MO TU WE TH FR SA" at bounding box center [551, 207] width 404 height 48
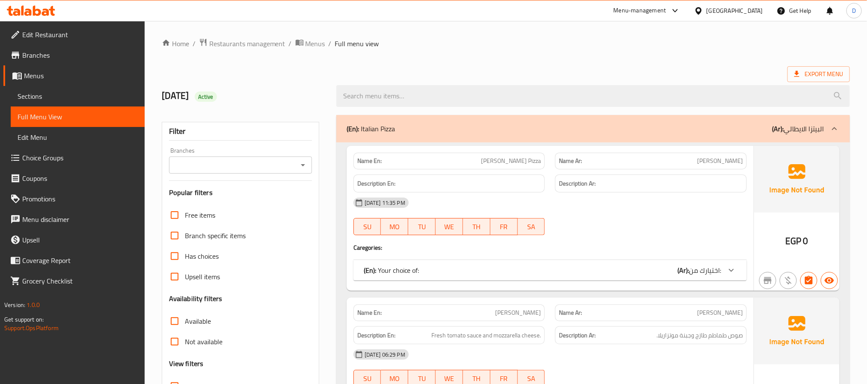
scroll to position [3223, 0]
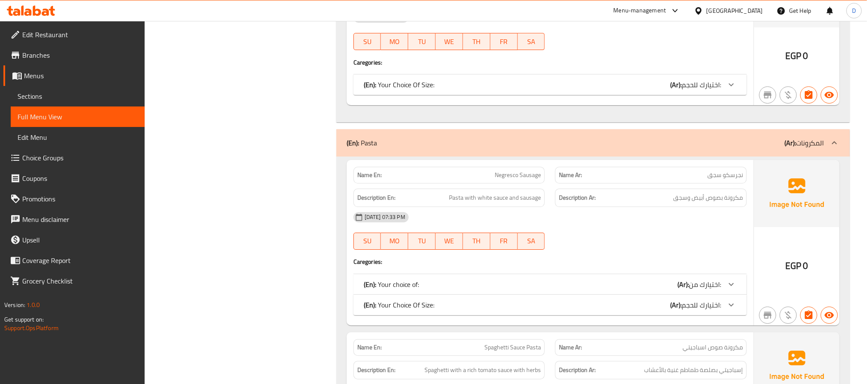
click at [565, 310] on div "(En): Your Choice Of Size: (Ar): اختيارك للحجم:" at bounding box center [543, 305] width 358 height 10
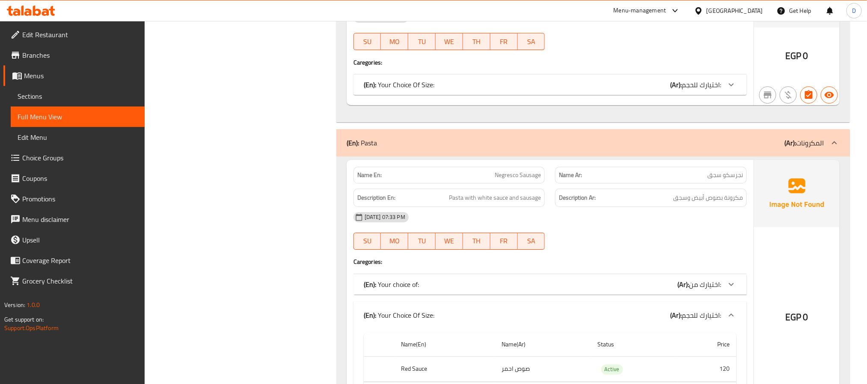
click at [569, 290] on div "(En): Your choice of: (Ar): اختيارك من:" at bounding box center [543, 285] width 358 height 10
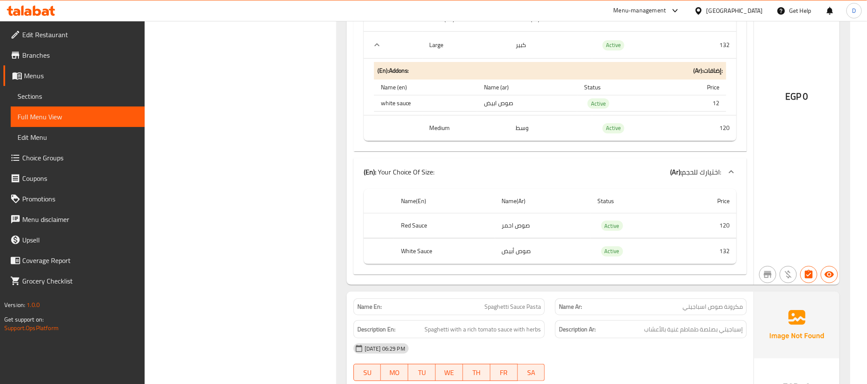
scroll to position [3544, 0]
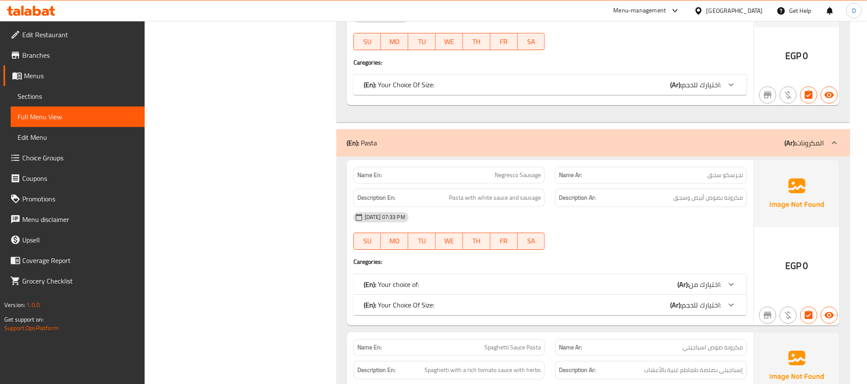
click at [636, 310] on div "(En): Your Choice Of Size: (Ar): اختيارك للحجم:" at bounding box center [543, 305] width 358 height 10
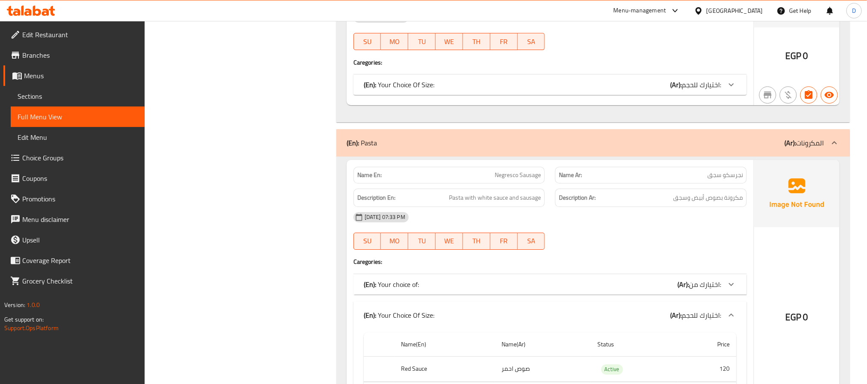
click at [640, 290] on div "(En): Your choice of: (Ar): اختيارك من:" at bounding box center [543, 285] width 358 height 10
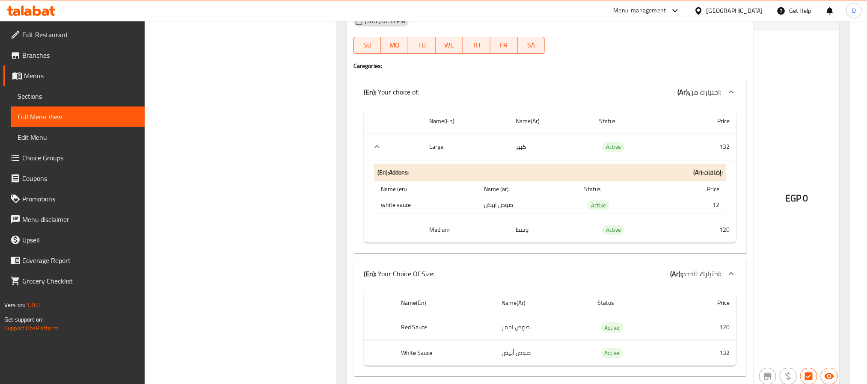
scroll to position [3480, 0]
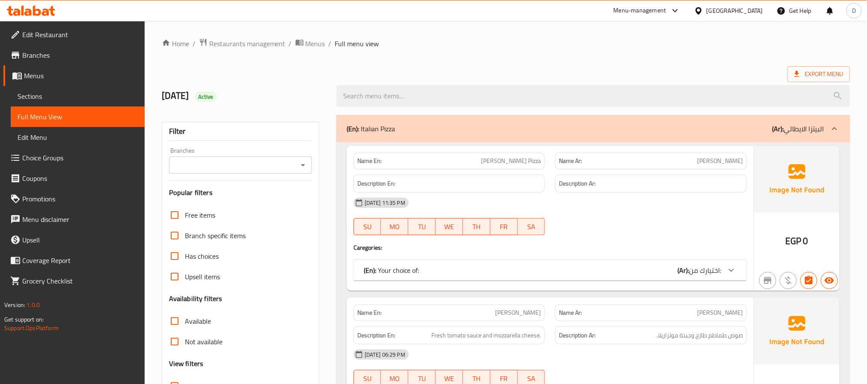
click at [627, 216] on div "[DATE] 11:35 PM SU MO TU WE TH FR SA" at bounding box center [551, 217] width 404 height 48
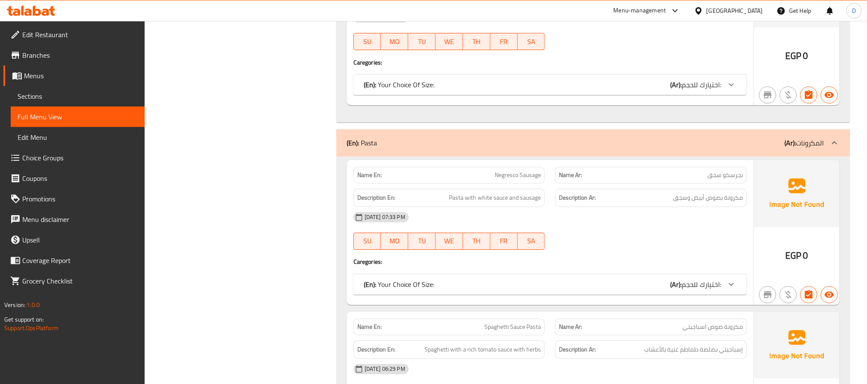
click at [635, 295] on div "(En): Your Choice Of Size: (Ar): اختيارك للحجم:" at bounding box center [550, 284] width 393 height 21
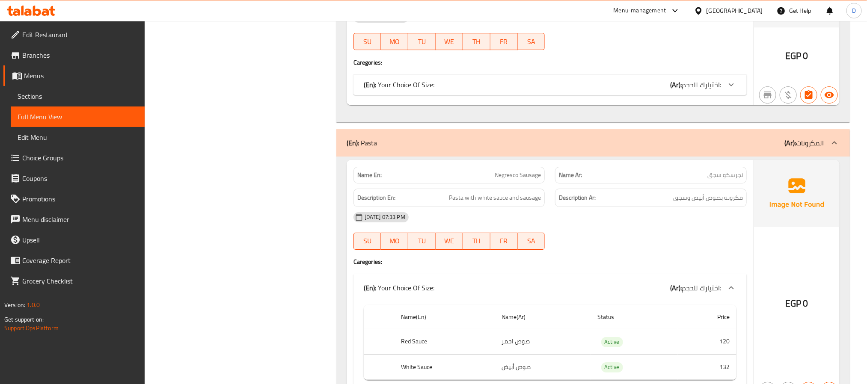
scroll to position [3352, 0]
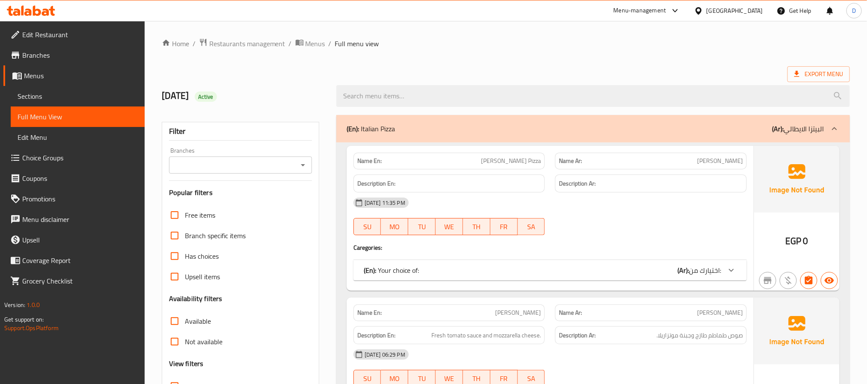
scroll to position [3223, 0]
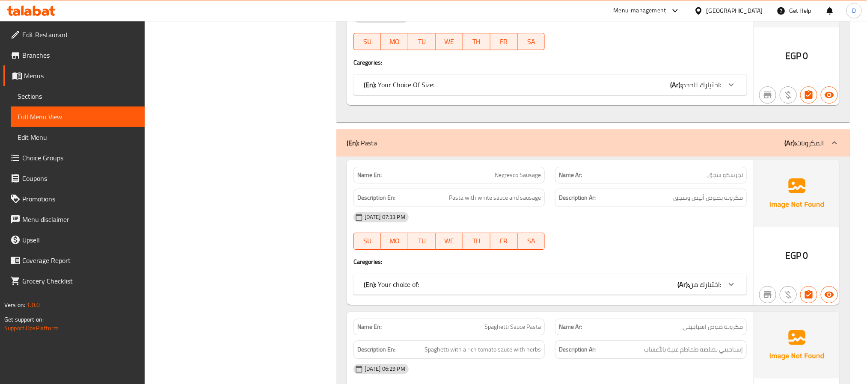
click at [600, 290] on div "(En): Your choice of: (Ar): اختيارك من:" at bounding box center [543, 285] width 358 height 10
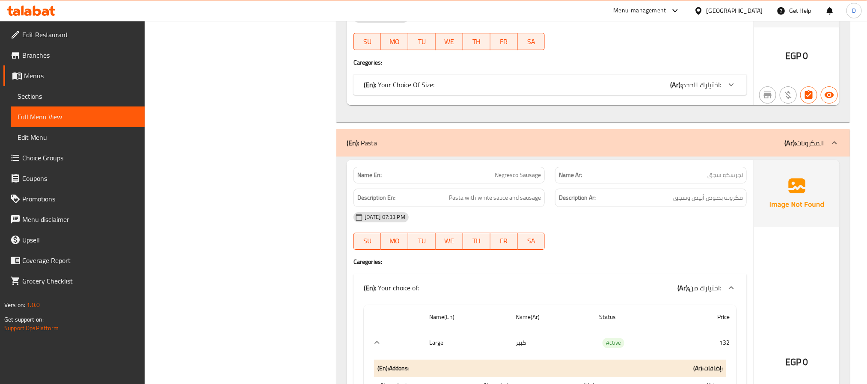
scroll to position [3416, 0]
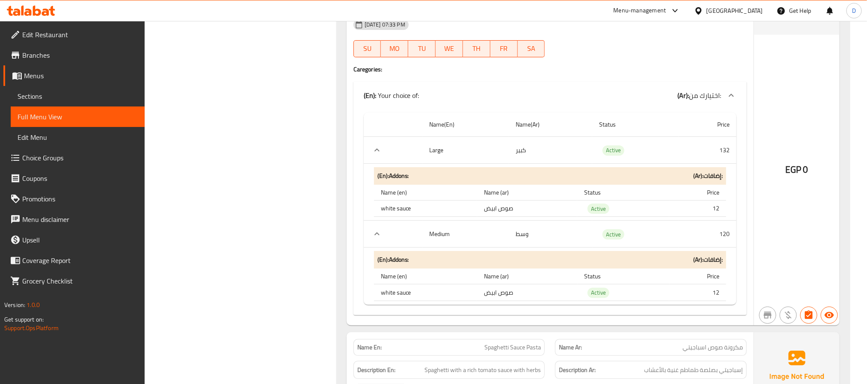
click at [782, 249] on div "EGP 0" at bounding box center [797, 146] width 86 height 358
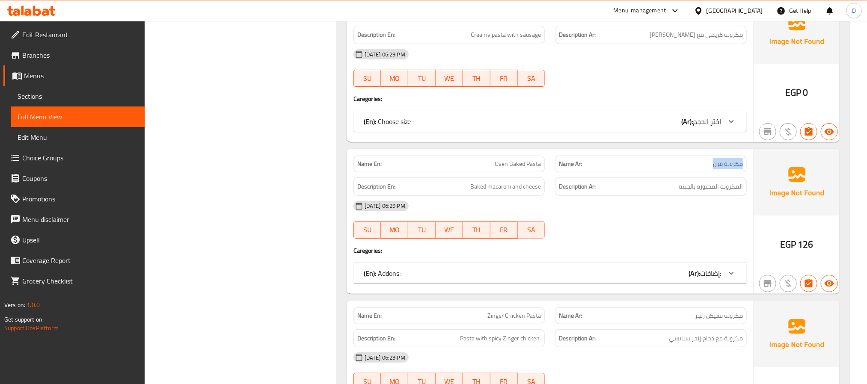
click at [686, 279] on div "(En): Addons: (Ar): إضافات:" at bounding box center [543, 273] width 358 height 10
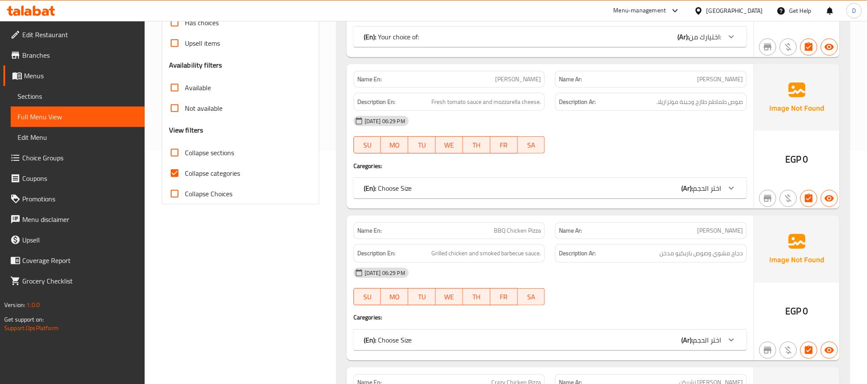
scroll to position [191, 0]
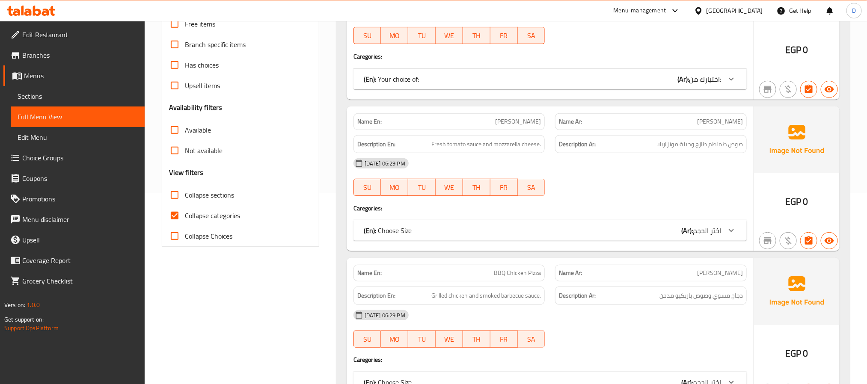
click at [222, 215] on span "Collapse categories" at bounding box center [212, 216] width 55 height 10
click at [185, 215] on input "Collapse categories" at bounding box center [174, 216] width 21 height 21
checkbox input "false"
click at [220, 193] on span "Collapse sections" at bounding box center [209, 195] width 49 height 10
click at [185, 193] on input "Collapse sections" at bounding box center [174, 195] width 21 height 21
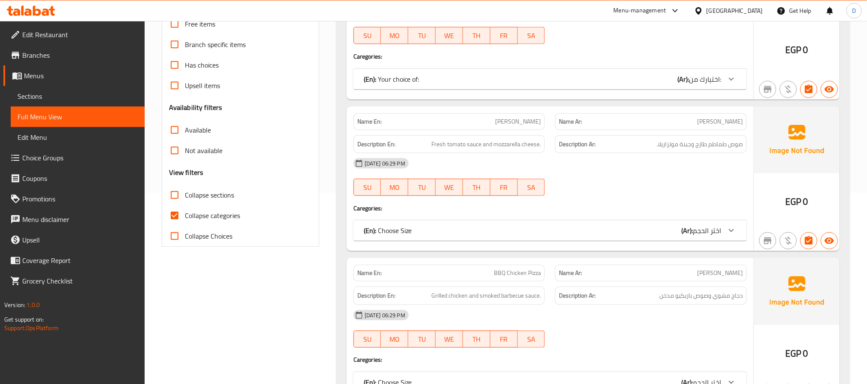
checkbox input "true"
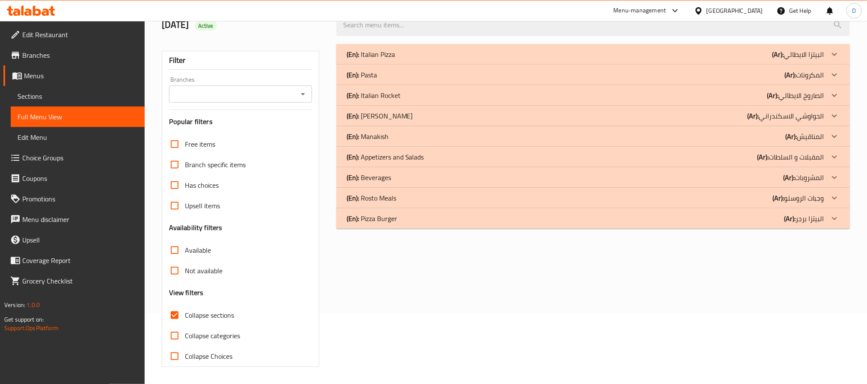
scroll to position [72, 0]
click at [404, 76] on div "(En): Pasta (Ar): المكرونات" at bounding box center [586, 75] width 478 height 10
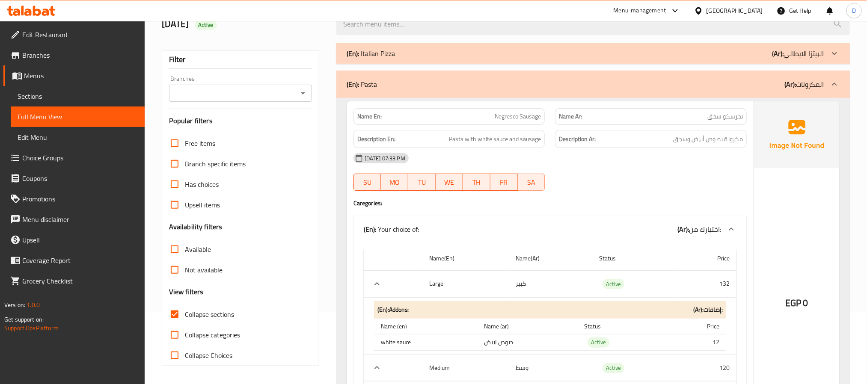
click at [578, 172] on div "[DATE] 07:33 PM SU MO TU WE TH FR SA" at bounding box center [551, 172] width 404 height 48
click at [664, 191] on div at bounding box center [651, 191] width 202 height 10
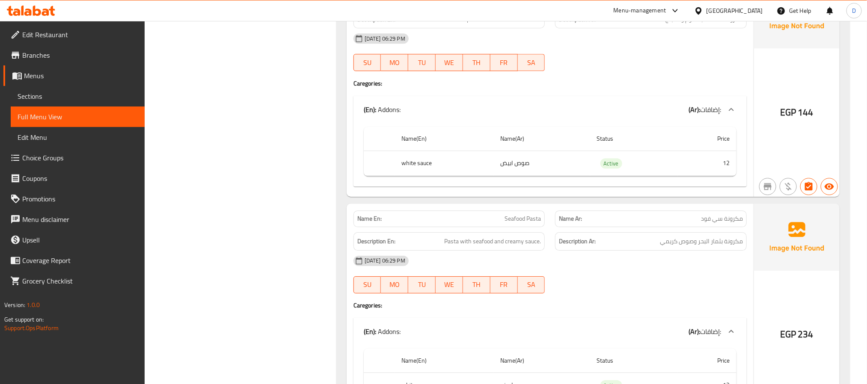
scroll to position [4860, 0]
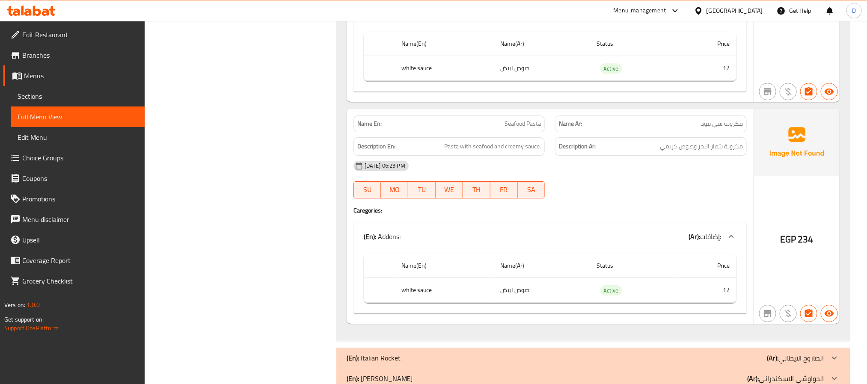
click at [649, 204] on div "[DATE] 06:29 PM SU MO TU WE TH FR SA" at bounding box center [551, 180] width 404 height 48
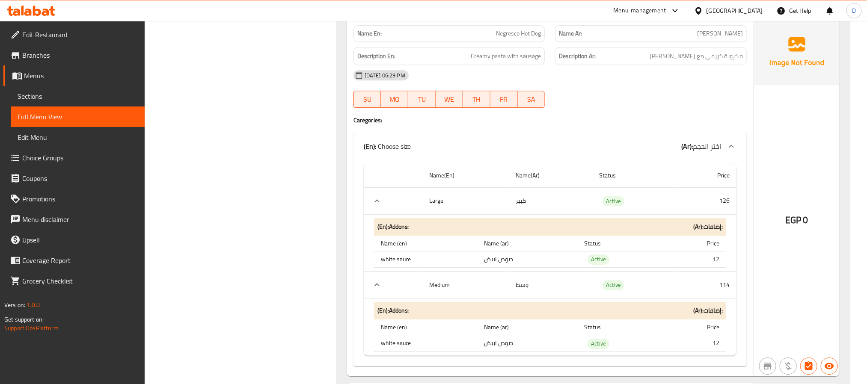
scroll to position [2997, 0]
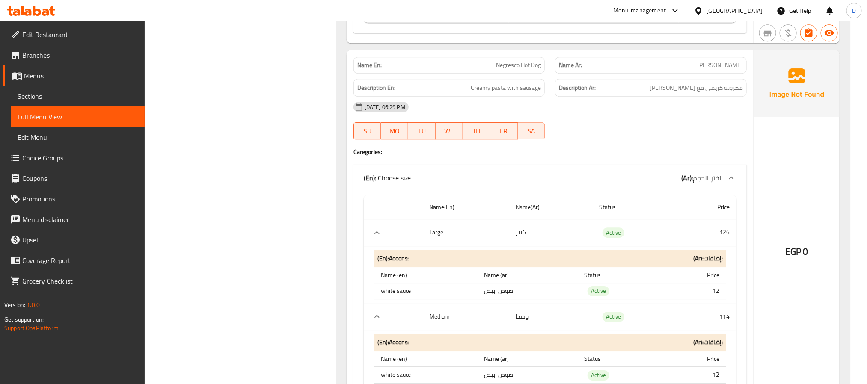
click at [780, 155] on div "EGP 0" at bounding box center [797, 229] width 86 height 358
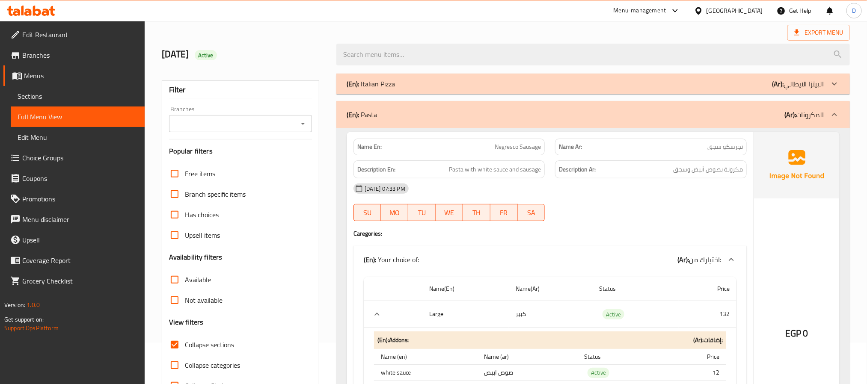
scroll to position [64, 0]
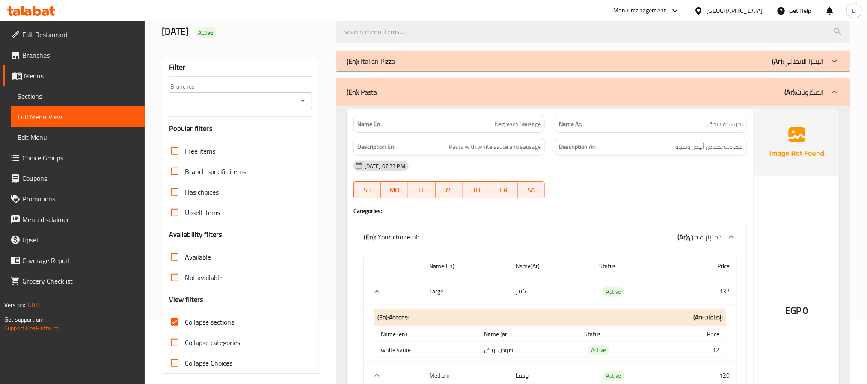
click at [656, 173] on div "[DATE] 07:33 PM" at bounding box center [551, 166] width 404 height 21
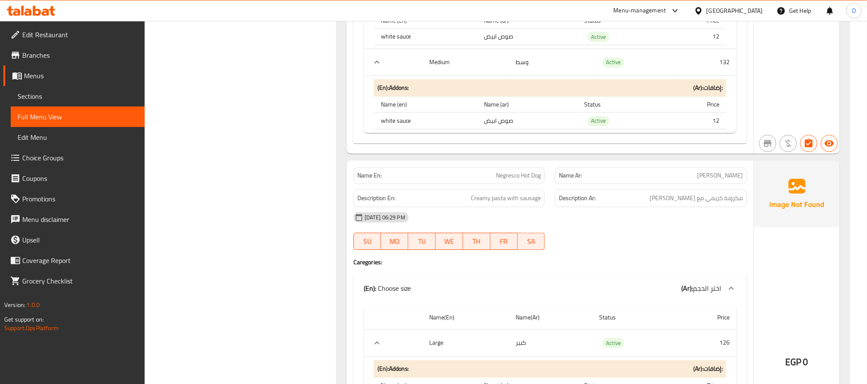
scroll to position [2951, 0]
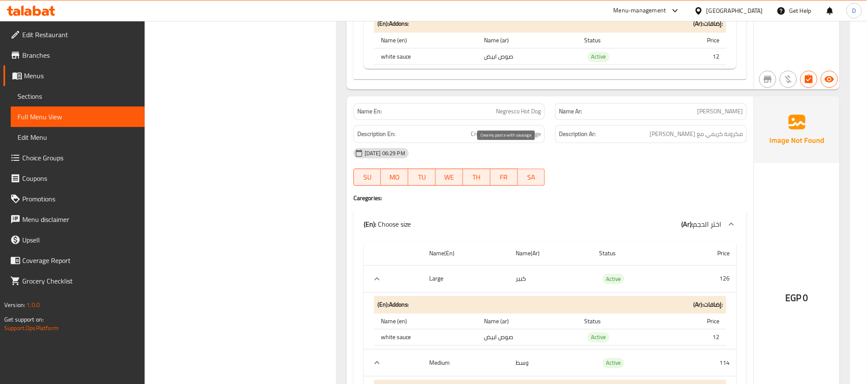
click at [532, 140] on span "Creamy pasta with sausage" at bounding box center [506, 134] width 70 height 11
copy span "Creamy pasta with sausage"
click at [507, 116] on span "Negresco Hot Dog" at bounding box center [518, 111] width 45 height 9
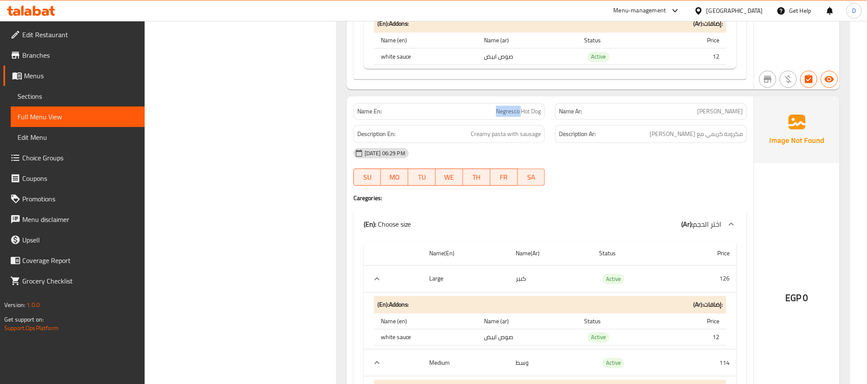
click at [507, 116] on span "Negresco Hot Dog" at bounding box center [518, 111] width 45 height 9
copy span "Negresco Hot Dog"
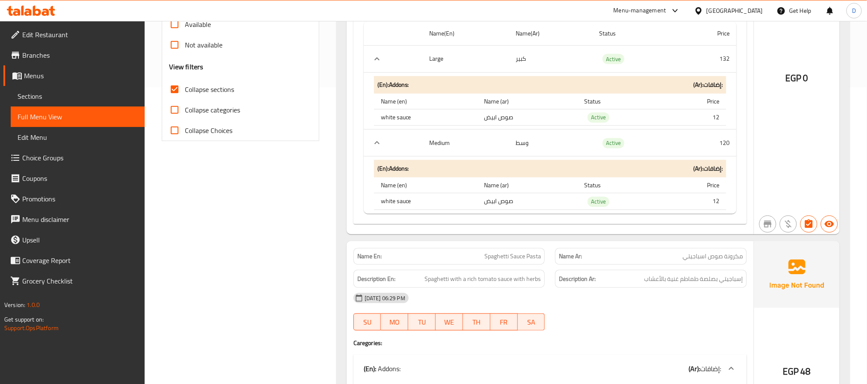
scroll to position [0, 0]
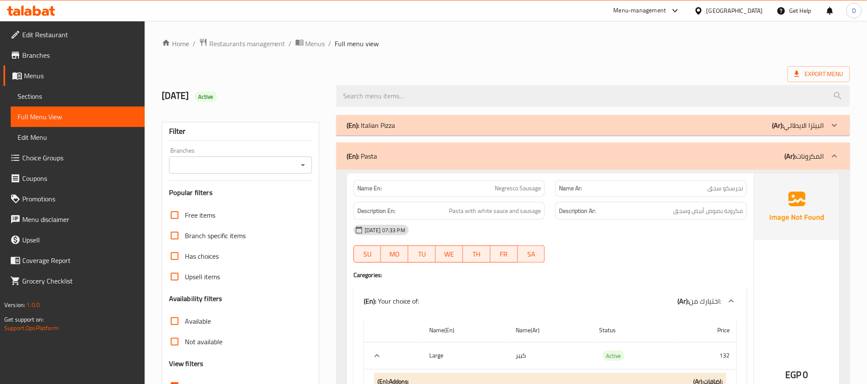
click at [709, 152] on div "(En): Pasta (Ar): المكرونات" at bounding box center [586, 156] width 478 height 10
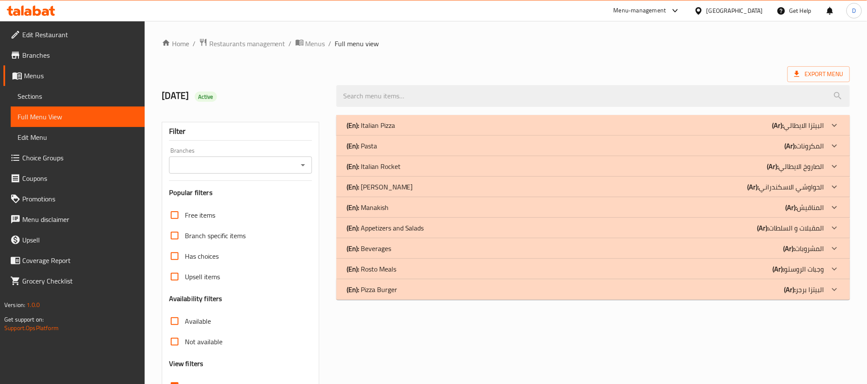
click at [647, 165] on div "(En): Italian Rocket (Ar): الصاروخ الايطالي" at bounding box center [586, 166] width 478 height 10
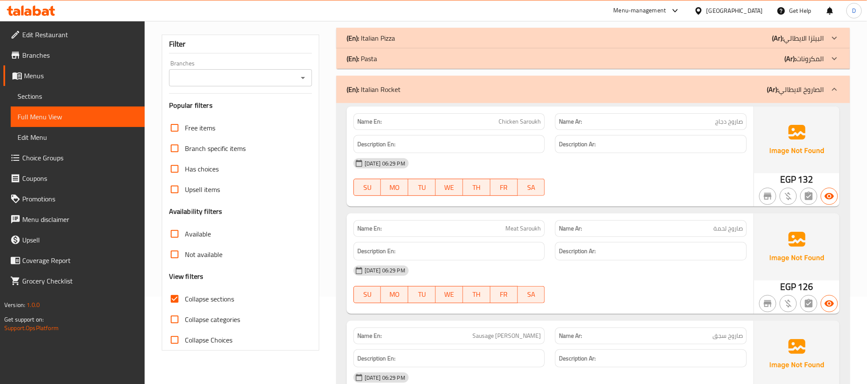
scroll to position [64, 0]
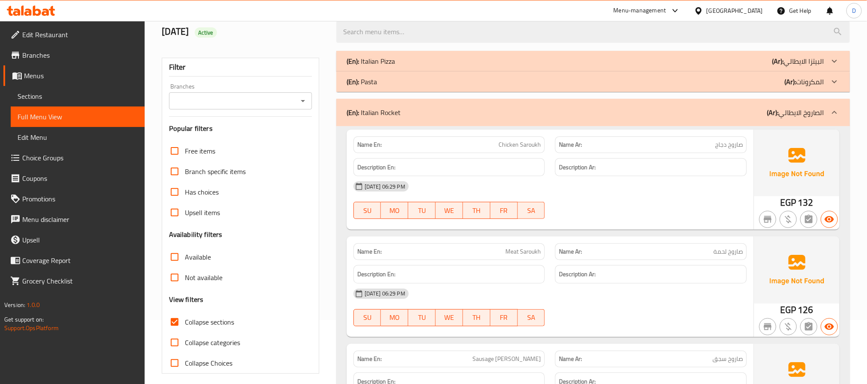
click at [537, 116] on div "(En): Italian Rocket (Ar): الصاروخ الايطالي" at bounding box center [586, 112] width 478 height 10
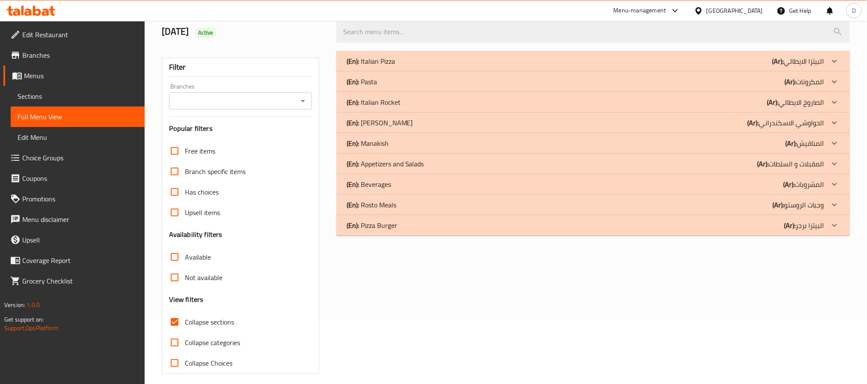
click at [720, 125] on div "(En): [PERSON_NAME] (Ar): الحواوشي الاسكندراني" at bounding box center [586, 123] width 478 height 10
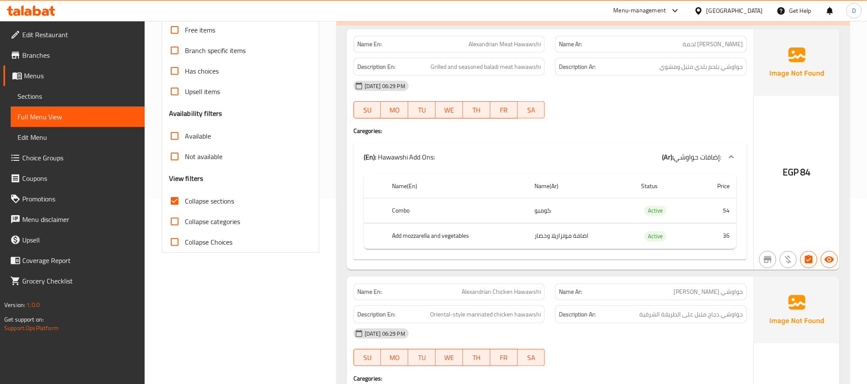
scroll to position [0, 0]
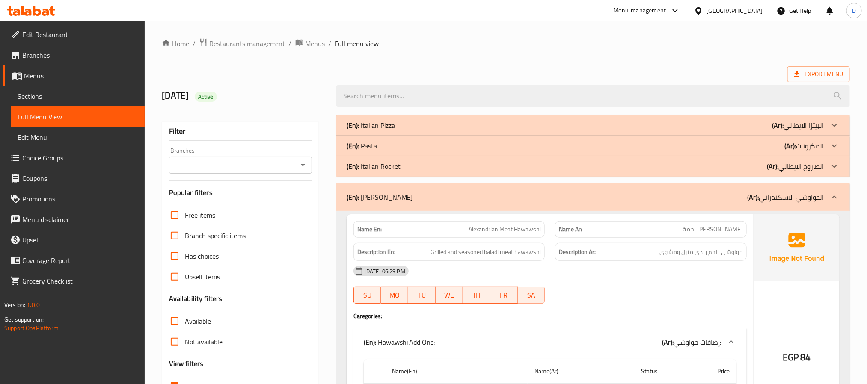
click at [611, 206] on div "(En): [PERSON_NAME] (Ar): الحواوشي الاسكندراني" at bounding box center [594, 197] width 514 height 27
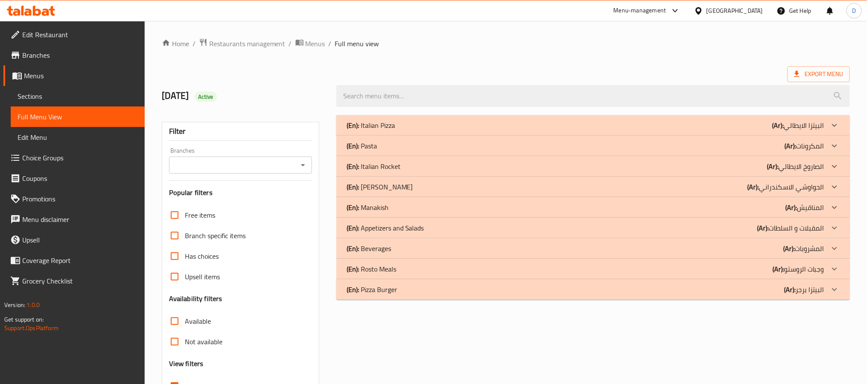
click at [704, 169] on div "(En): Italian Rocket (Ar): الصاروخ الايطالي" at bounding box center [586, 166] width 478 height 10
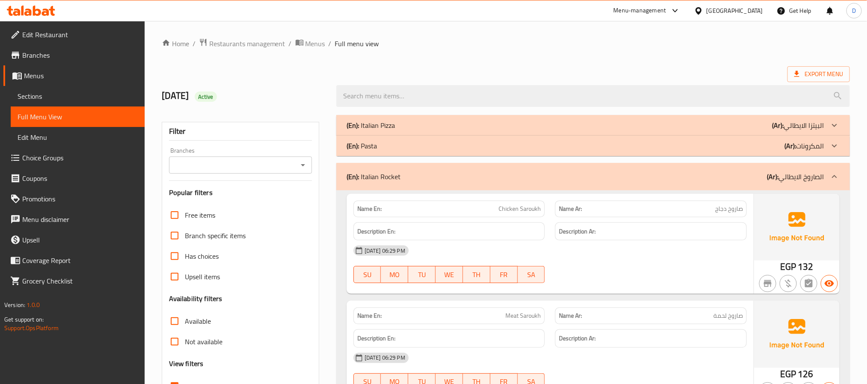
click at [704, 172] on div "(En): Italian Rocket (Ar): الصاروخ الايطالي" at bounding box center [586, 177] width 478 height 10
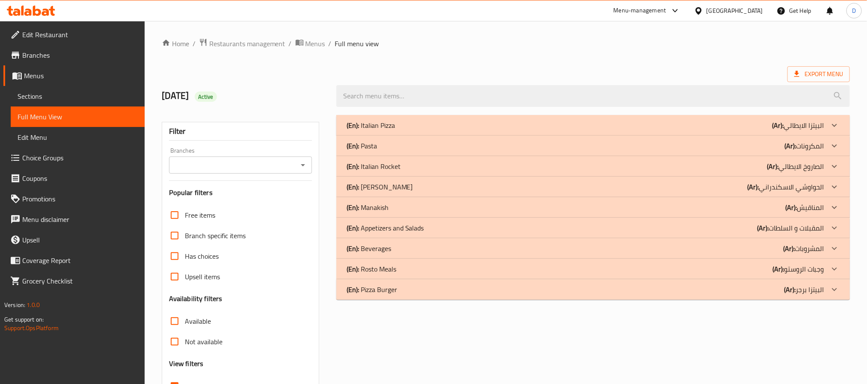
click at [446, 208] on div "(En): Manakish (Ar): المناقيش" at bounding box center [586, 208] width 478 height 10
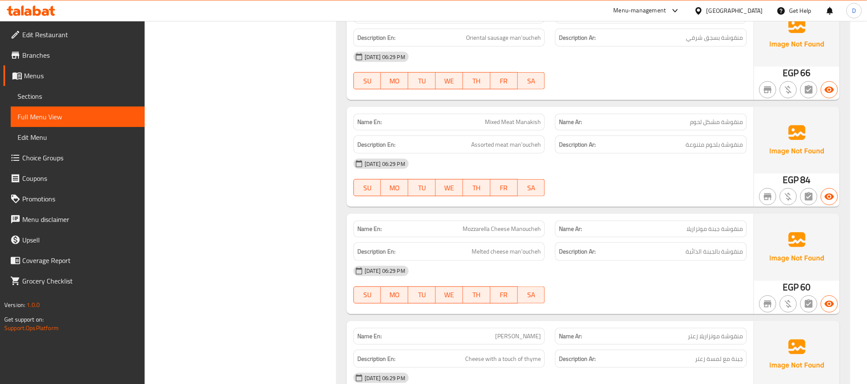
scroll to position [514, 0]
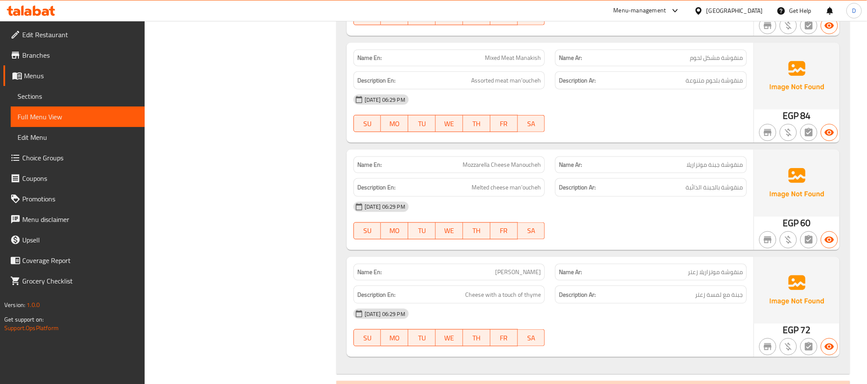
click at [546, 316] on div "[DATE] 06:29 PM" at bounding box center [551, 314] width 404 height 21
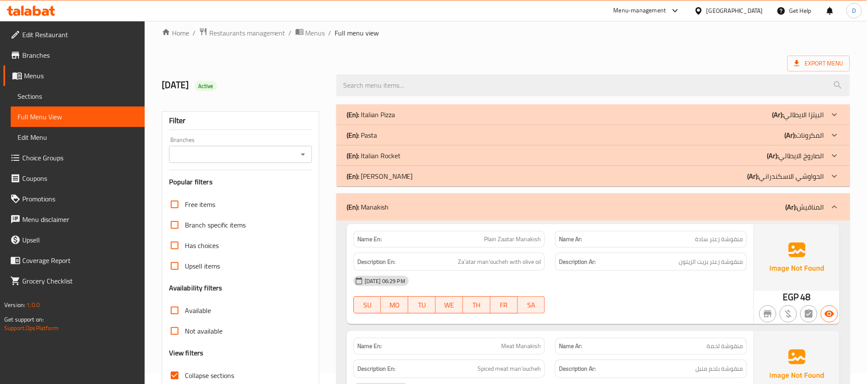
scroll to position [0, 0]
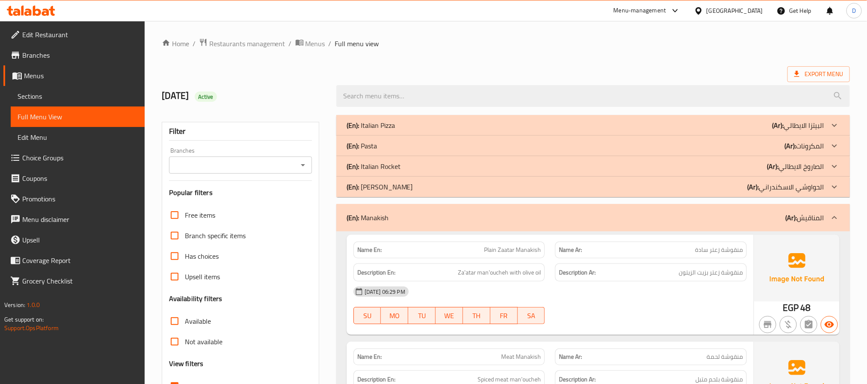
click at [534, 212] on div "(En): Manakish (Ar): المناقيش" at bounding box center [594, 217] width 514 height 27
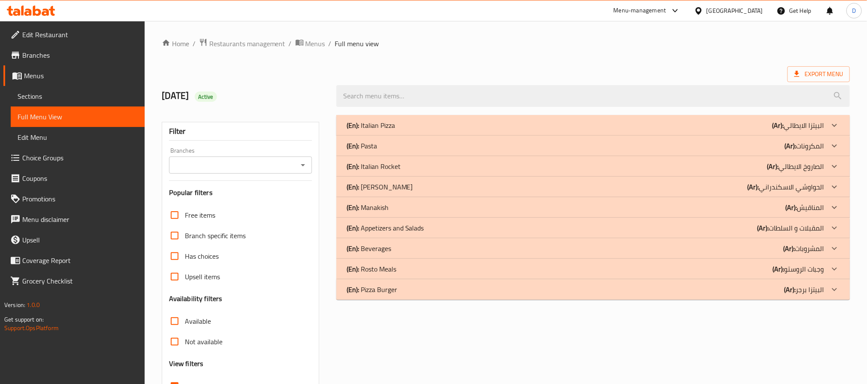
click at [483, 226] on div "(En): Appetizers and Salads (Ar): المقبلات و السلطات" at bounding box center [586, 228] width 478 height 10
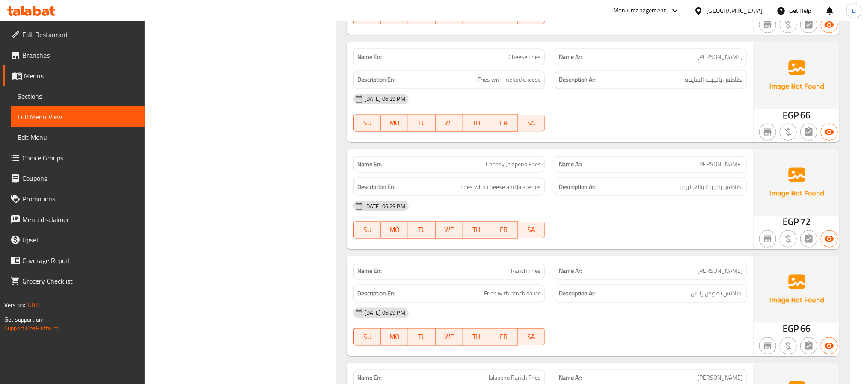
scroll to position [706, 0]
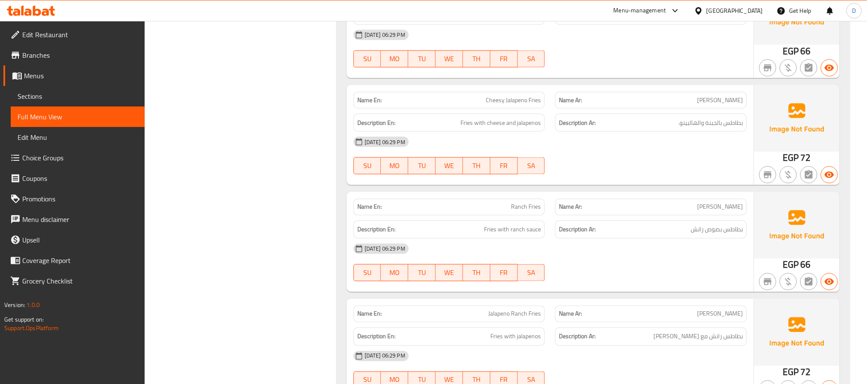
click at [636, 259] on div "[DATE] 06:29 PM" at bounding box center [551, 249] width 404 height 21
